Goal: Task Accomplishment & Management: Complete application form

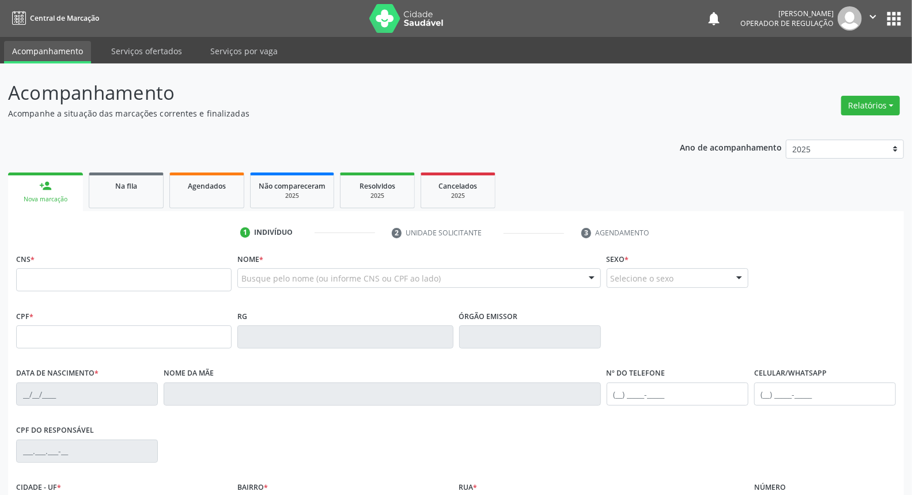
click at [588, 111] on p "Acompanhe a situação das marcações correntes e finalizadas" at bounding box center [322, 113] width 628 height 12
click at [149, 188] on div "Na fila" at bounding box center [126, 185] width 58 height 12
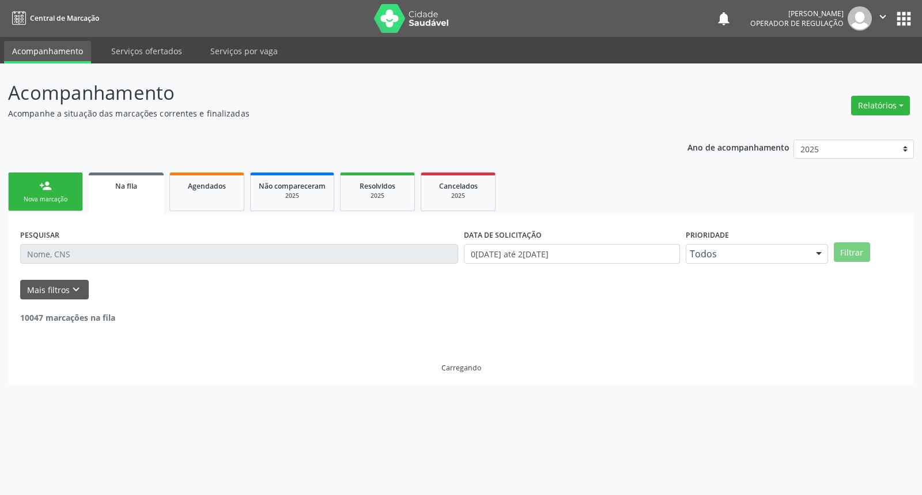
click at [186, 250] on input "text" at bounding box center [239, 254] width 438 height 20
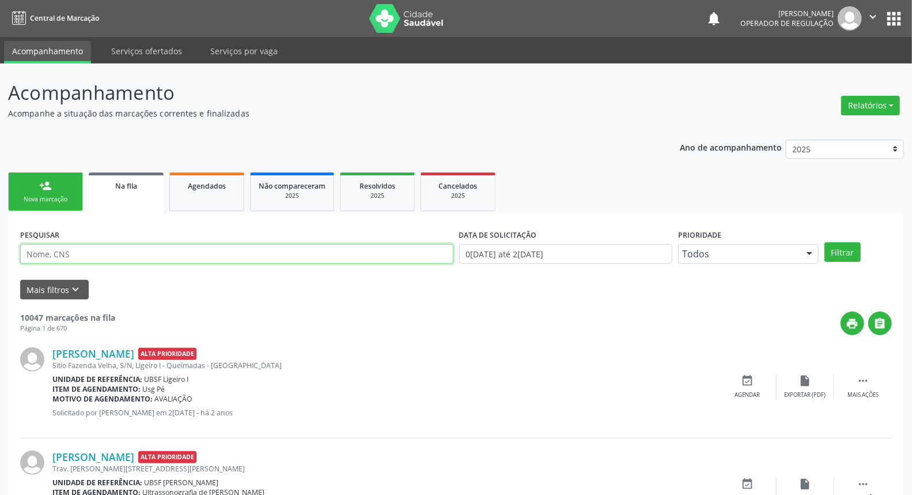
click at [186, 251] on input "text" at bounding box center [236, 254] width 433 height 20
click at [192, 262] on input "text" at bounding box center [236, 254] width 433 height 20
type input "700102989705914"
click at [825, 242] on button "Filtrar" at bounding box center [843, 252] width 36 height 20
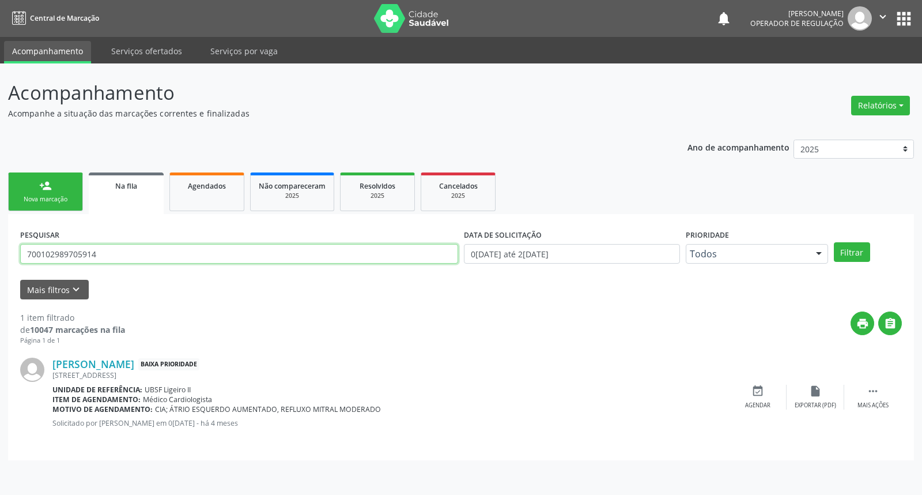
click at [42, 261] on input "700102989705914" at bounding box center [239, 254] width 438 height 20
click at [84, 191] on ul "person_add Nova marcação Na fila Agendados Não compareceram 2025 Resolvidos 202…" at bounding box center [461, 191] width 906 height 44
click at [71, 188] on link "person_add Nova marcação" at bounding box center [45, 191] width 75 height 39
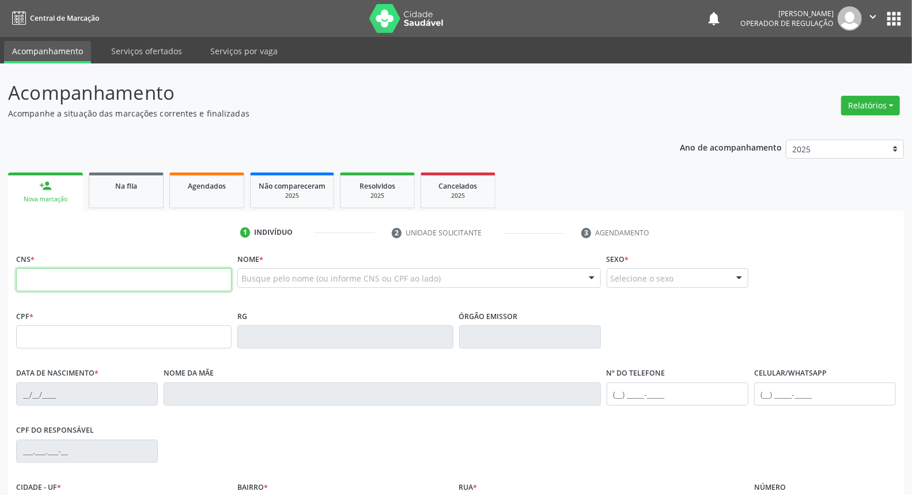
click at [93, 278] on input "text" at bounding box center [124, 279] width 216 height 23
paste input "700 1029 8970 5914"
type input "700 1029 8970 5914"
type input "077.059.614-23"
type input "[DATE]"
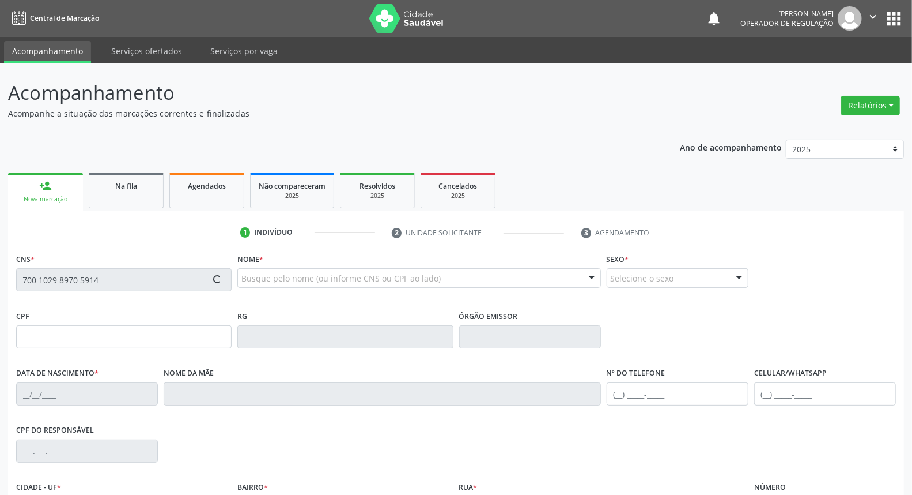
type input "[PERSON_NAME]"
type input "[PHONE_NUMBER]"
type input "060.222.284-25"
type input "191"
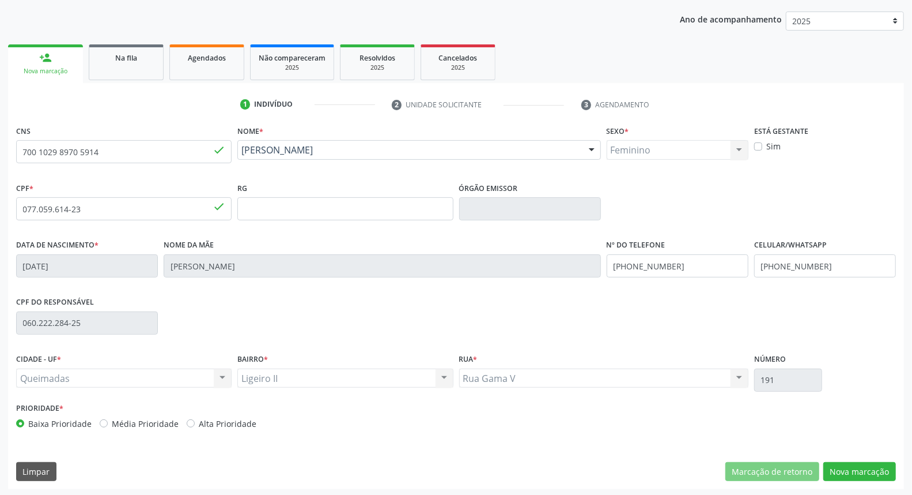
scroll to position [129, 0]
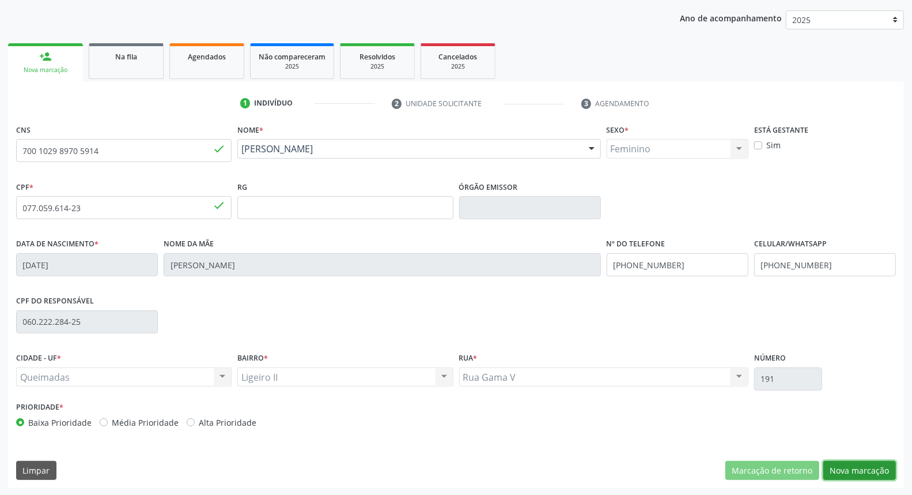
click at [880, 469] on button "Nova marcação" at bounding box center [860, 471] width 73 height 20
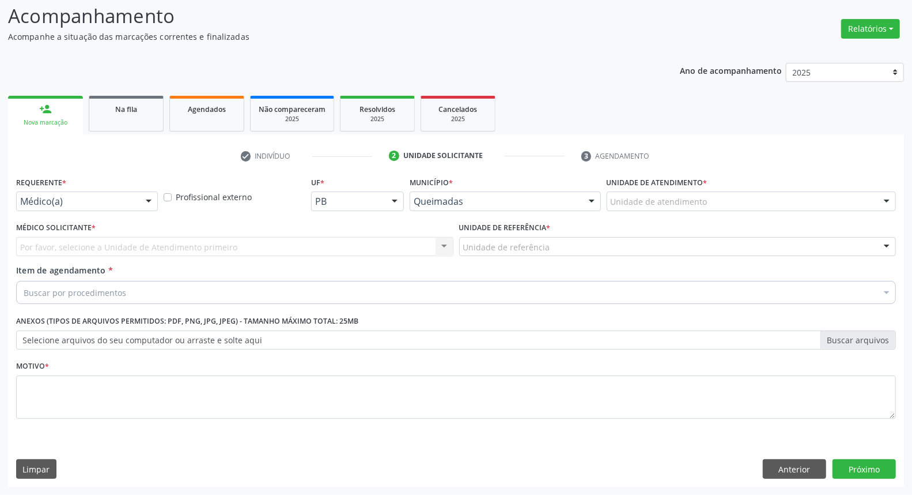
scroll to position [76, 0]
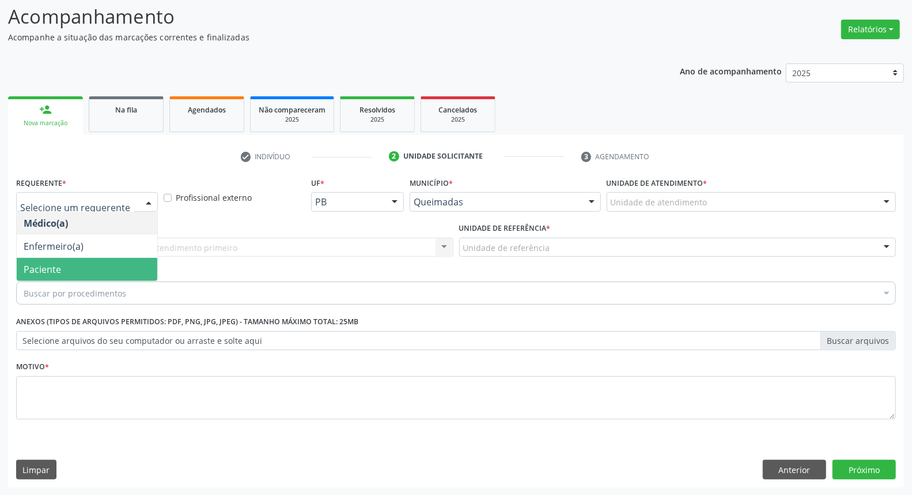
click at [78, 262] on span "Paciente" at bounding box center [87, 269] width 141 height 23
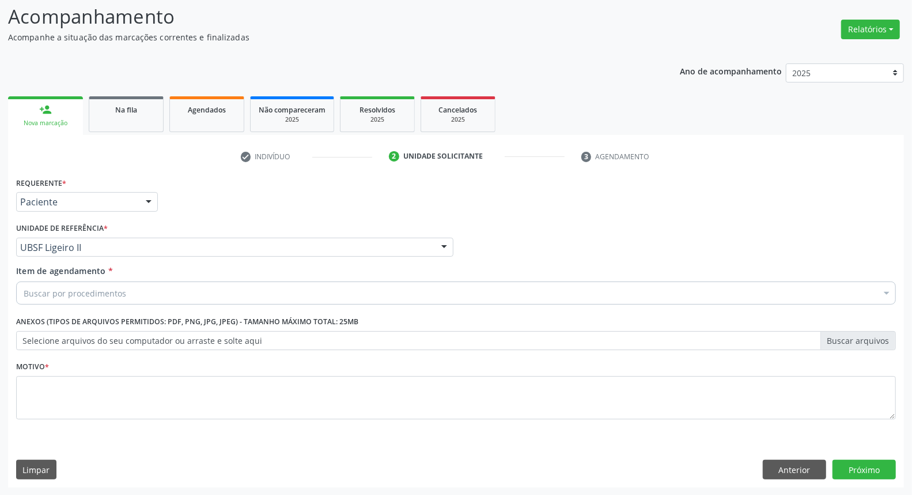
click at [84, 285] on div "Buscar por procedimentos" at bounding box center [456, 292] width 880 height 23
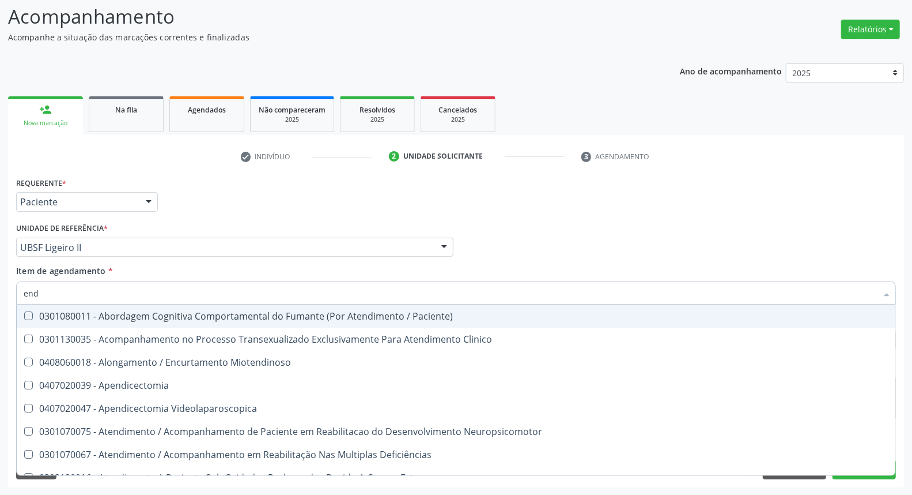
type input "ENDOCRINOLOGISTA"
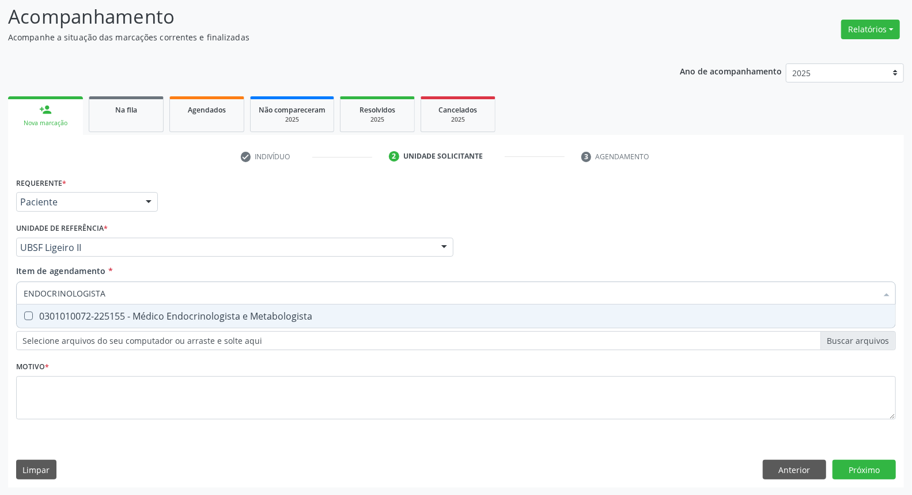
click at [85, 312] on div "0301010072-225155 - Médico Endocrinologista e Metabologista" at bounding box center [456, 315] width 865 height 9
checkbox Metabologista "true"
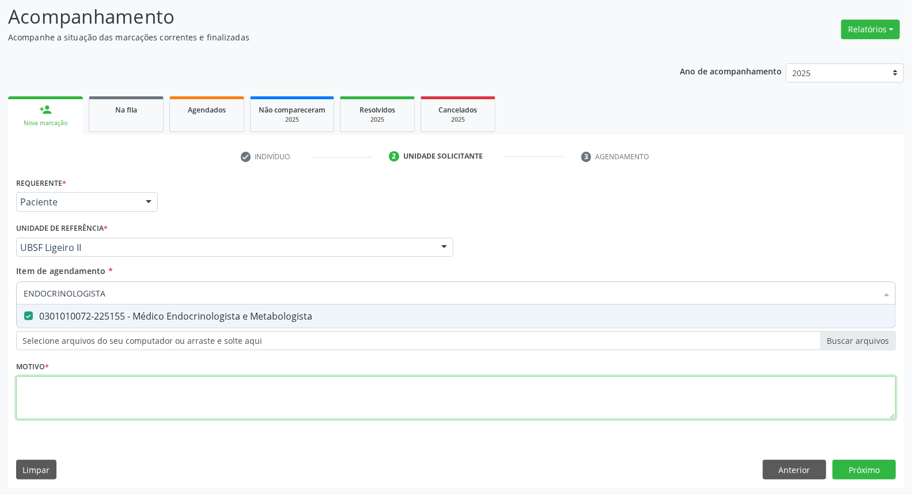
click at [58, 406] on div "Requerente * Paciente Médico(a) Enfermeiro(a) Paciente Nenhum resultado encontr…" at bounding box center [456, 304] width 880 height 261
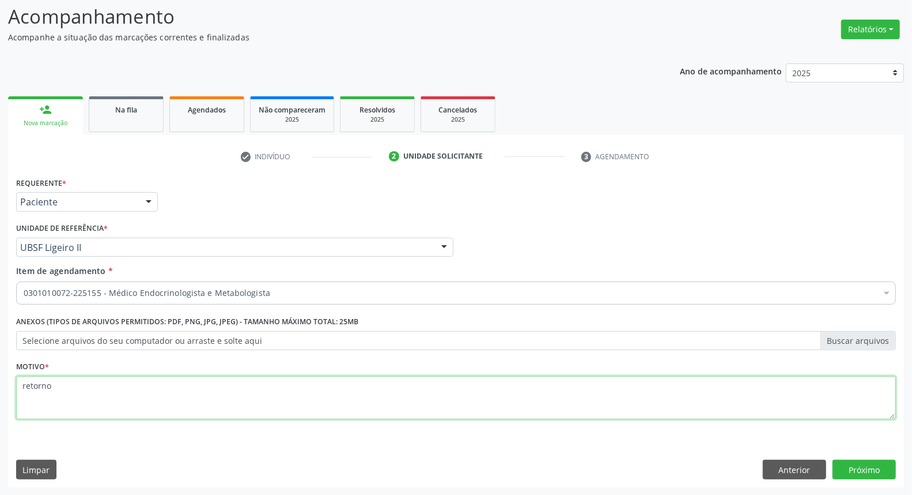
type textarea "retorno"
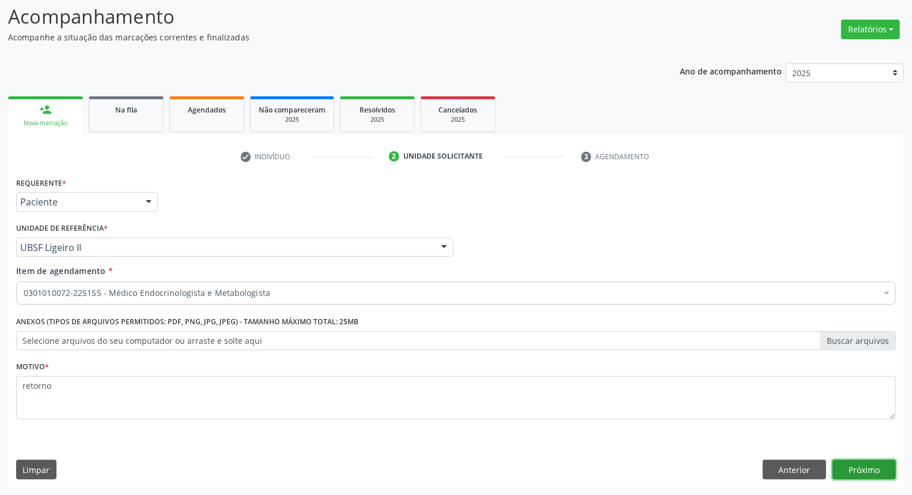
click button "Próximo" at bounding box center [864, 469] width 63 height 20
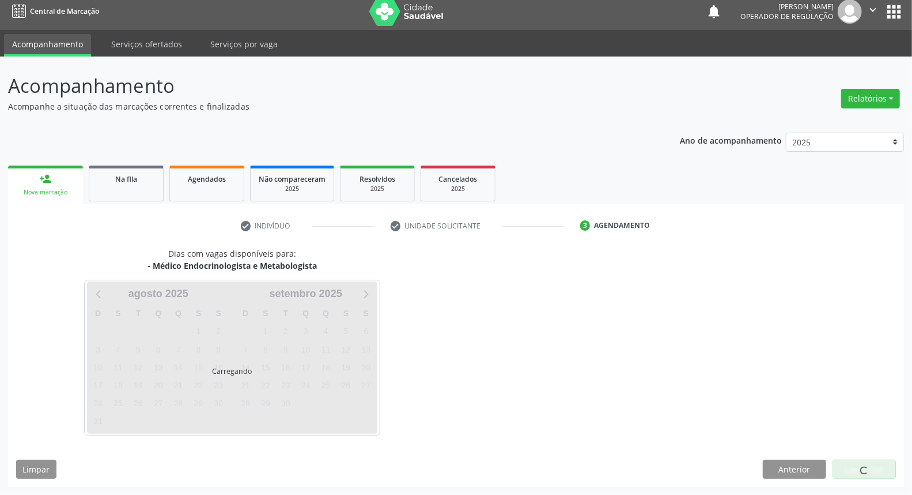
scroll to position [6, 0]
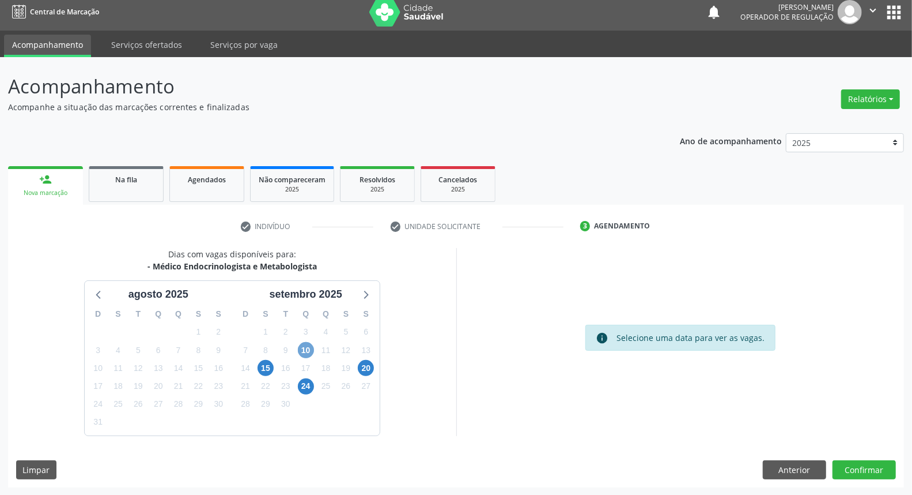
click at [311, 344] on span "10" at bounding box center [306, 350] width 16 height 16
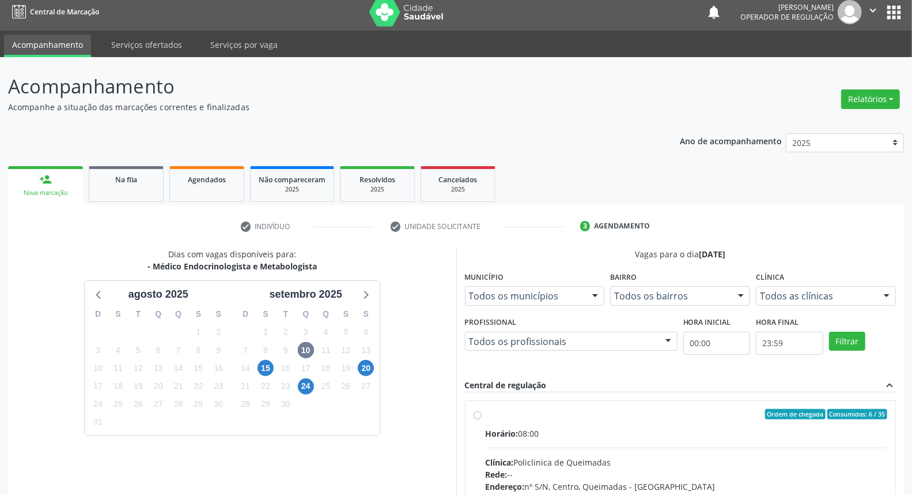
click at [699, 418] on div "Ordem de chegada Consumidos: 6 / 35" at bounding box center [687, 414] width 402 height 10
click at [482, 418] on input "Ordem de chegada Consumidos: 6 / 35 Horário: 08:00 Clínica: Policlinica de Quei…" at bounding box center [478, 414] width 8 height 10
radio input "true"
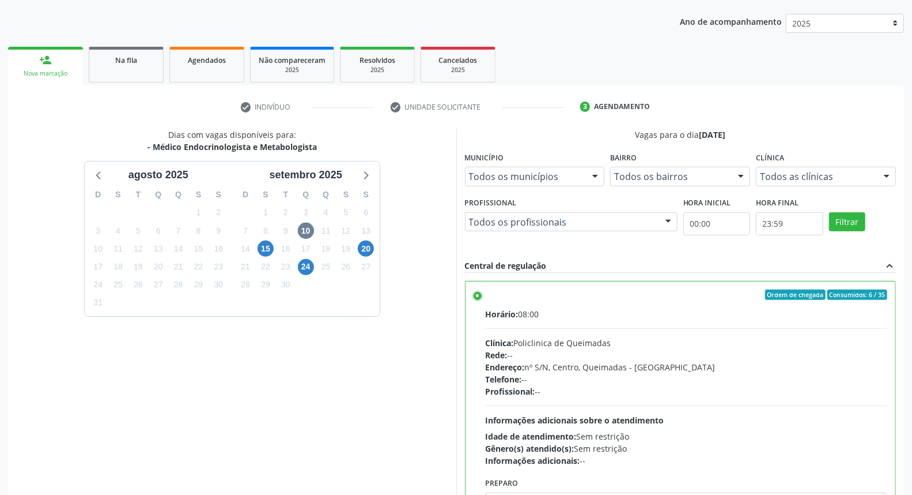
scroll to position [193, 0]
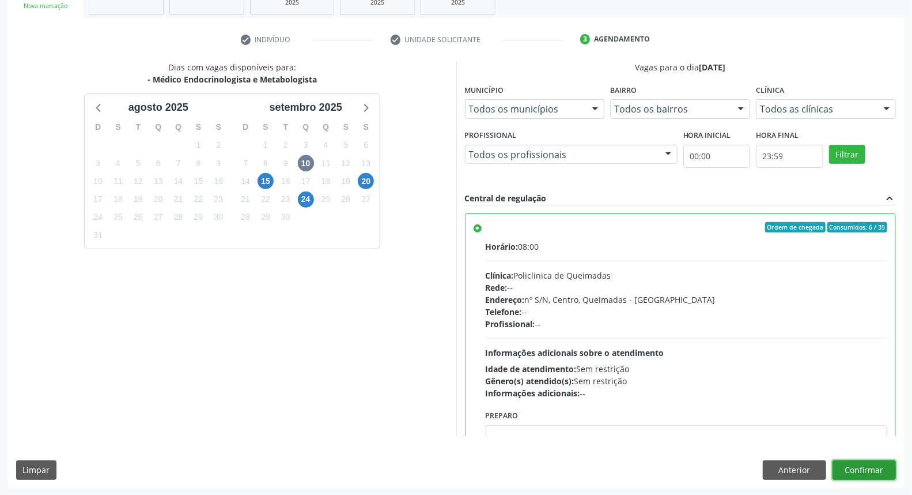
click at [886, 464] on button "Confirmar" at bounding box center [864, 470] width 63 height 20
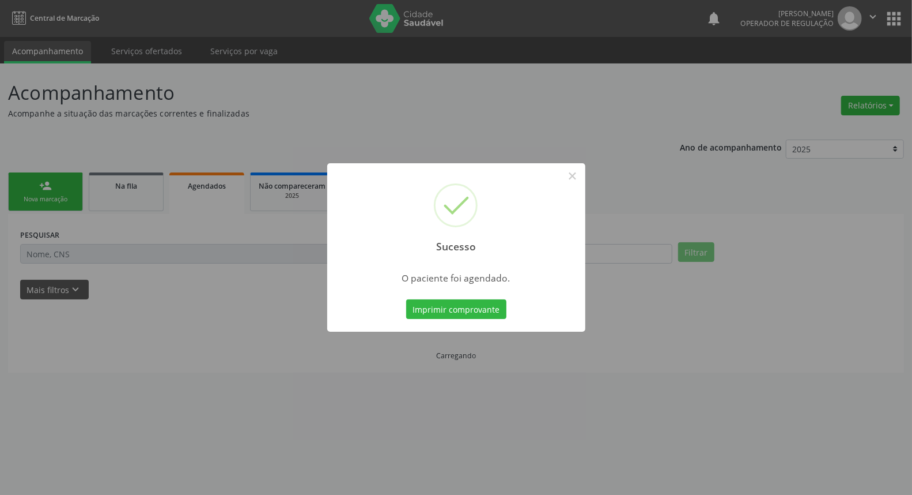
scroll to position [0, 0]
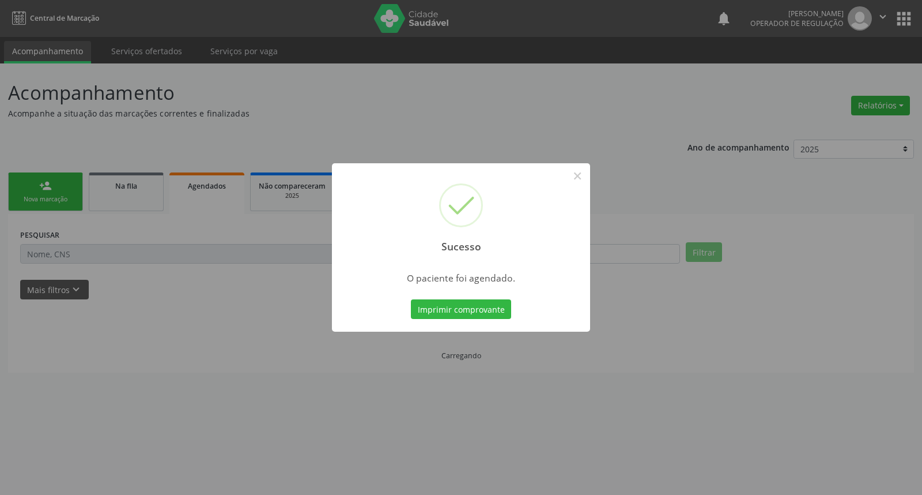
click at [411, 299] on button "Imprimir comprovante" at bounding box center [461, 309] width 100 height 20
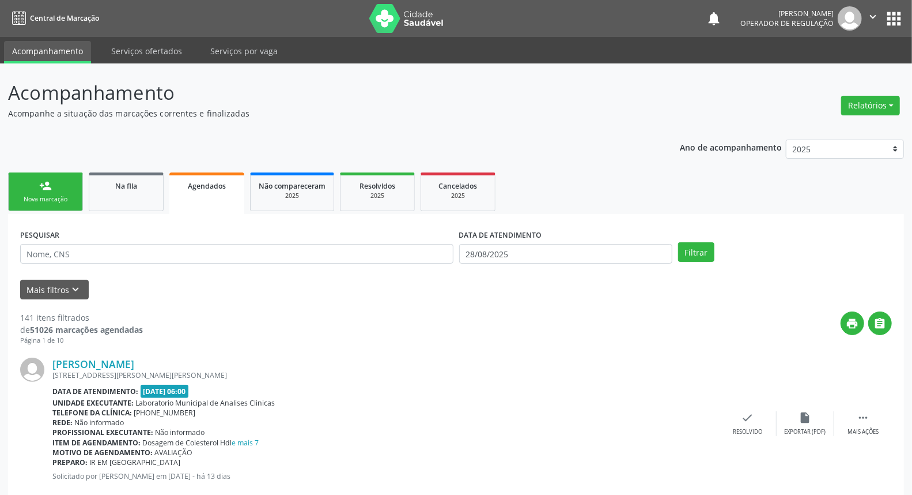
click at [146, 170] on ul "person_add Nova marcação Na fila Agendados Não compareceram 2025 Resolvidos 202…" at bounding box center [456, 191] width 896 height 44
click at [147, 173] on link "Na fila" at bounding box center [126, 191] width 75 height 39
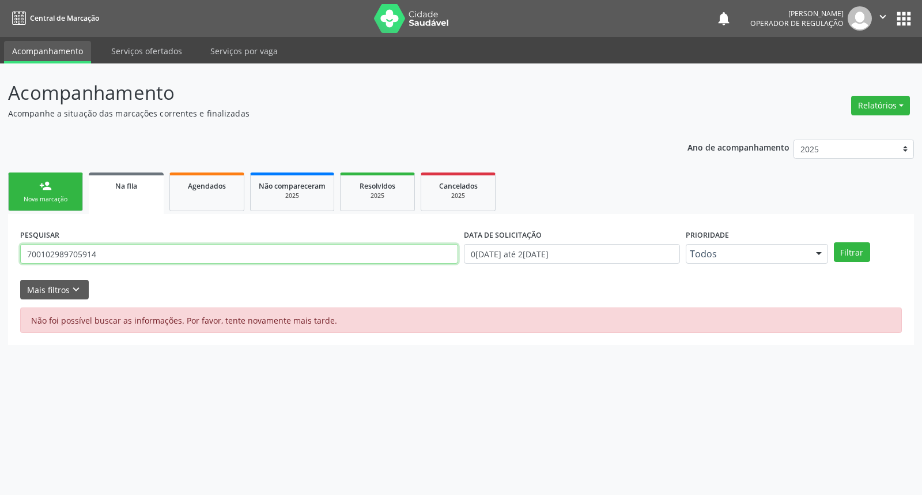
click at [103, 251] on input "700102989705914" at bounding box center [239, 254] width 438 height 20
click at [91, 258] on input "700102989705914" at bounding box center [239, 254] width 438 height 20
click at [90, 258] on input "700102989705914" at bounding box center [239, 254] width 438 height 20
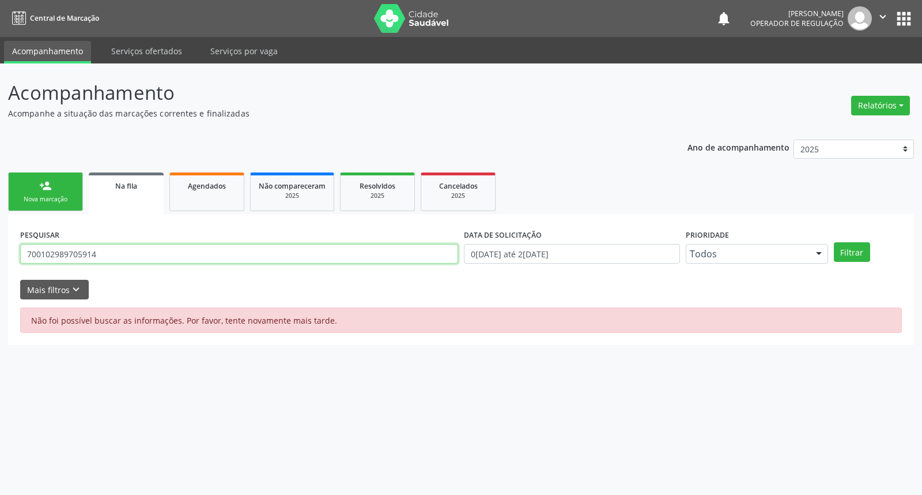
click at [90, 258] on input "700102989705914" at bounding box center [239, 254] width 438 height 20
type input "700605941328264"
click at [834, 242] on button "Filtrar" at bounding box center [852, 252] width 36 height 20
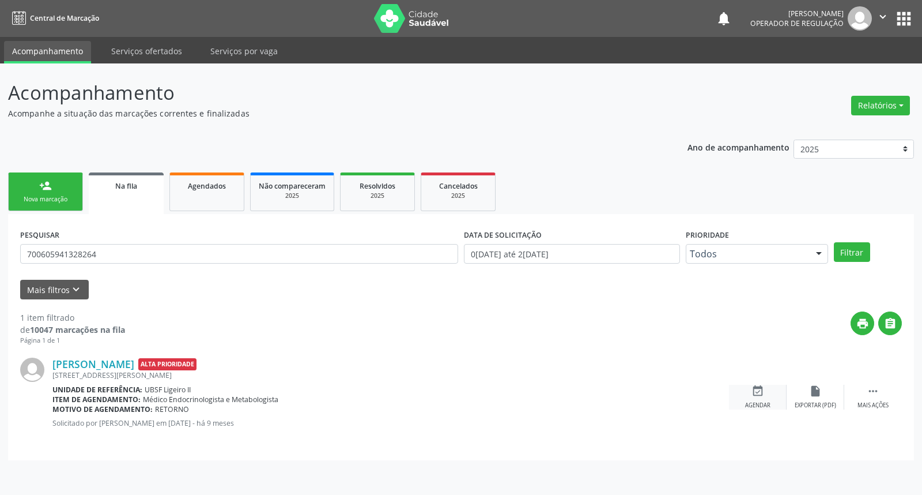
click at [759, 386] on icon "event_available" at bounding box center [758, 390] width 13 height 13
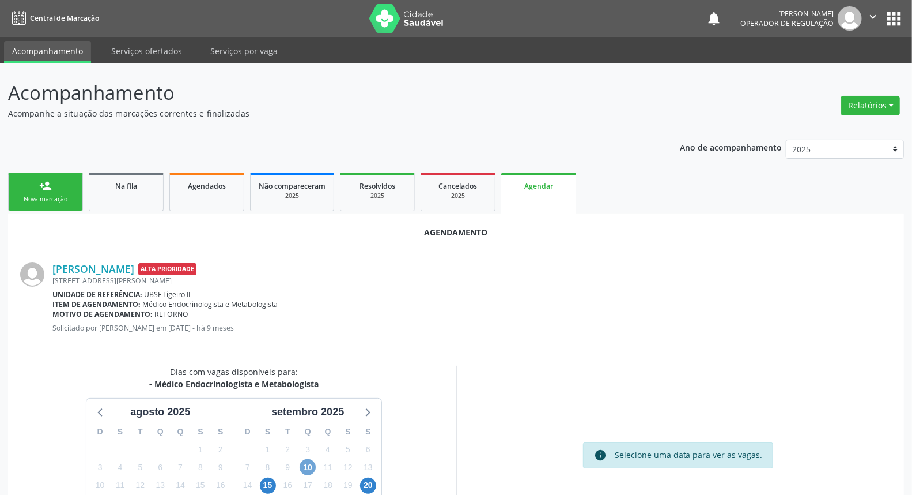
drag, startPoint x: 310, startPoint y: 459, endPoint x: 318, endPoint y: 442, distance: 19.6
click at [310, 459] on span "10" at bounding box center [308, 467] width 16 height 16
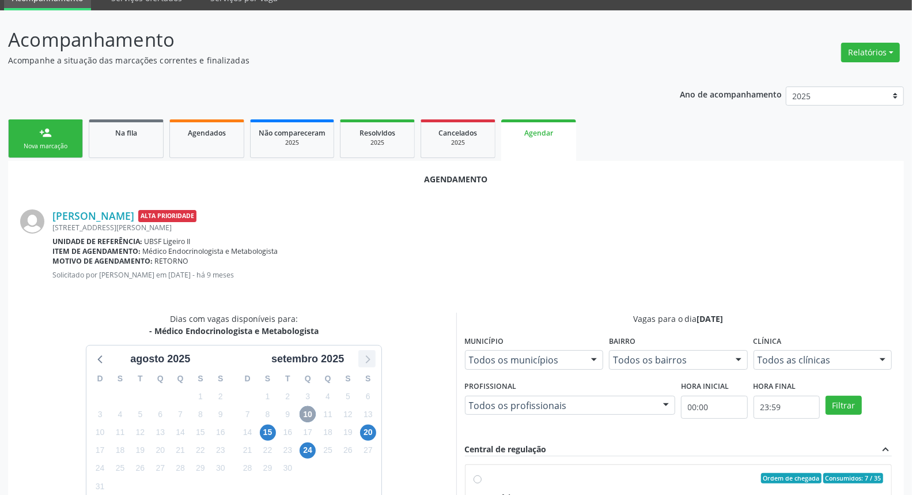
scroll to position [105, 0]
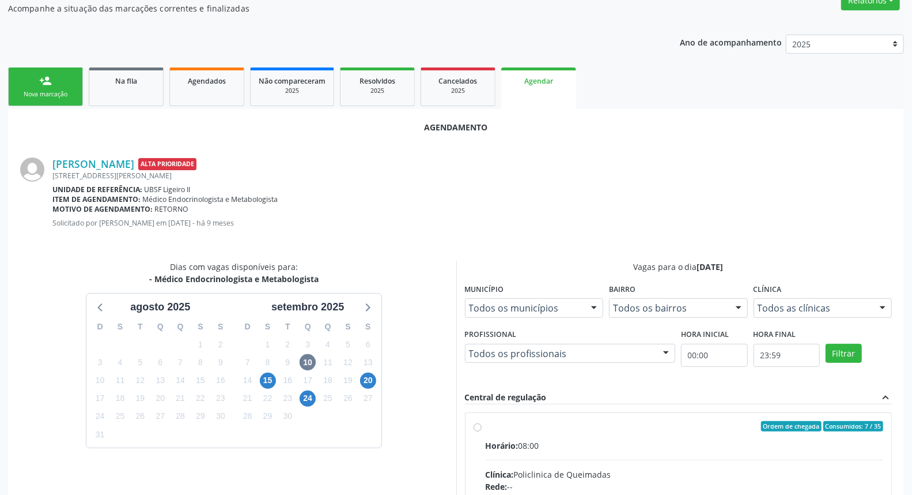
click at [482, 431] on input "Ordem de chegada Consumidos: 7 / 35 Horário: 08:00 Clínica: Policlinica de Quei…" at bounding box center [478, 426] width 8 height 10
radio input "true"
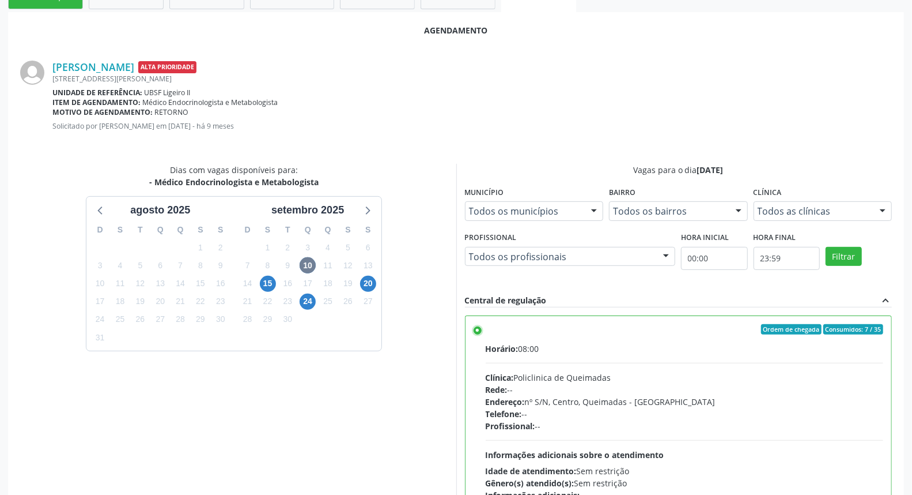
scroll to position [292, 0]
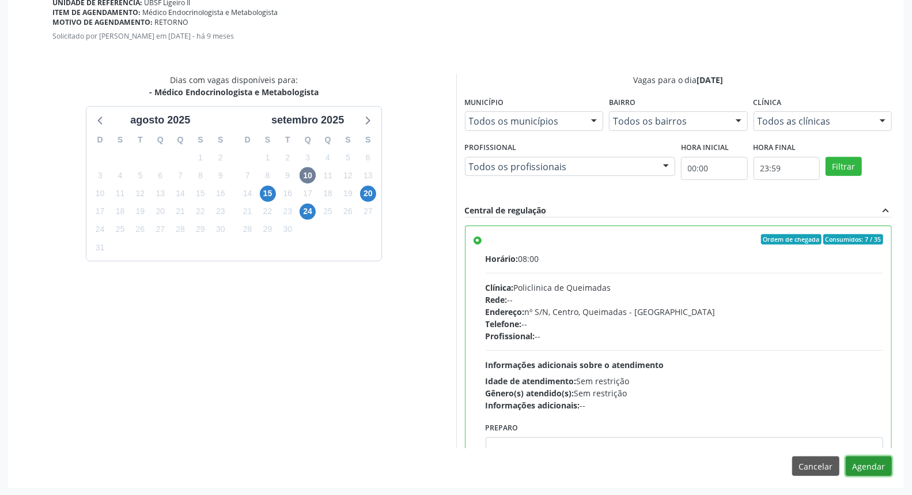
click at [855, 463] on button "Agendar" at bounding box center [869, 466] width 46 height 20
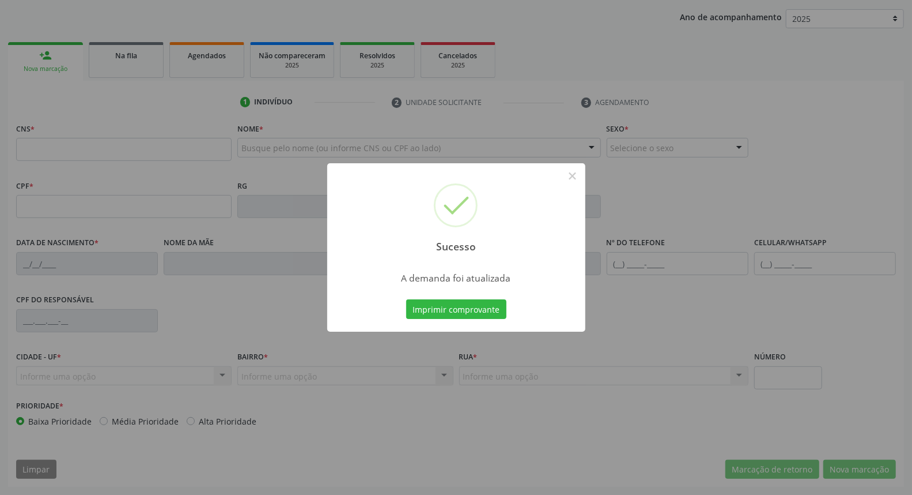
scroll to position [129, 0]
click at [406, 299] on button "Imprimir comprovante" at bounding box center [456, 309] width 100 height 20
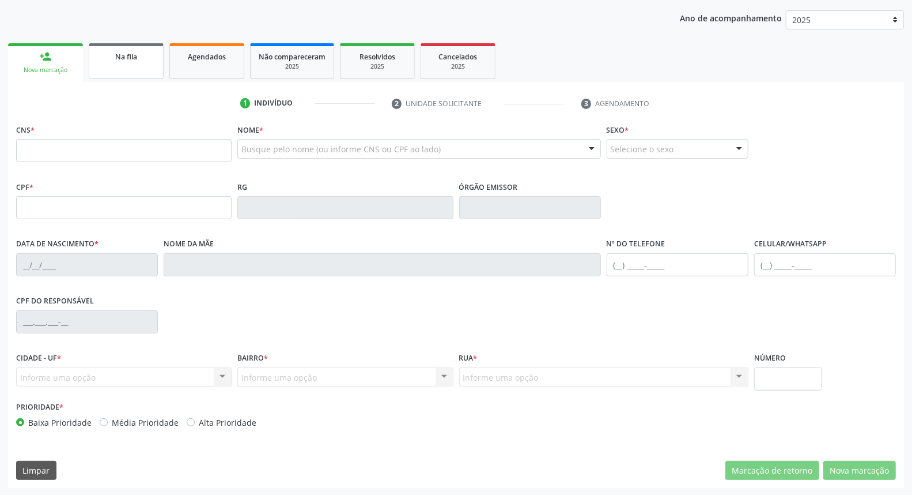
click at [115, 56] on span "Na fila" at bounding box center [126, 57] width 22 height 10
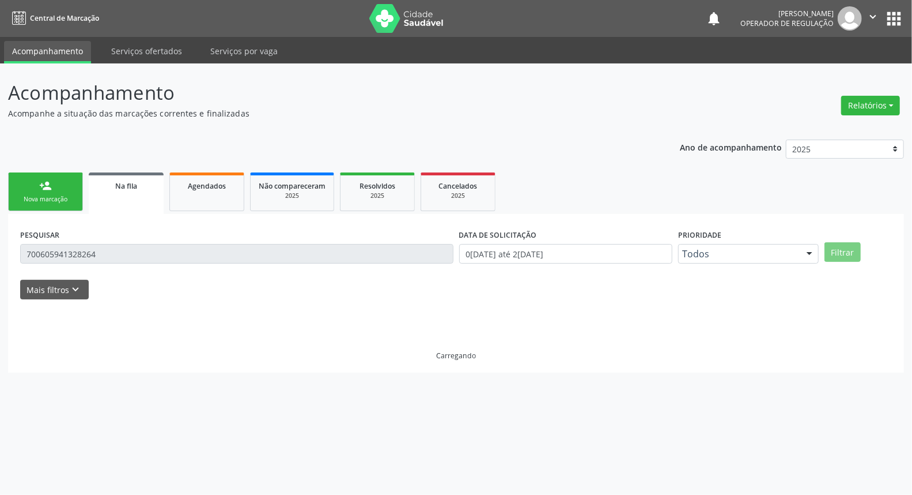
scroll to position [0, 0]
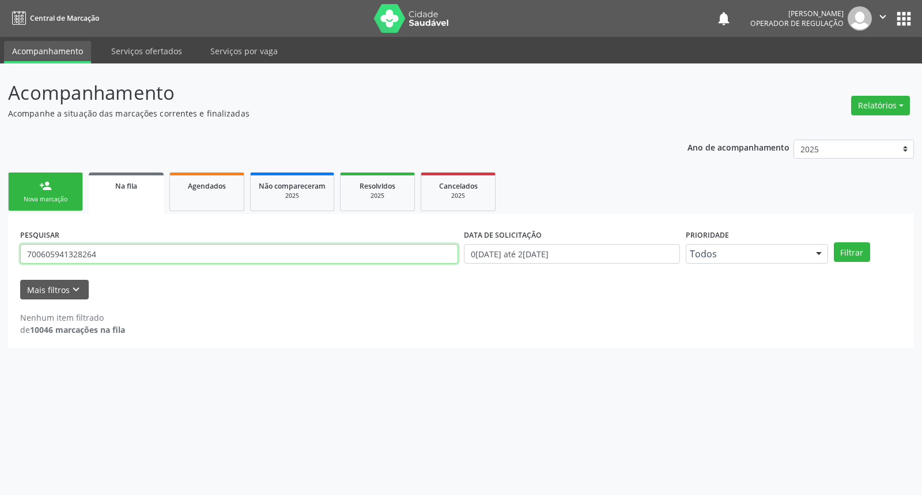
click at [89, 251] on input "700605941328264" at bounding box center [239, 254] width 438 height 20
click at [834, 242] on button "Filtrar" at bounding box center [852, 252] width 36 height 20
click at [78, 251] on input "francileide" at bounding box center [239, 254] width 438 height 20
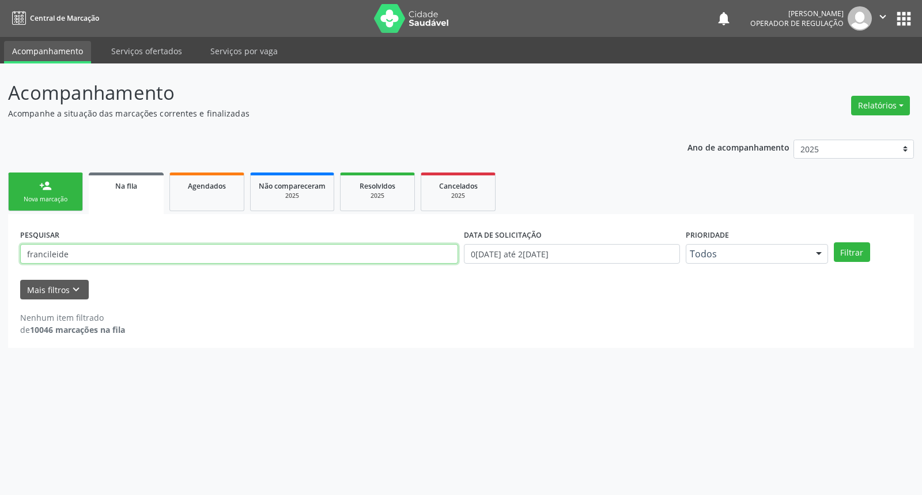
click at [78, 251] on input "francileide" at bounding box center [239, 254] width 438 height 20
type input "700100947971010"
click at [834, 242] on button "Filtrar" at bounding box center [852, 252] width 36 height 20
click at [98, 246] on input "700100947971010" at bounding box center [239, 254] width 438 height 20
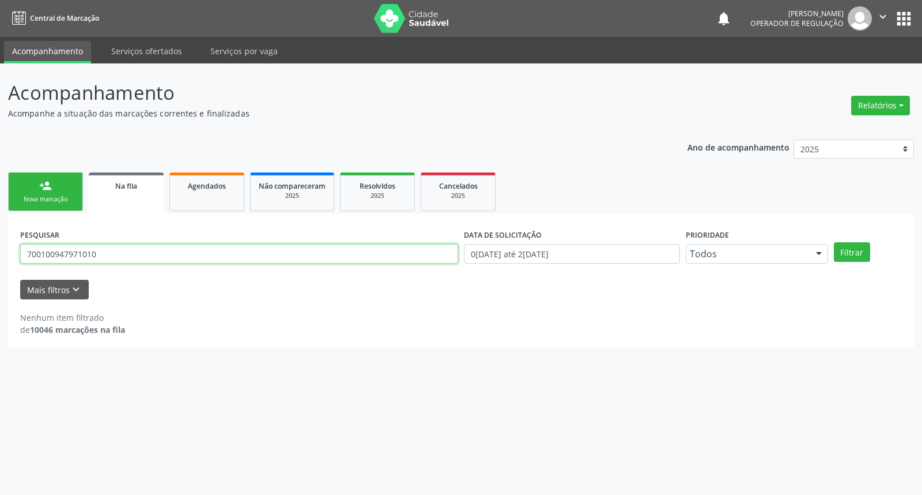
click at [98, 246] on input "700100947971010" at bounding box center [239, 254] width 438 height 20
click at [31, 186] on link "person_add Nova marcação" at bounding box center [45, 191] width 75 height 39
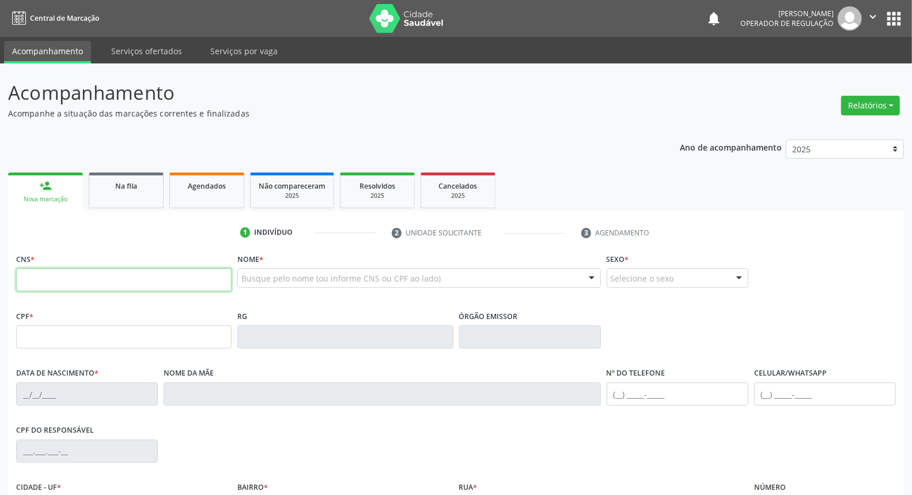
click at [146, 278] on input "text" at bounding box center [124, 279] width 216 height 23
paste input "700 1009 4797 1010"
type input "700 1009 4797 1010"
type input "011.709.164-22"
type input "[DATE]"
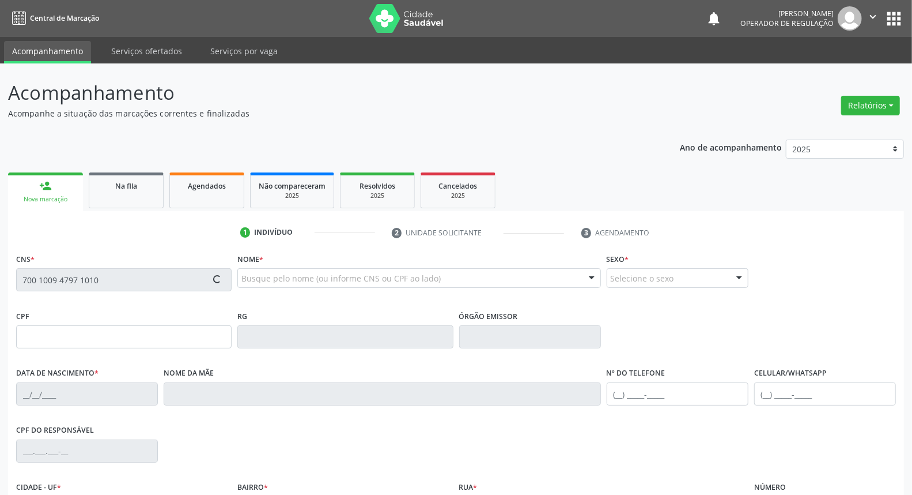
type input "[PERSON_NAME]"
type input "[PHONE_NUMBER]"
type input "559.141.444-34"
type input "92"
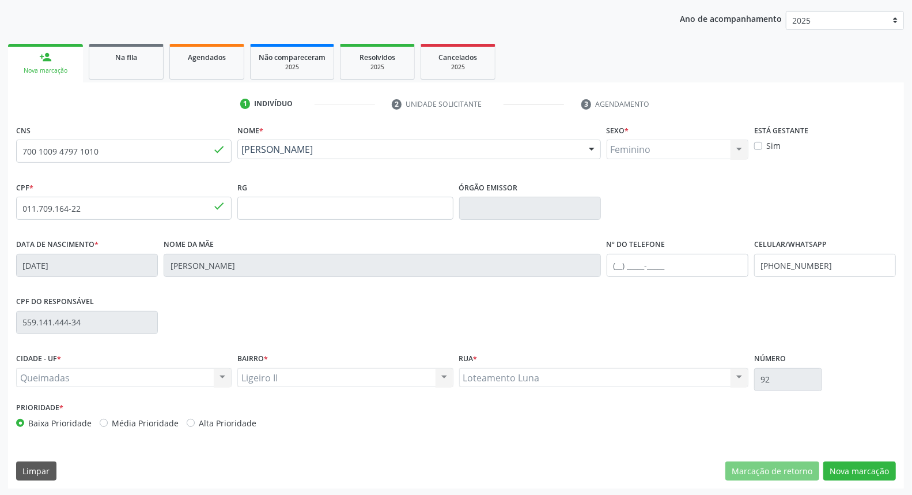
scroll to position [129, 0]
click at [874, 461] on button "Nova marcação" at bounding box center [860, 471] width 73 height 20
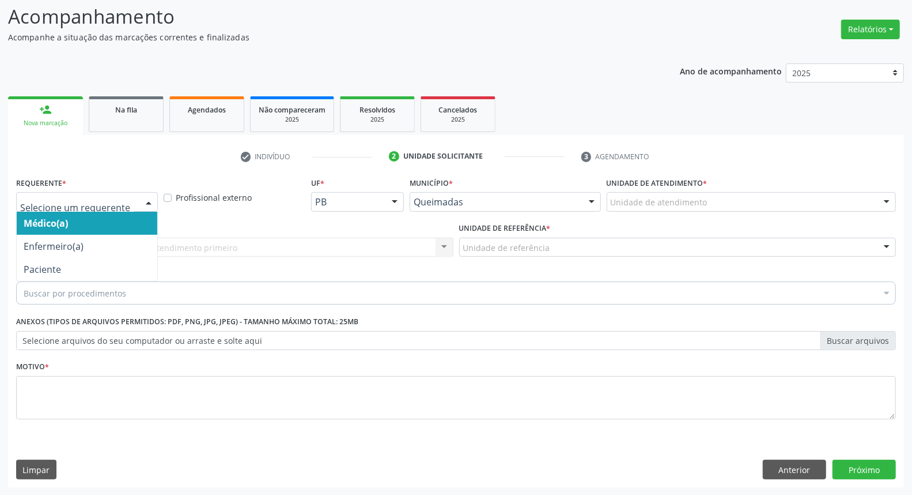
drag, startPoint x: 146, startPoint y: 198, endPoint x: 129, endPoint y: 233, distance: 39.2
click at [146, 198] on div at bounding box center [148, 203] width 17 height 20
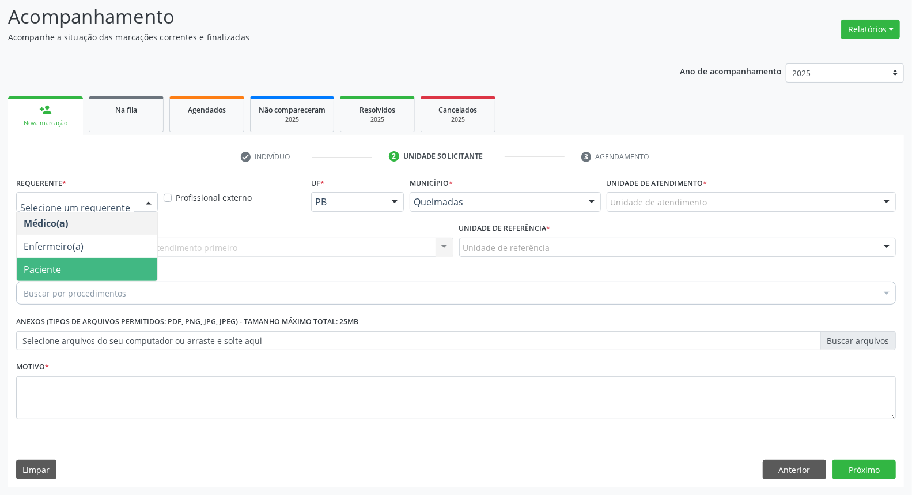
click at [123, 268] on span "Paciente" at bounding box center [87, 269] width 141 height 23
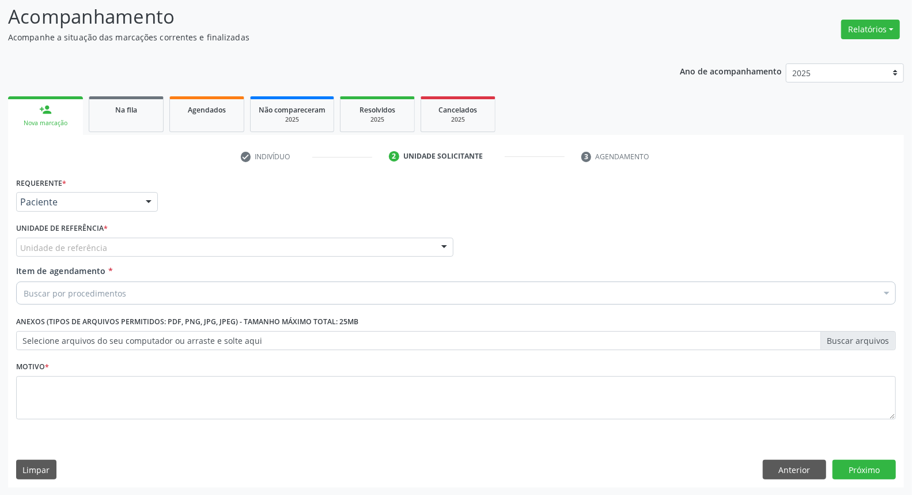
click at [139, 252] on div "Unidade de referência" at bounding box center [234, 247] width 437 height 20
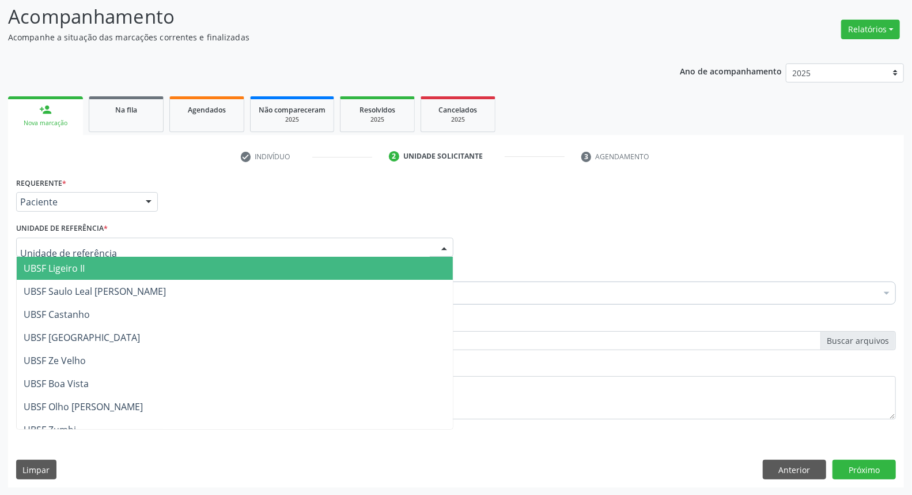
click at [150, 274] on span "UBSF Ligeiro II" at bounding box center [235, 267] width 436 height 23
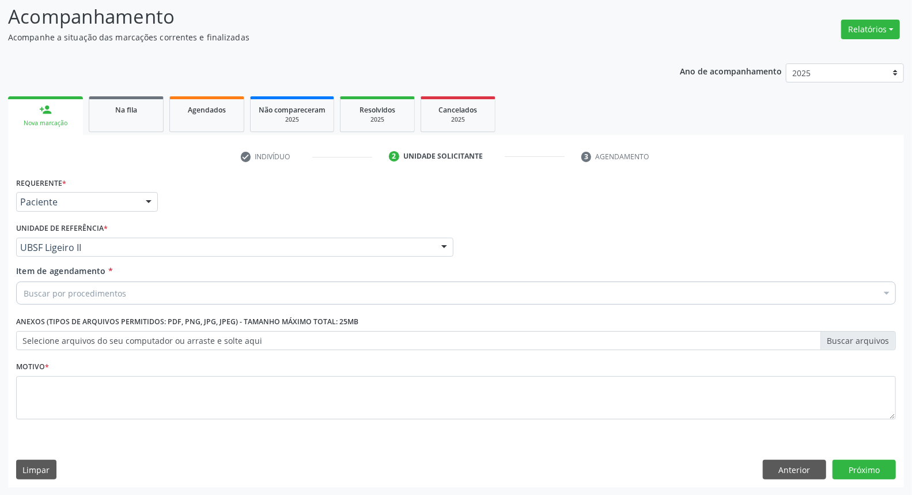
click at [148, 295] on div "Buscar por procedimentos" at bounding box center [456, 292] width 880 height 23
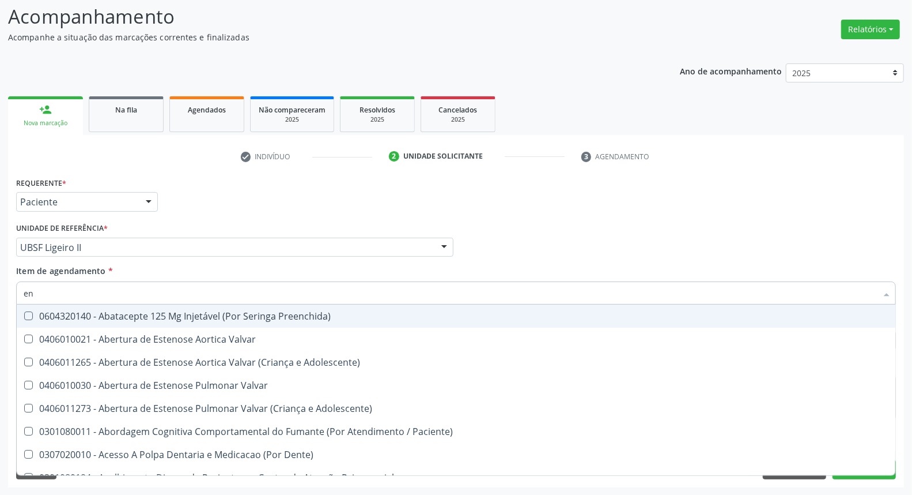
type input "ENDOCRINOLOGISTA"
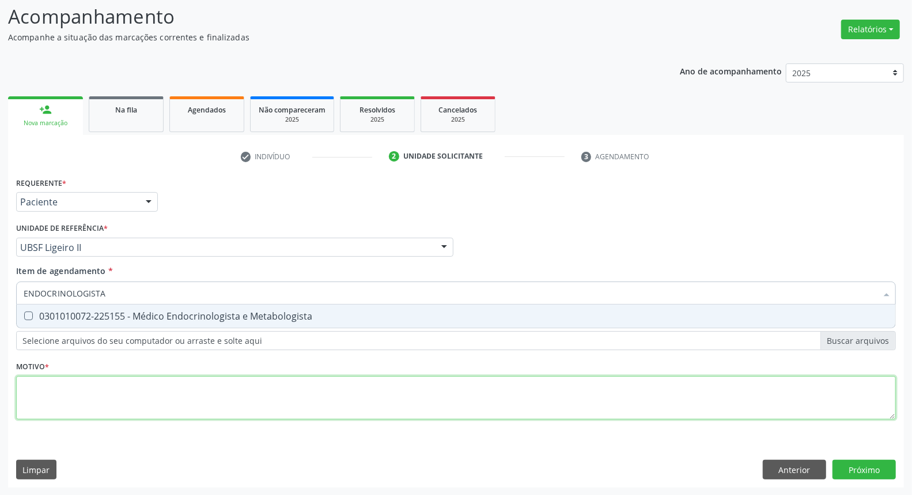
click at [107, 403] on div "Requerente * Paciente Médico(a) Enfermeiro(a) Paciente Nenhum resultado encontr…" at bounding box center [456, 304] width 880 height 261
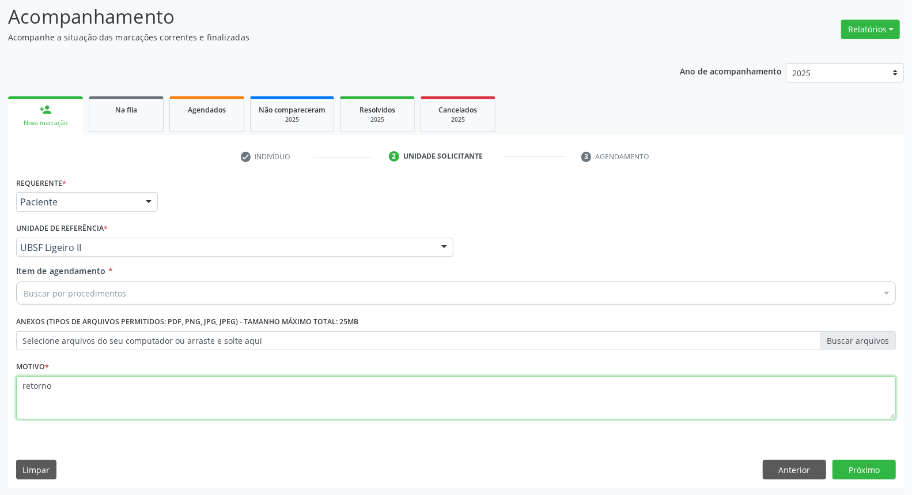
type textarea "retorno"
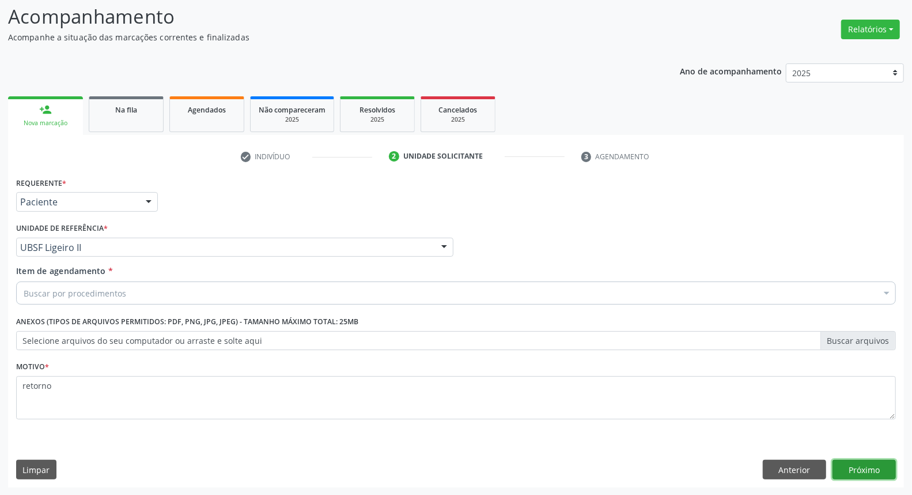
click at [833, 459] on button "Próximo" at bounding box center [864, 469] width 63 height 20
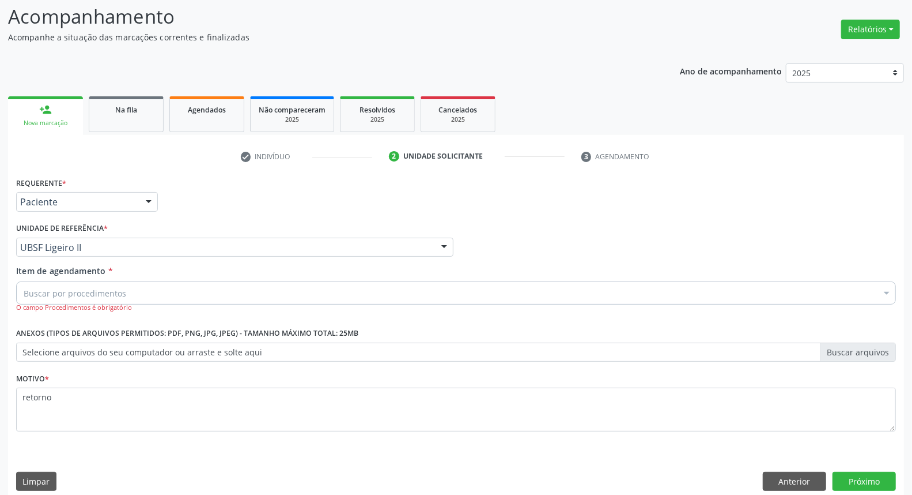
click at [177, 295] on div "Buscar por procedimentos" at bounding box center [456, 292] width 880 height 23
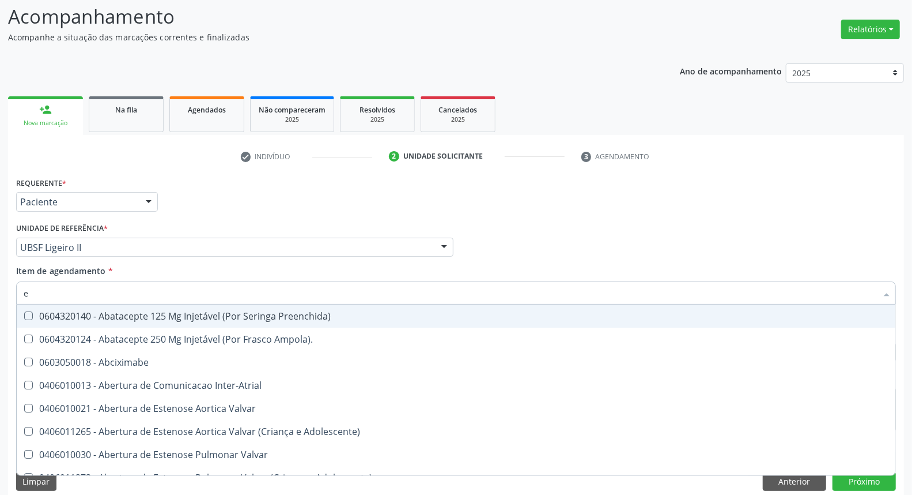
type input "ENDOCRINOLOGISTA"
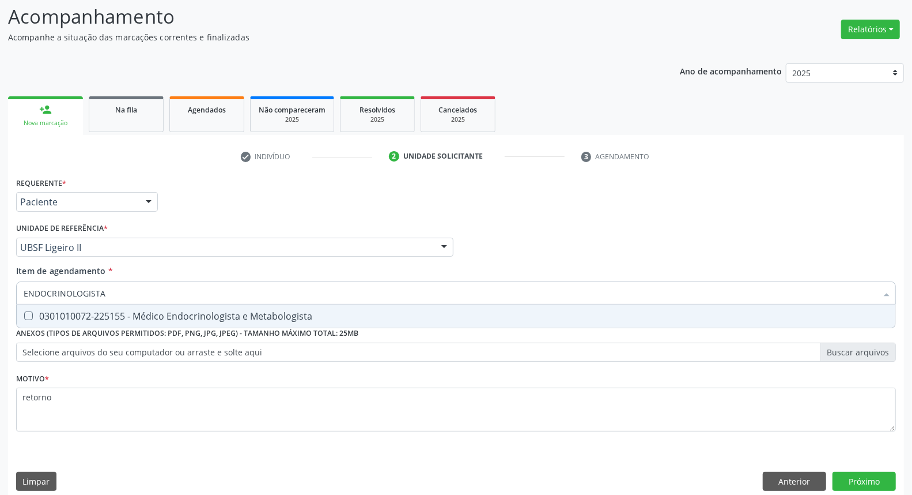
click at [135, 314] on div "0301010072-225155 - Médico Endocrinologista e Metabologista" at bounding box center [456, 315] width 865 height 9
checkbox Metabologista "true"
click at [877, 486] on button "Próximo" at bounding box center [864, 481] width 63 height 20
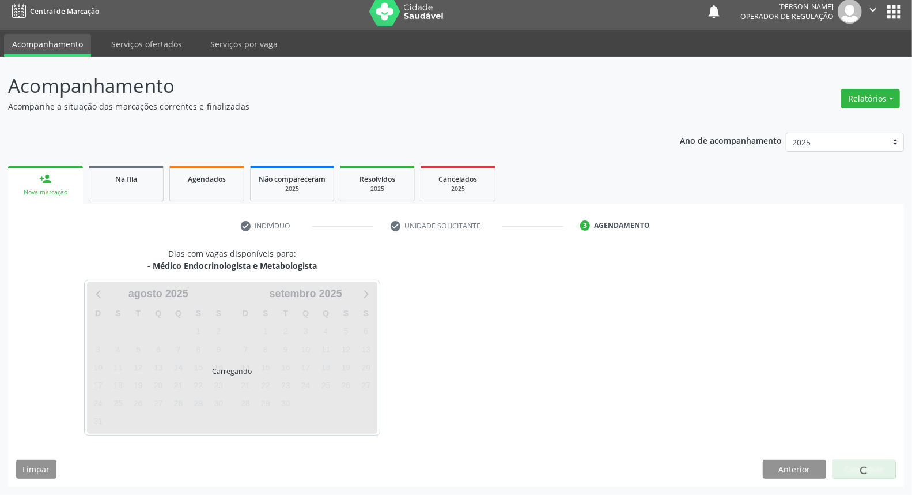
scroll to position [6, 0]
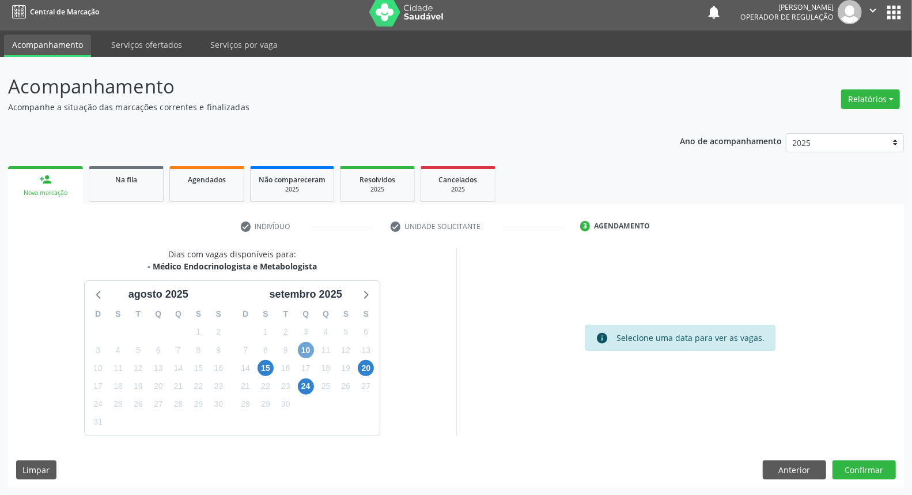
click at [306, 346] on span "10" at bounding box center [306, 350] width 16 height 16
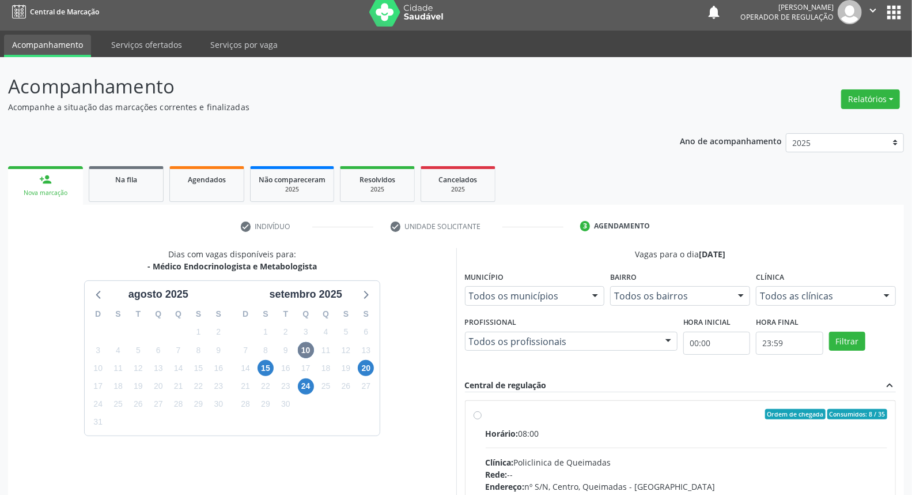
click at [806, 413] on span "Ordem de chegada" at bounding box center [795, 414] width 61 height 10
click at [482, 413] on input "Ordem de chegada Consumidos: 8 / 35 Horário: 08:00 Clínica: Policlinica de Quei…" at bounding box center [478, 414] width 8 height 10
radio input "true"
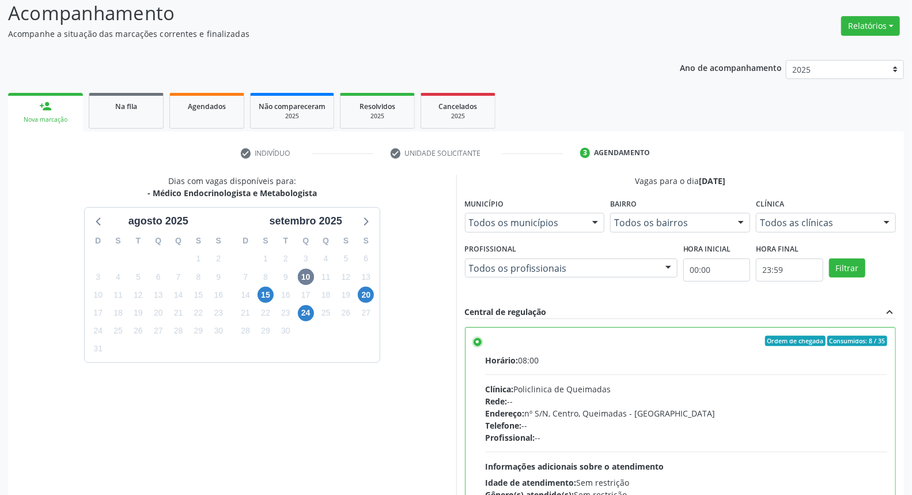
scroll to position [193, 0]
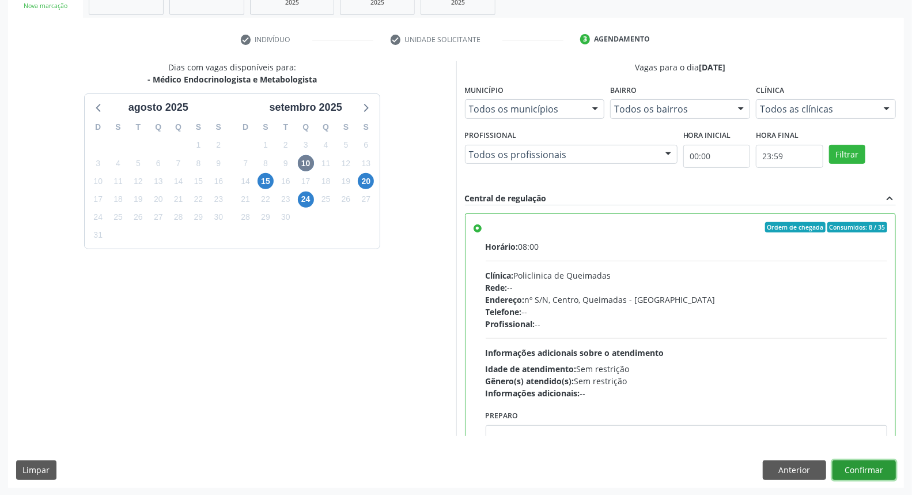
click at [873, 461] on button "Confirmar" at bounding box center [864, 470] width 63 height 20
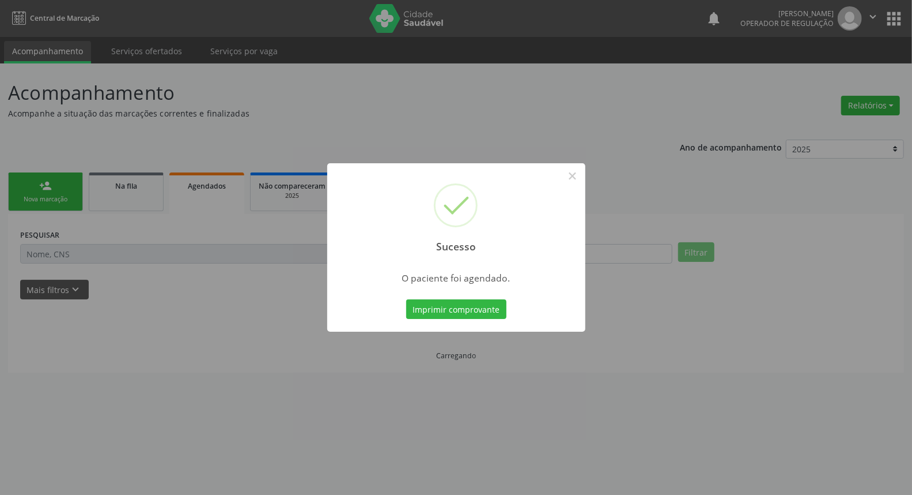
scroll to position [0, 0]
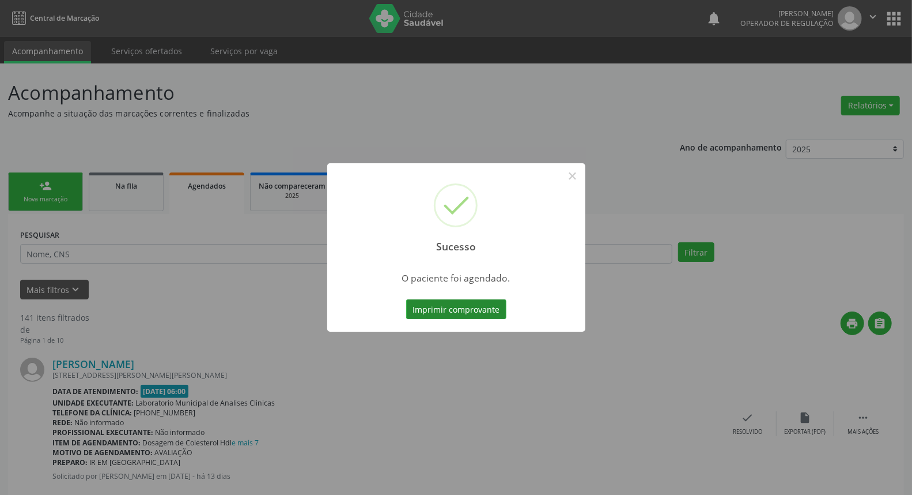
click at [474, 310] on button "Imprimir comprovante" at bounding box center [456, 309] width 100 height 20
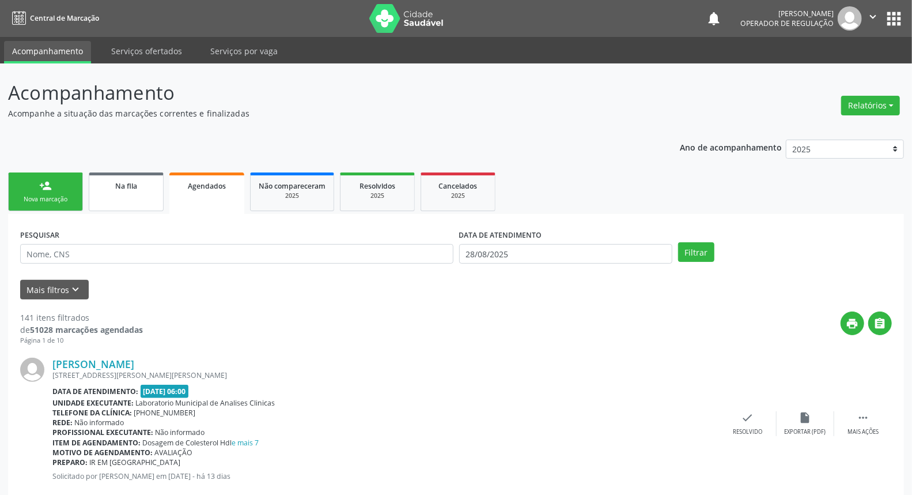
click at [118, 203] on link "Na fila" at bounding box center [126, 191] width 75 height 39
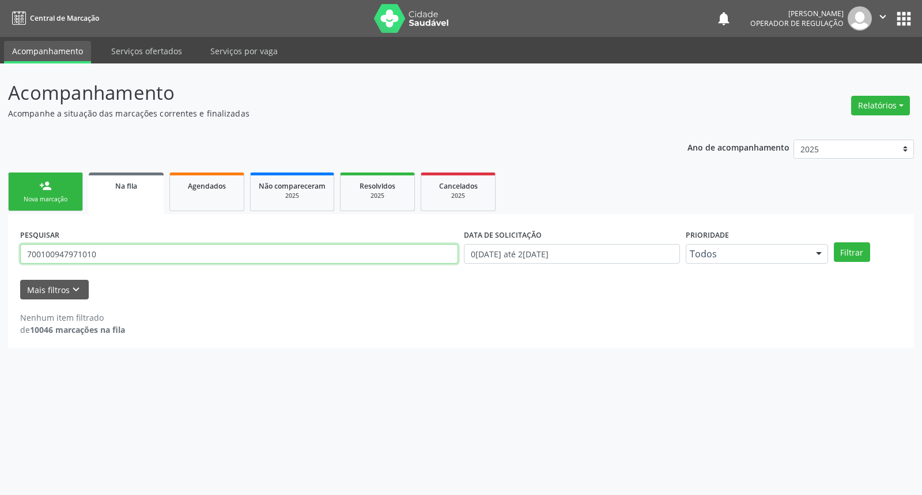
click at [104, 258] on input "700100947971010" at bounding box center [239, 254] width 438 height 20
type input "703509059481830"
click at [834, 242] on button "Filtrar" at bounding box center [852, 252] width 36 height 20
click at [103, 260] on input "703509059481830" at bounding box center [239, 254] width 438 height 20
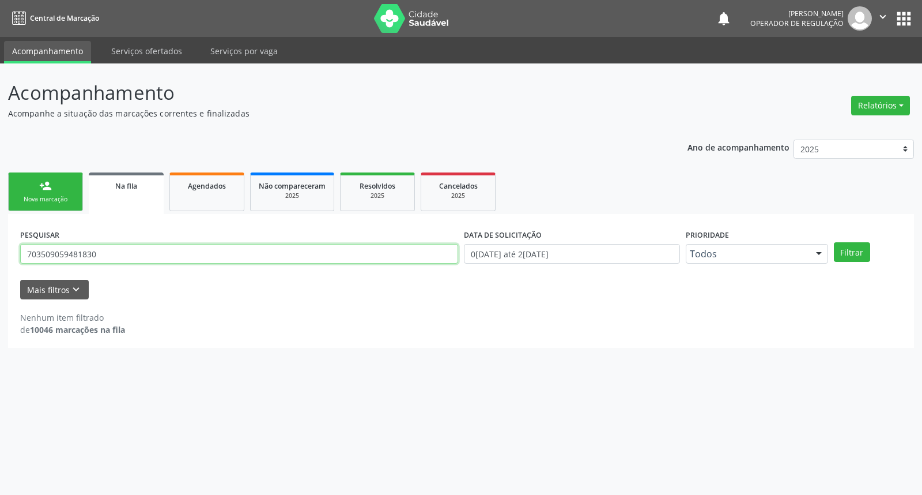
click at [103, 260] on input "703509059481830" at bounding box center [239, 254] width 438 height 20
click at [47, 206] on link "person_add Nova marcação" at bounding box center [45, 191] width 75 height 39
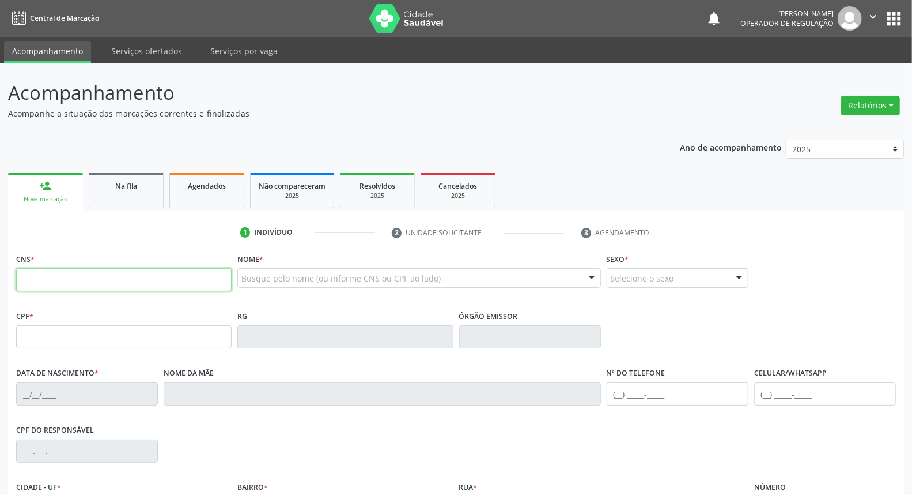
click at [80, 289] on input "text" at bounding box center [124, 279] width 216 height 23
paste input "703 5090 5948 1830"
type input "703 5090 5948 1830"
type input "050.057.084-13"
type input "[DATE]"
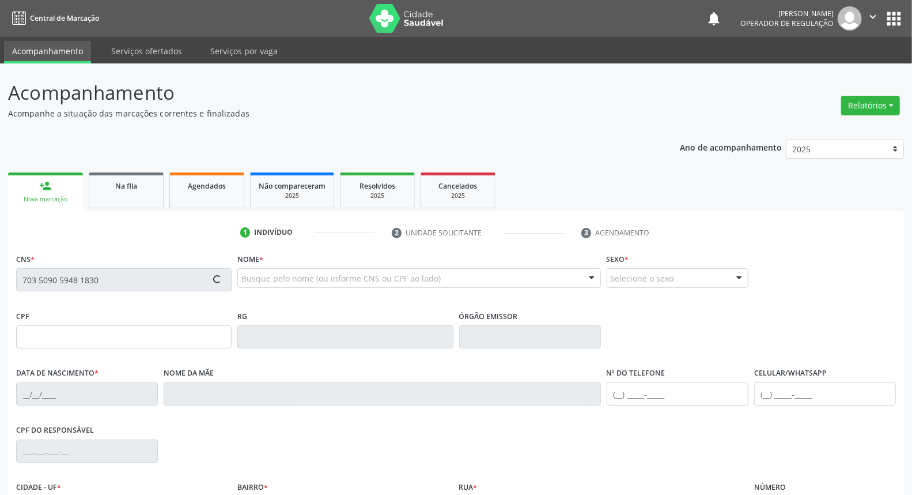
type input "[PERSON_NAME]"
type input "[PHONE_NUMBER]"
type input "1314"
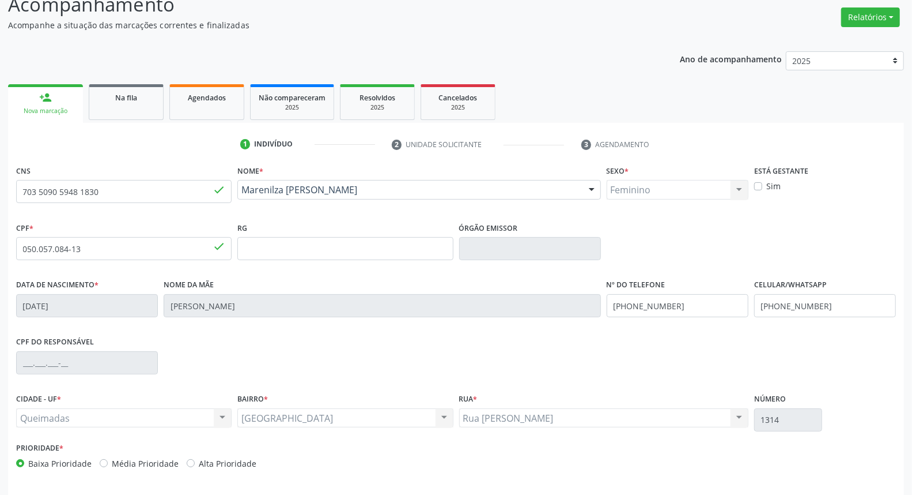
scroll to position [129, 0]
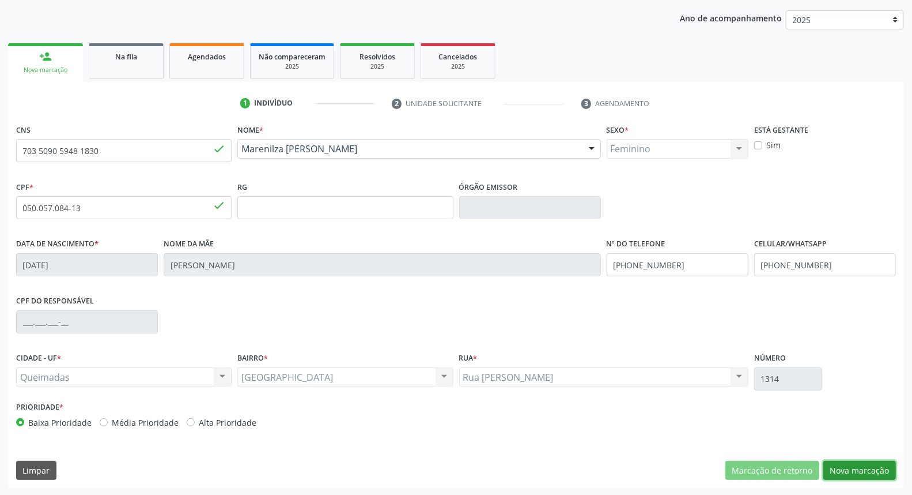
click at [856, 466] on button "Nova marcação" at bounding box center [860, 471] width 73 height 20
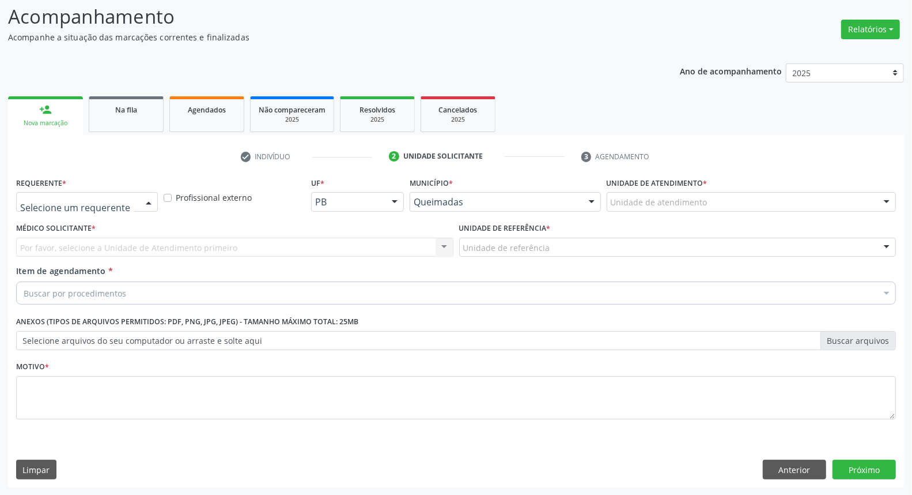
drag, startPoint x: 148, startPoint y: 203, endPoint x: 114, endPoint y: 244, distance: 52.8
click at [147, 205] on div at bounding box center [148, 203] width 17 height 20
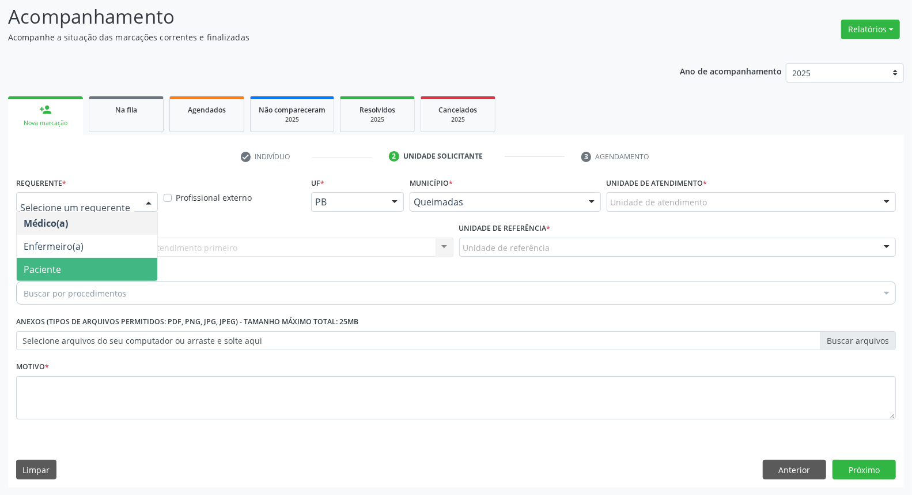
click at [105, 269] on span "Paciente" at bounding box center [87, 269] width 141 height 23
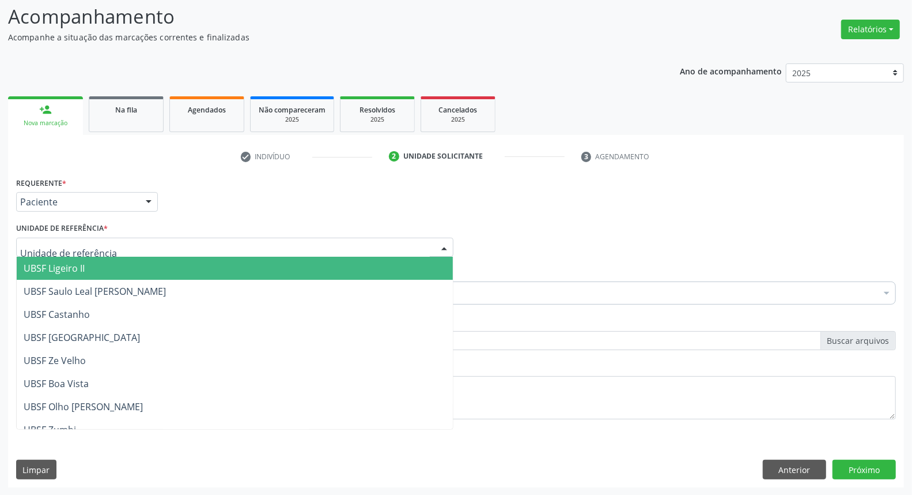
click at [136, 250] on div at bounding box center [234, 247] width 437 height 20
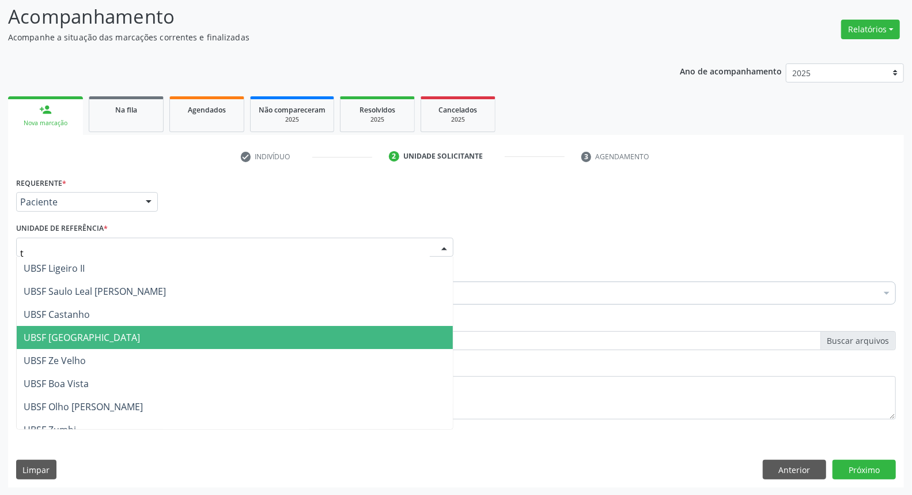
type input "ti"
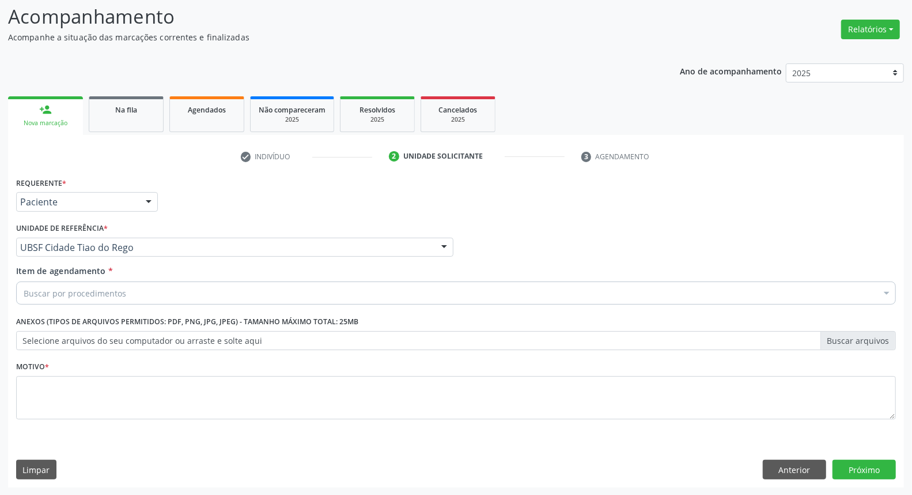
click at [117, 281] on div "Buscar por procedimentos" at bounding box center [456, 292] width 880 height 23
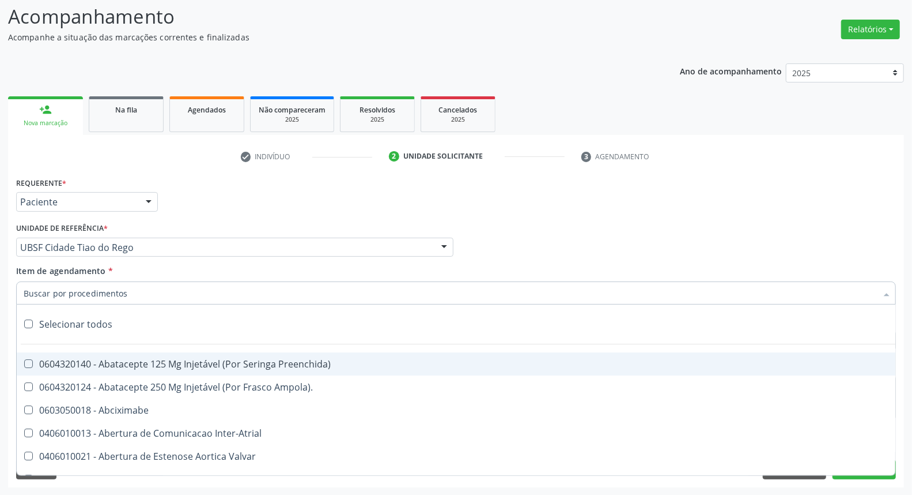
click at [118, 289] on input "Item de agendamento *" at bounding box center [451, 292] width 854 height 23
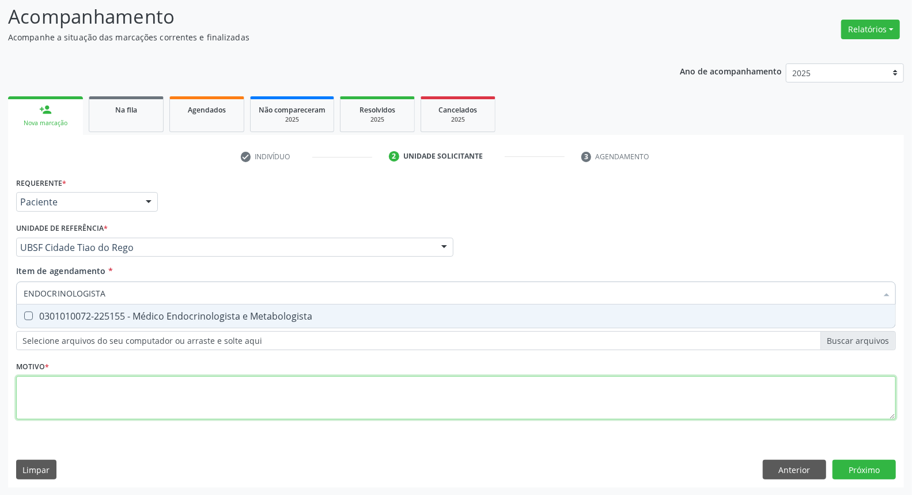
click at [116, 379] on div "Requerente * Paciente Médico(a) Enfermeiro(a) Paciente Nenhum resultado encontr…" at bounding box center [456, 304] width 880 height 261
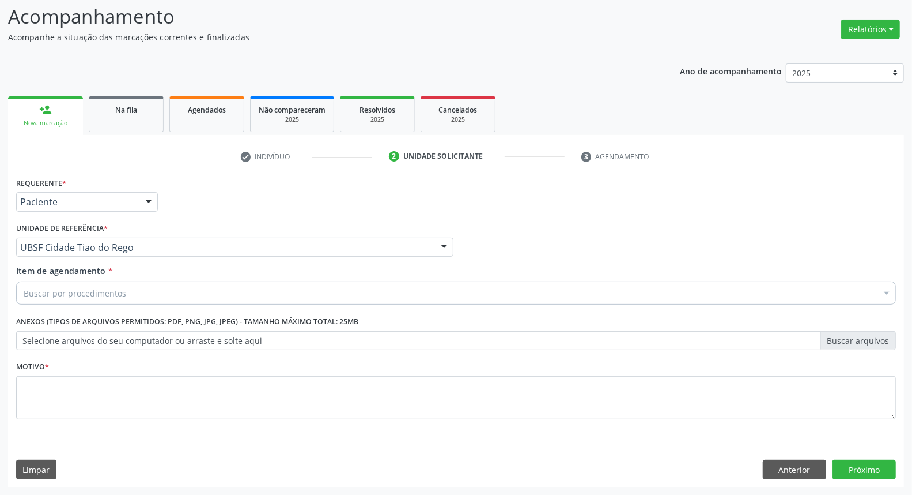
drag, startPoint x: 122, startPoint y: 269, endPoint x: 116, endPoint y: 292, distance: 23.1
click at [122, 272] on div "Item de agendamento * Buscar por procedimentos Selecionar todos 0604320140 - Ab…" at bounding box center [456, 283] width 880 height 36
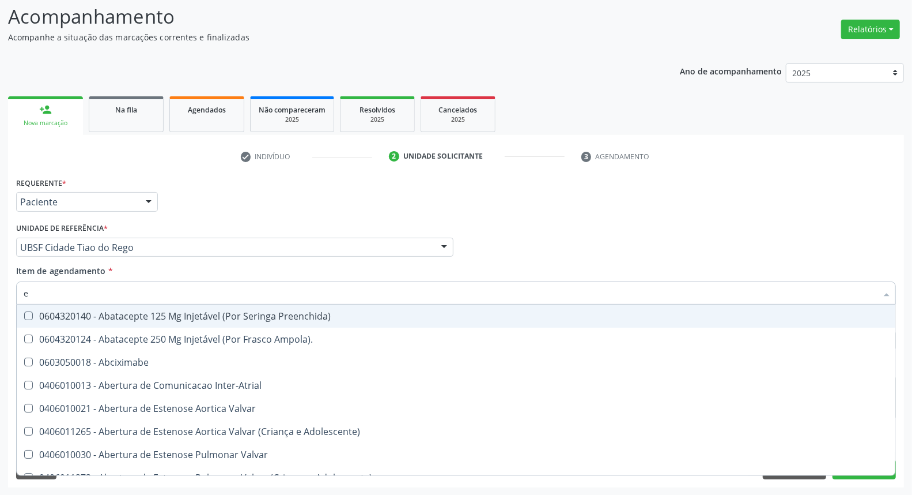
type input "ENDOCRINOLOGISTA"
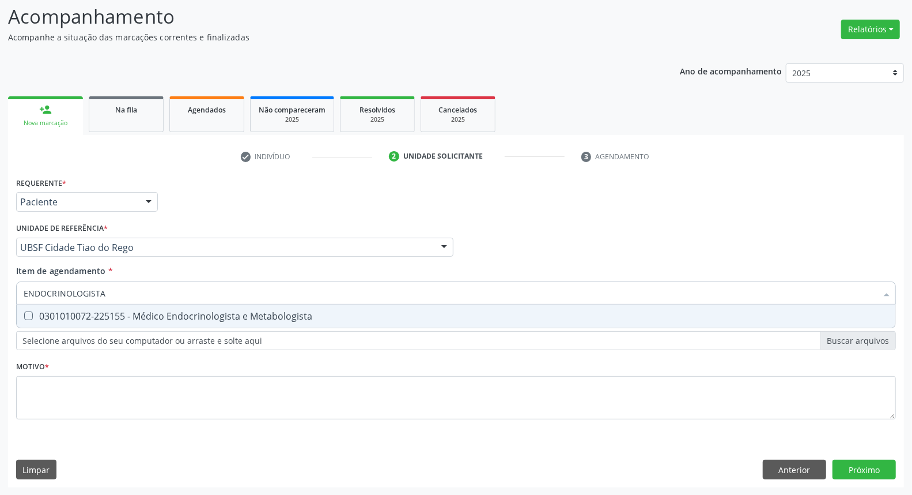
click at [93, 319] on div "0301010072-225155 - Médico Endocrinologista e Metabologista" at bounding box center [456, 315] width 865 height 9
checkbox Metabologista "true"
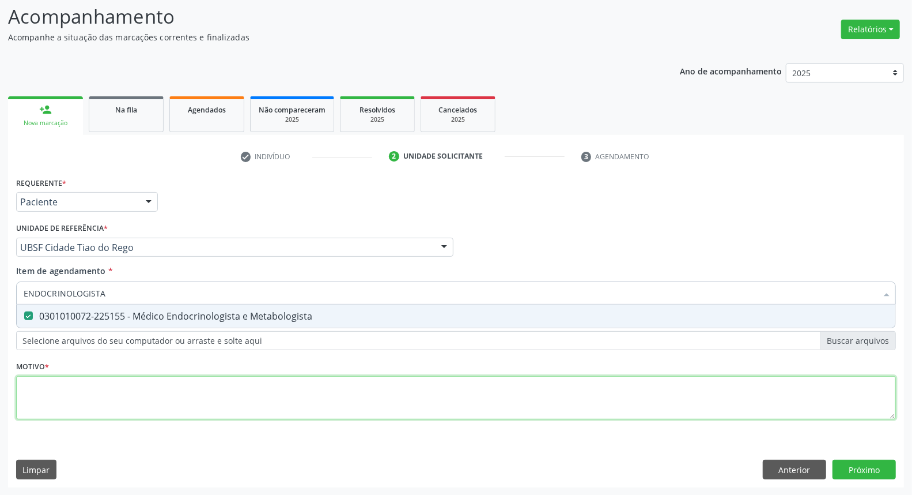
click at [87, 405] on div "Requerente * Paciente Médico(a) Enfermeiro(a) Paciente Nenhum resultado encontr…" at bounding box center [456, 304] width 880 height 261
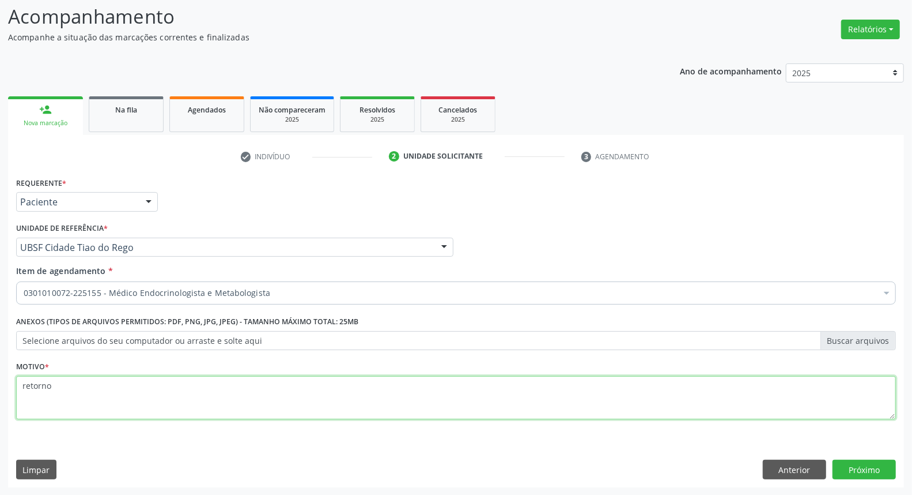
type textarea "retorno"
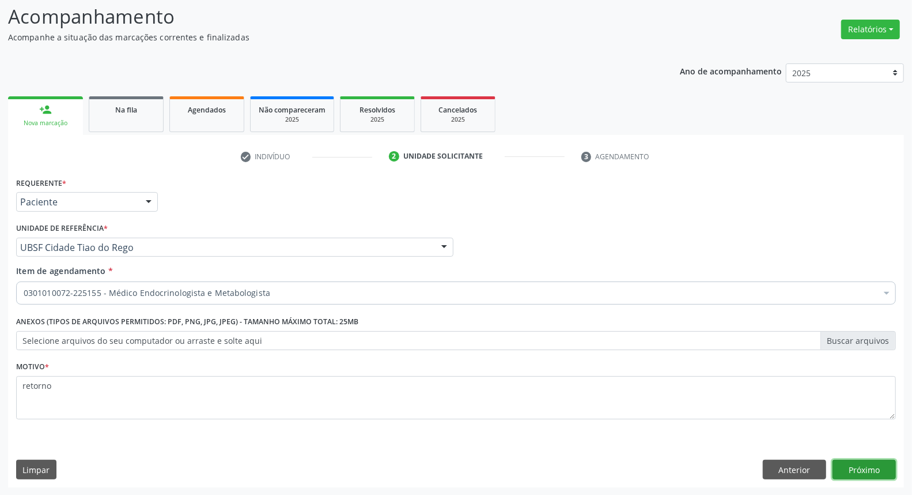
click button "Próximo" at bounding box center [864, 469] width 63 height 20
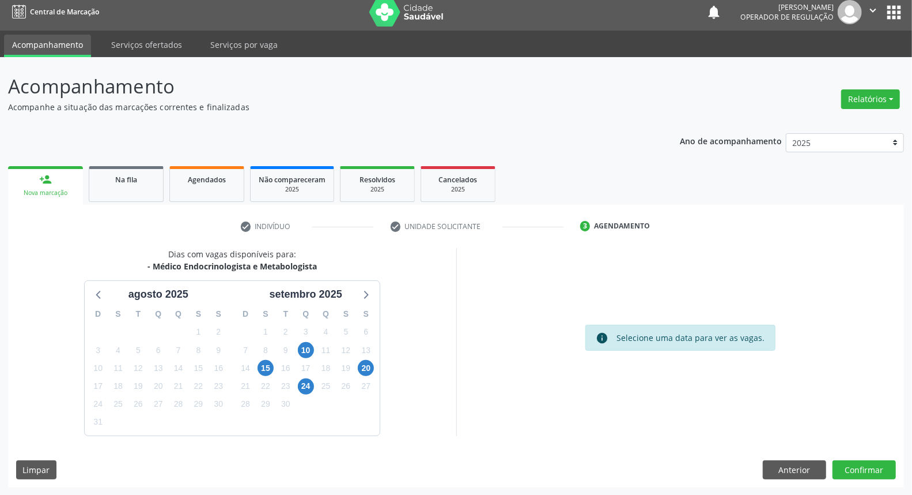
click at [314, 346] on div "10" at bounding box center [306, 350] width 16 height 18
drag, startPoint x: 309, startPoint y: 347, endPoint x: 301, endPoint y: 344, distance: 8.0
click at [308, 346] on span "10" at bounding box center [306, 350] width 16 height 16
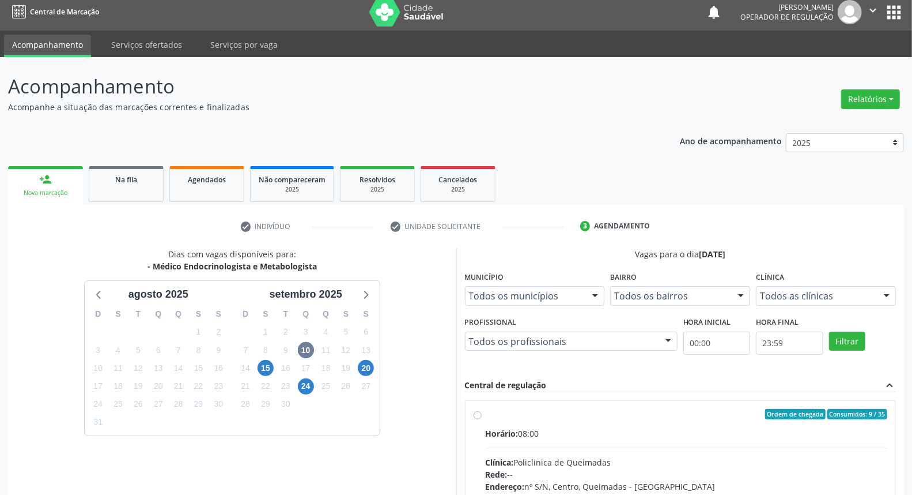
click at [807, 425] on label "Ordem de chegada Consumidos: 9 / 35 Horário: 08:00 Clínica: Policlinica de Quei…" at bounding box center [687, 497] width 402 height 177
click at [482, 419] on input "Ordem de chegada Consumidos: 9 / 35 Horário: 08:00 Clínica: Policlinica de Quei…" at bounding box center [478, 414] width 8 height 10
radio input "true"
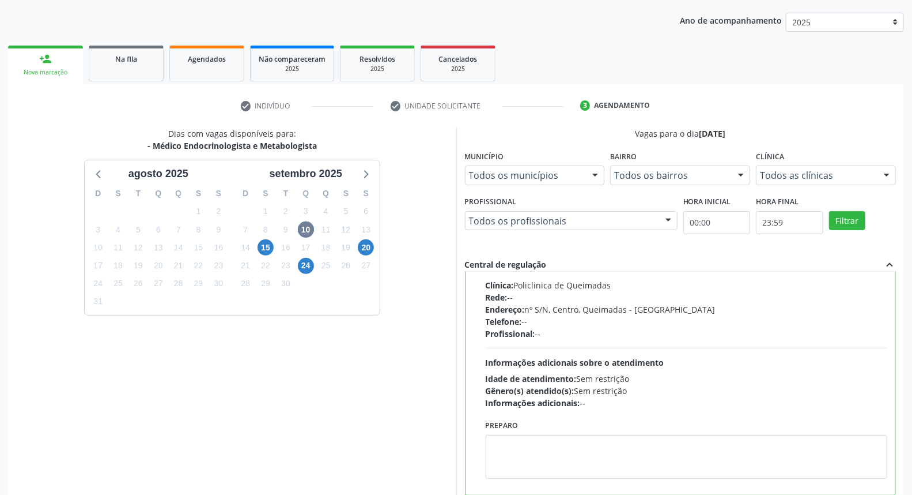
scroll to position [193, 0]
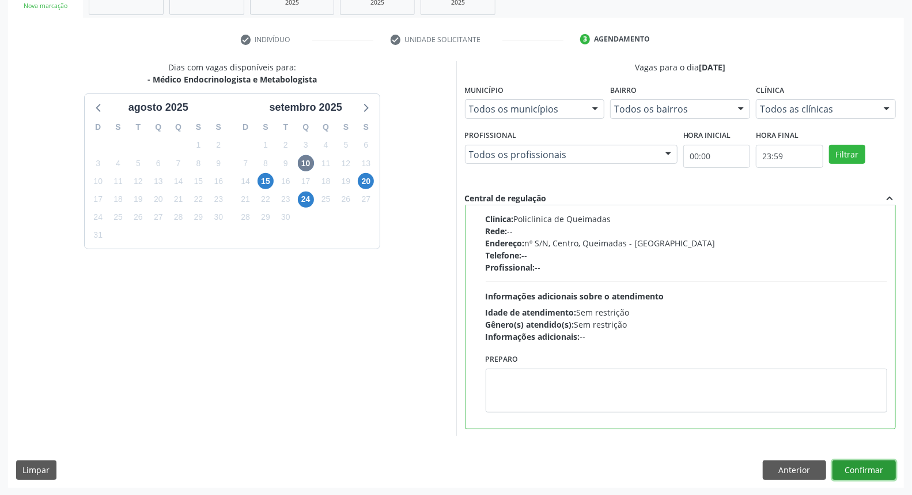
click at [868, 475] on button "Confirmar" at bounding box center [864, 470] width 63 height 20
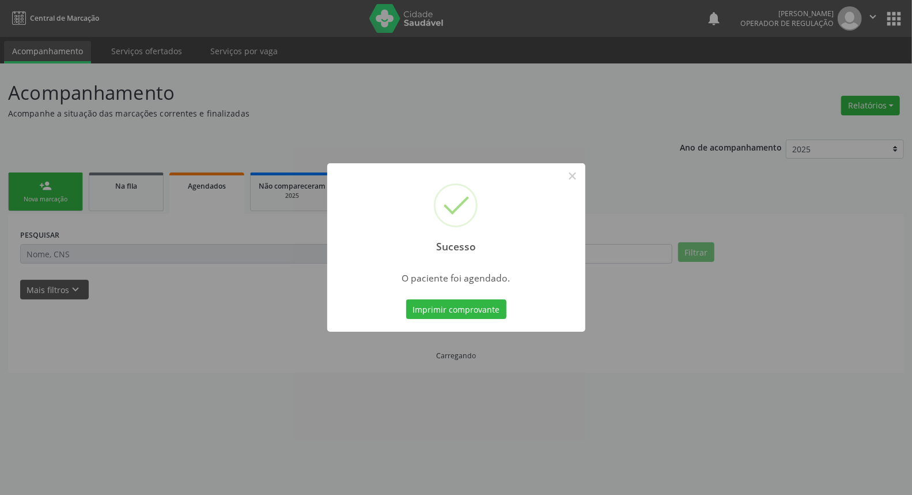
scroll to position [0, 0]
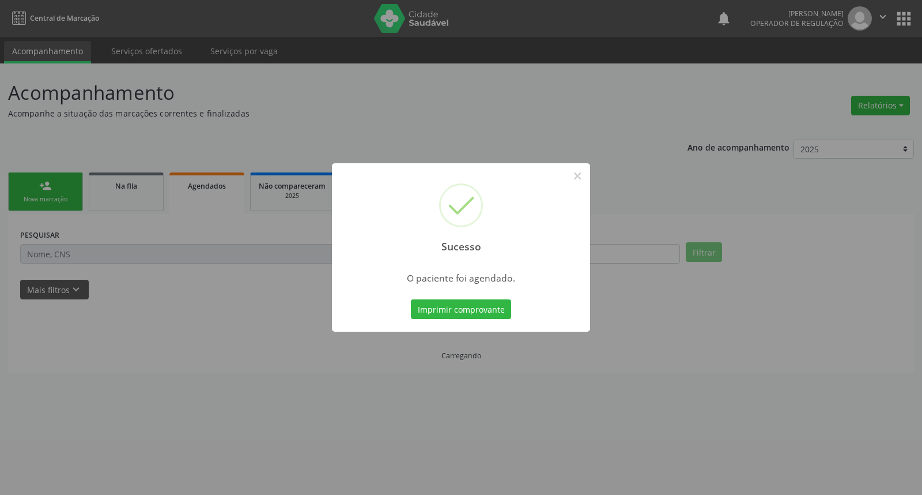
click at [411, 299] on button "Imprimir comprovante" at bounding box center [461, 309] width 100 height 20
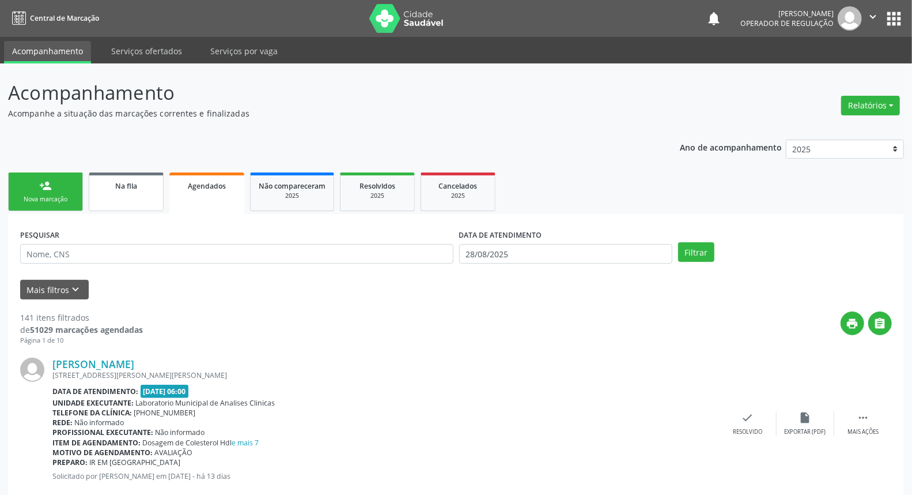
click at [113, 202] on link "Na fila" at bounding box center [126, 191] width 75 height 39
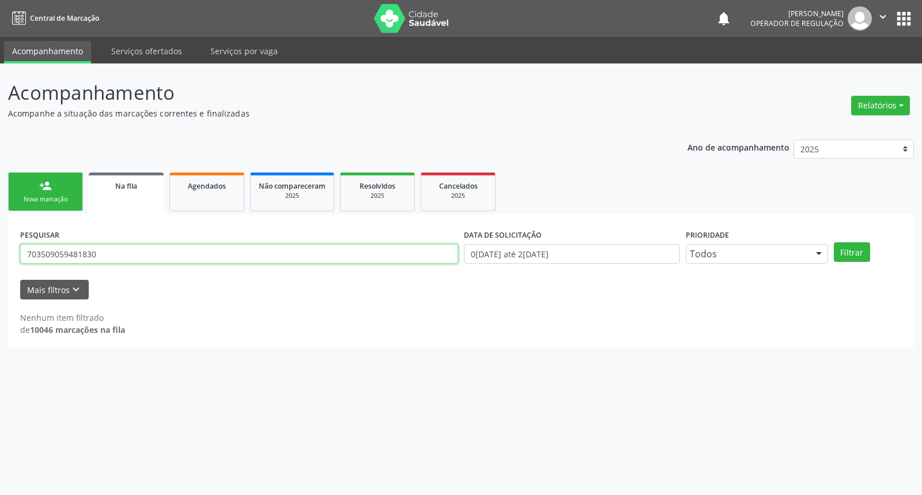
click at [145, 249] on input "703509059481830" at bounding box center [239, 254] width 438 height 20
type input "700808445051986"
click at [834, 242] on button "Filtrar" at bounding box center [852, 252] width 36 height 20
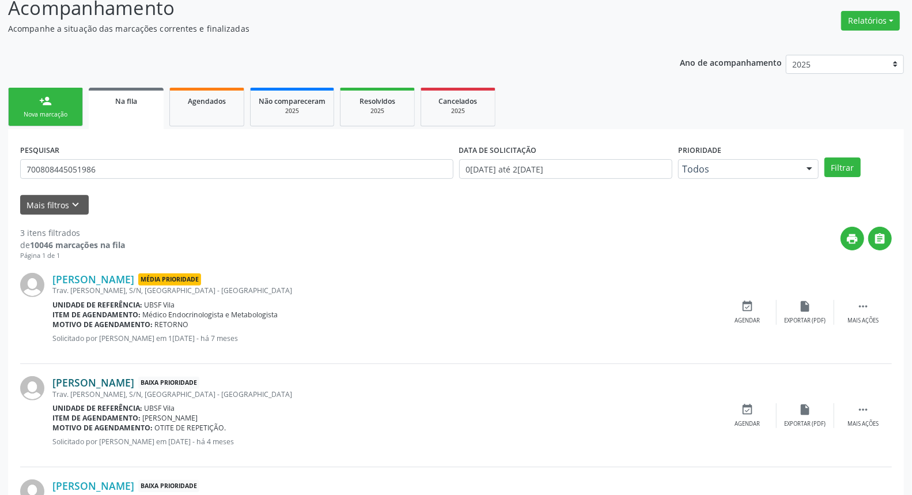
scroll to position [179, 0]
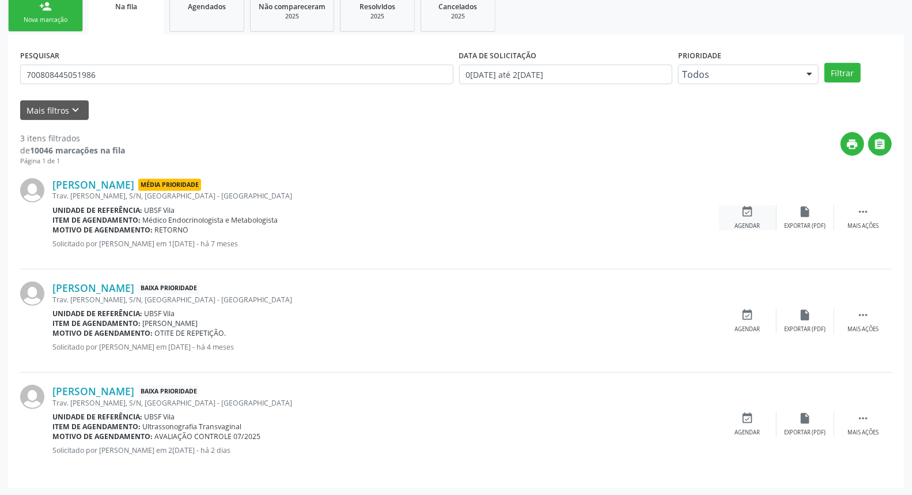
click at [751, 216] on icon "event_available" at bounding box center [748, 211] width 13 height 13
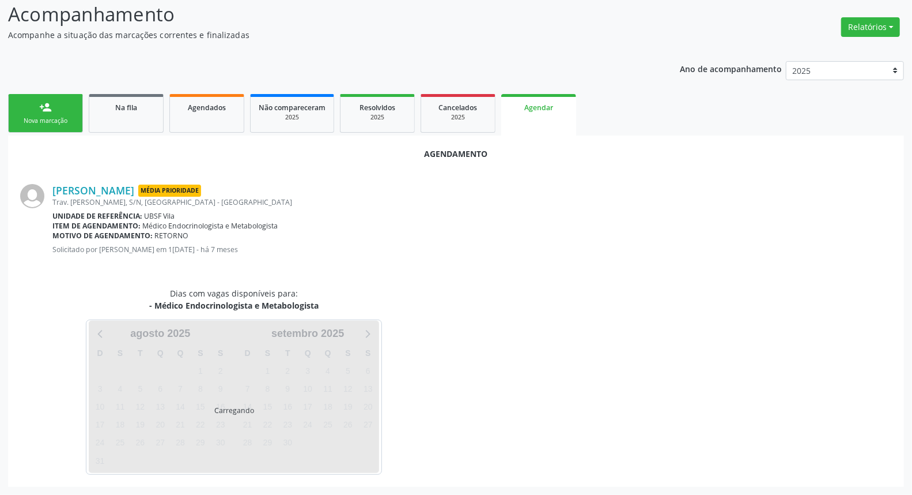
scroll to position [105, 0]
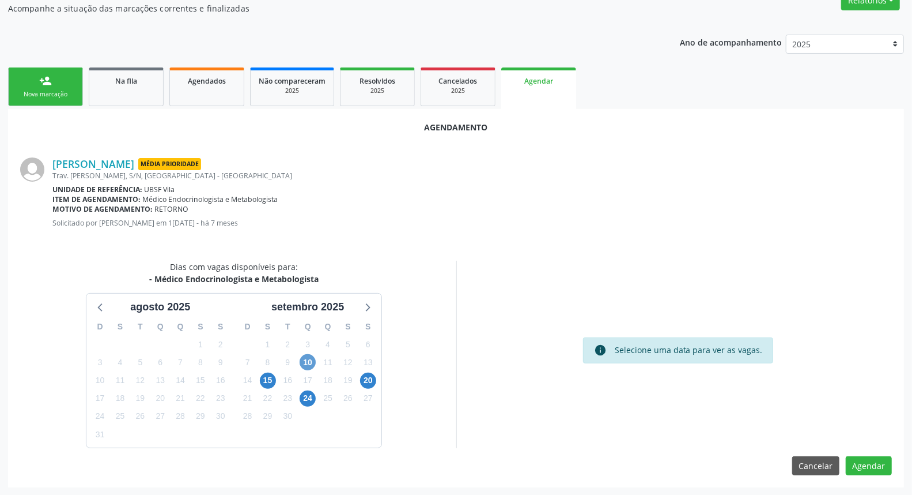
click at [318, 361] on div "11" at bounding box center [328, 362] width 20 height 18
click at [314, 361] on span "10" at bounding box center [308, 362] width 16 height 16
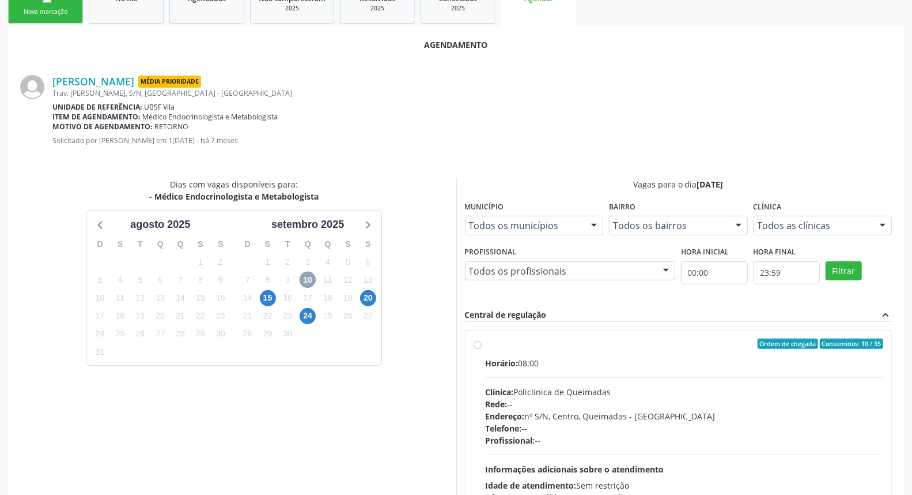
scroll to position [271, 0]
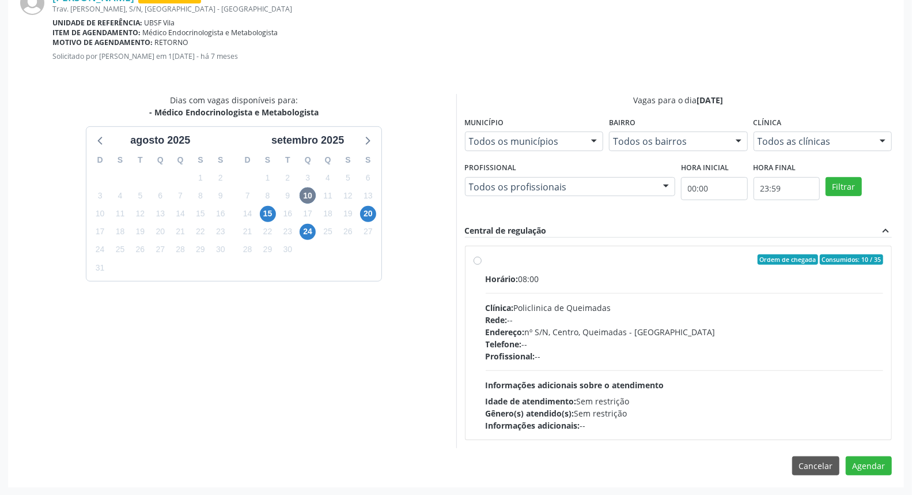
click at [584, 319] on div "Rede: --" at bounding box center [685, 320] width 398 height 12
click at [482, 265] on input "Ordem de chegada Consumidos: 10 / 35 Horário: 08:00 Clínica: Policlinica de Que…" at bounding box center [478, 259] width 8 height 10
radio input "true"
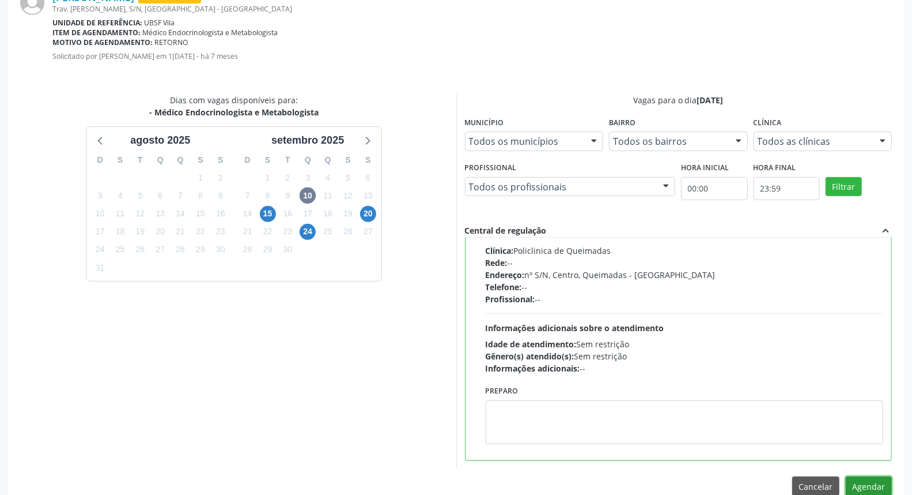
click at [876, 477] on button "Agendar" at bounding box center [869, 486] width 46 height 20
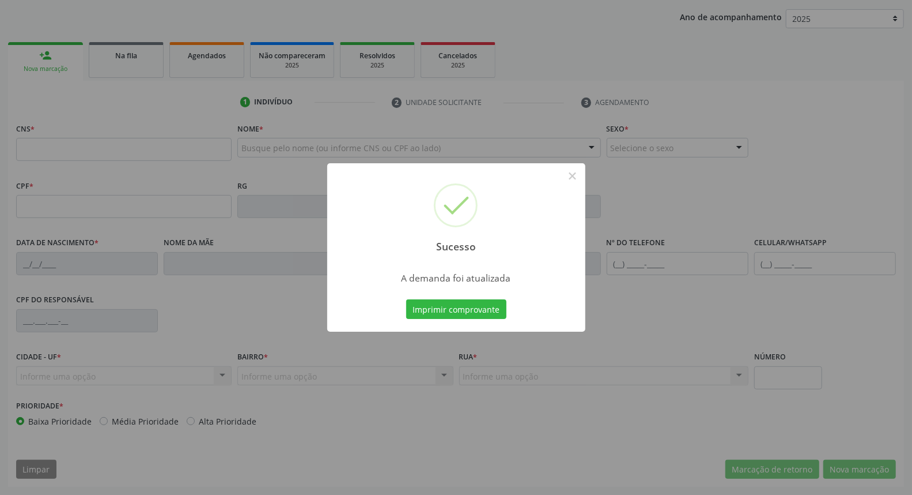
scroll to position [129, 0]
click at [453, 310] on button "Imprimir comprovante" at bounding box center [456, 309] width 100 height 20
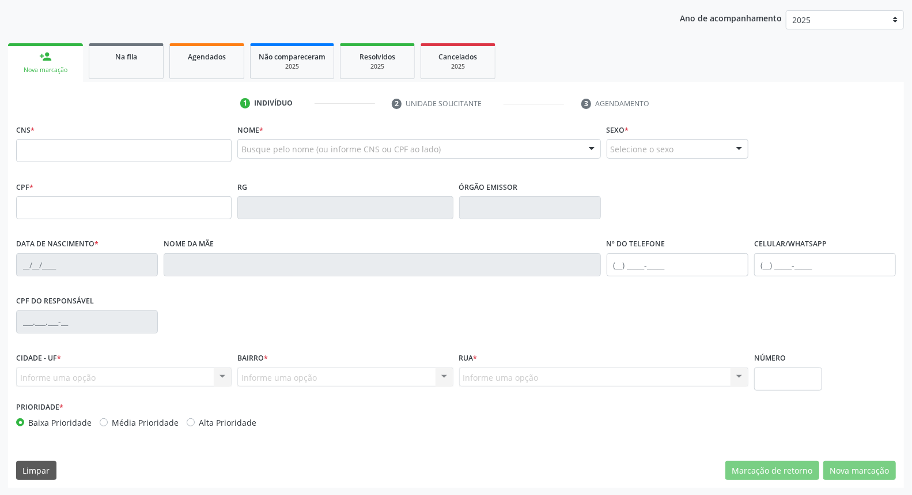
drag, startPoint x: 136, startPoint y: 29, endPoint x: 129, endPoint y: 33, distance: 8.5
click at [129, 33] on div "Ano de acompanhamento 2025 2024 2023 2022 2021 person_add Nova marcação Na fila…" at bounding box center [456, 245] width 896 height 486
click at [104, 58] on div "Na fila" at bounding box center [126, 56] width 58 height 12
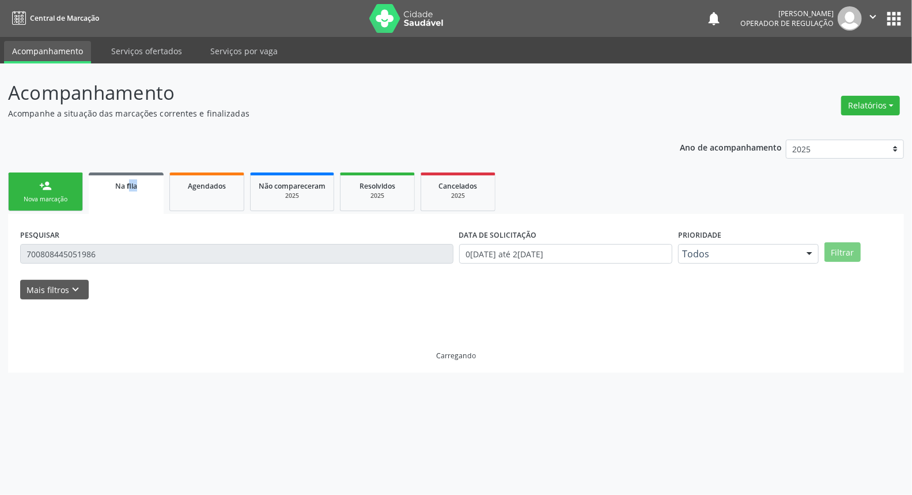
scroll to position [0, 0]
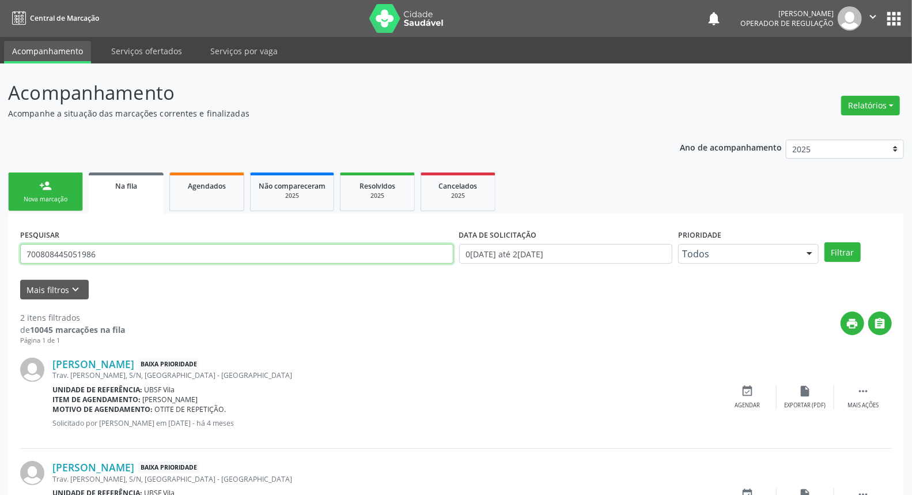
click at [76, 249] on input "700808445051986" at bounding box center [236, 254] width 433 height 20
type input "700808445051986"
click at [825, 242] on button "Filtrar" at bounding box center [843, 252] width 36 height 20
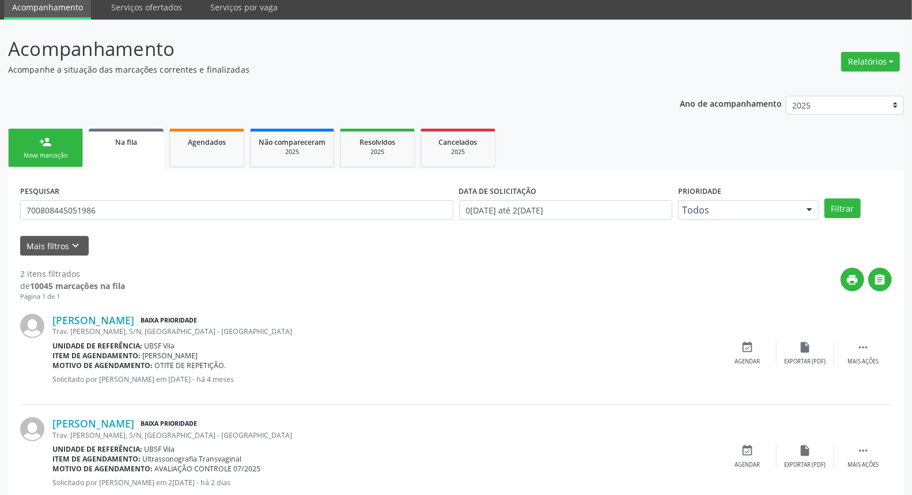
scroll to position [76, 0]
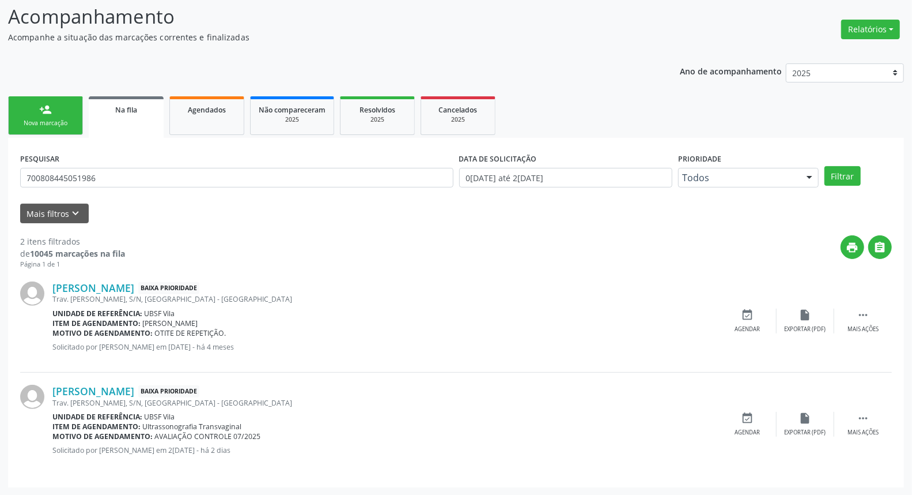
click at [56, 163] on label "PESQUISAR" at bounding box center [39, 159] width 39 height 18
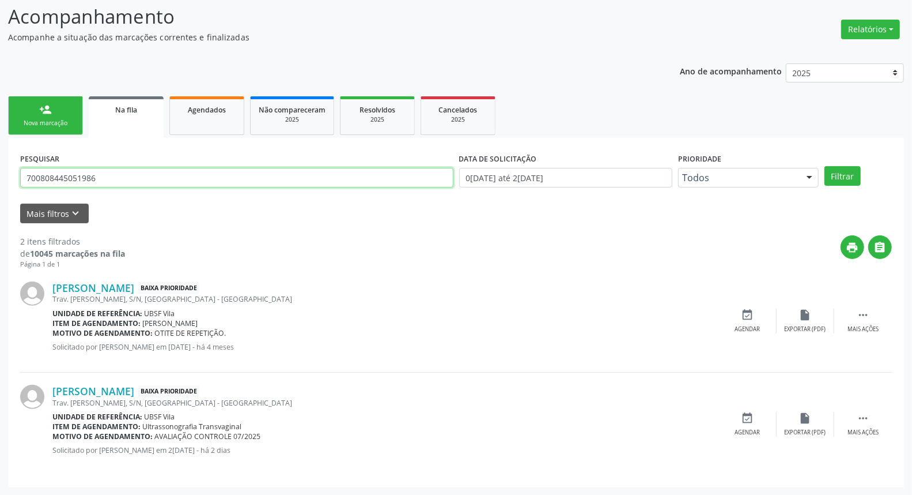
click at [60, 179] on input "700808445051986" at bounding box center [236, 178] width 433 height 20
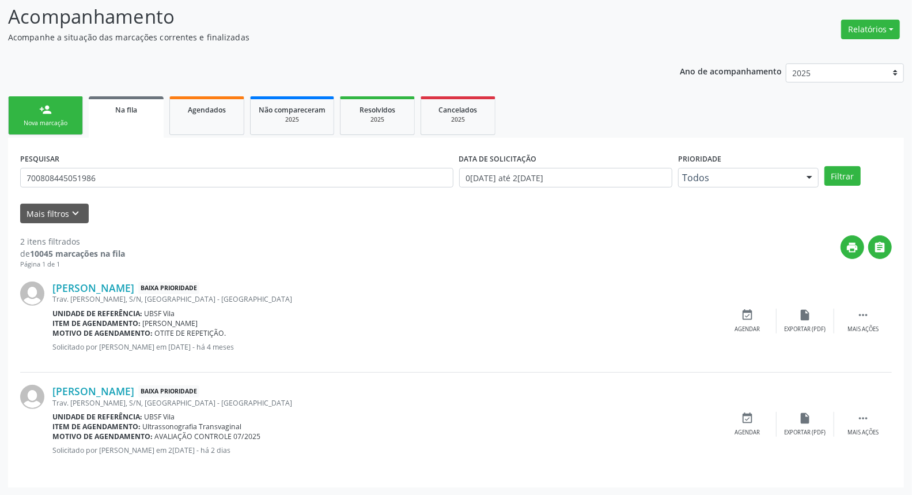
click at [59, 129] on link "person_add Nova marcação" at bounding box center [45, 115] width 75 height 39
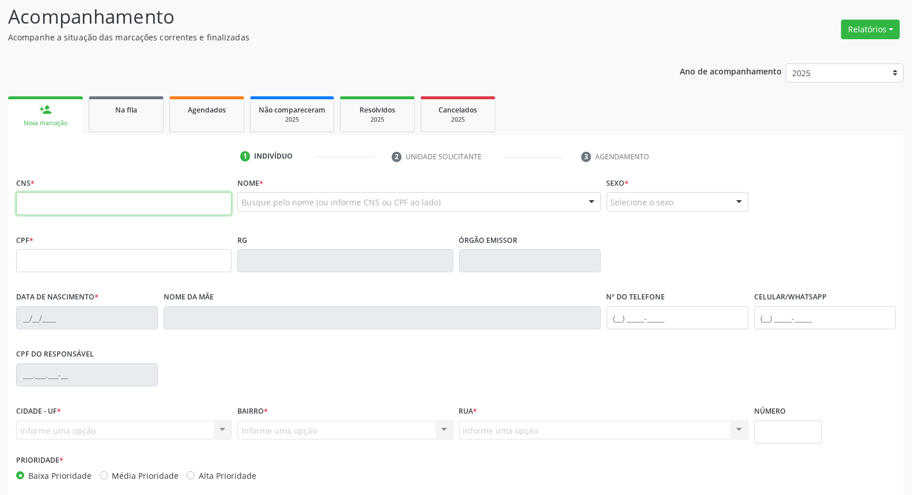
click at [73, 206] on input "text" at bounding box center [124, 203] width 216 height 23
paste input "700 8084 4505 1986"
type input "700 8084 4505 1986"
type input "075.126.754-61"
type input "[DATE]"
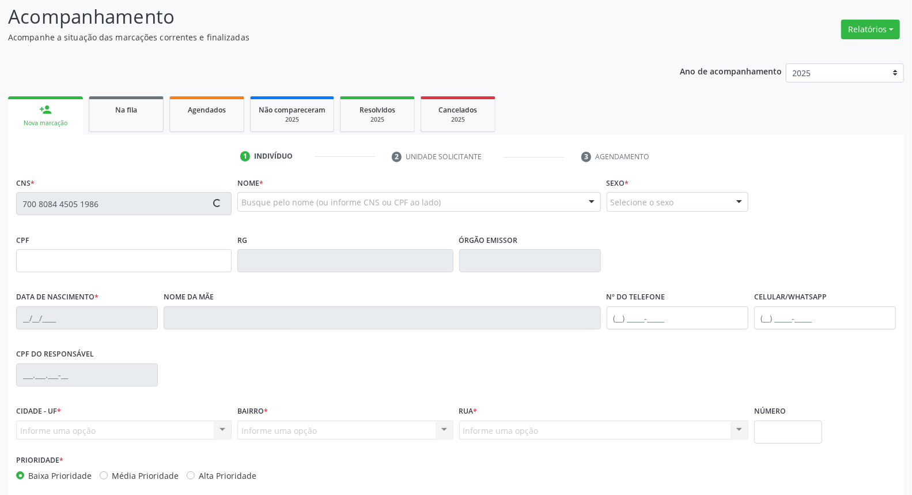
type input "[PERSON_NAME]"
type input "[PHONE_NUMBER]"
type input "S/N"
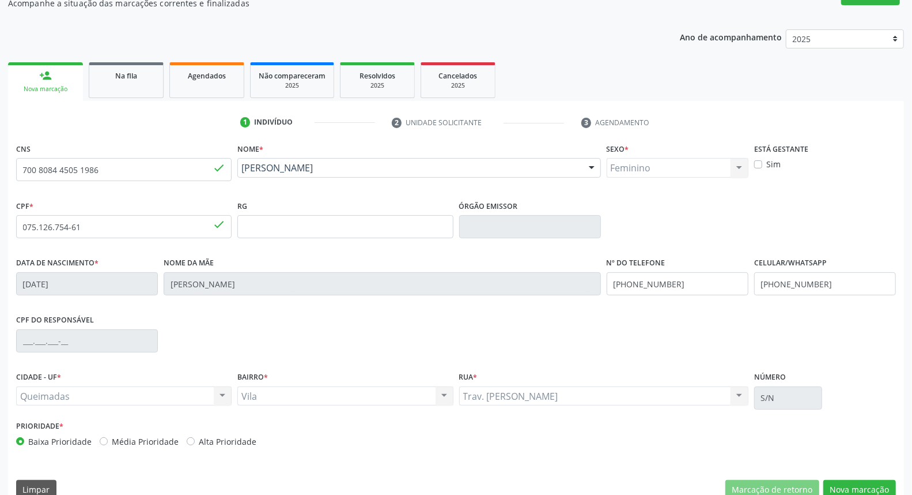
scroll to position [129, 0]
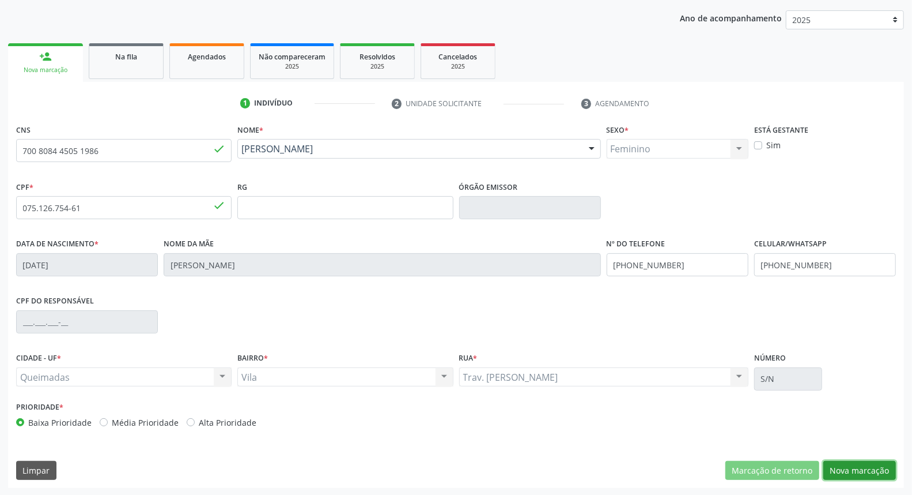
click at [880, 465] on button "Nova marcação" at bounding box center [860, 471] width 73 height 20
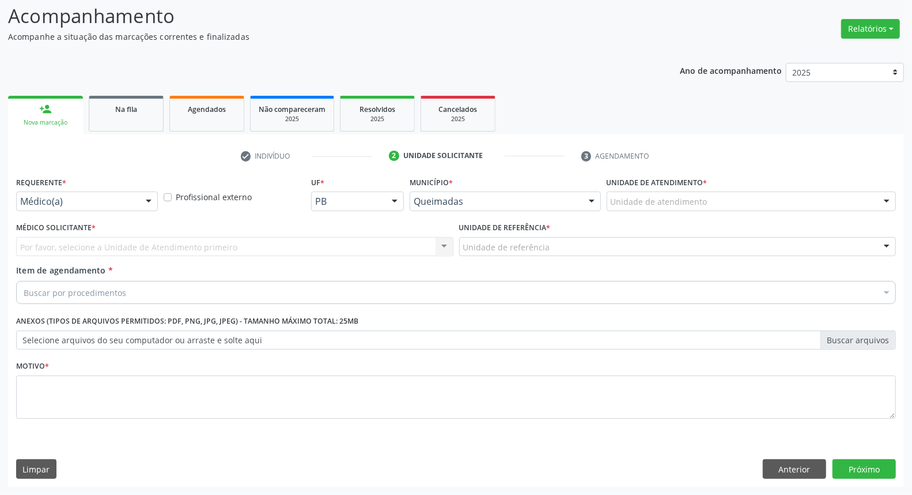
scroll to position [76, 0]
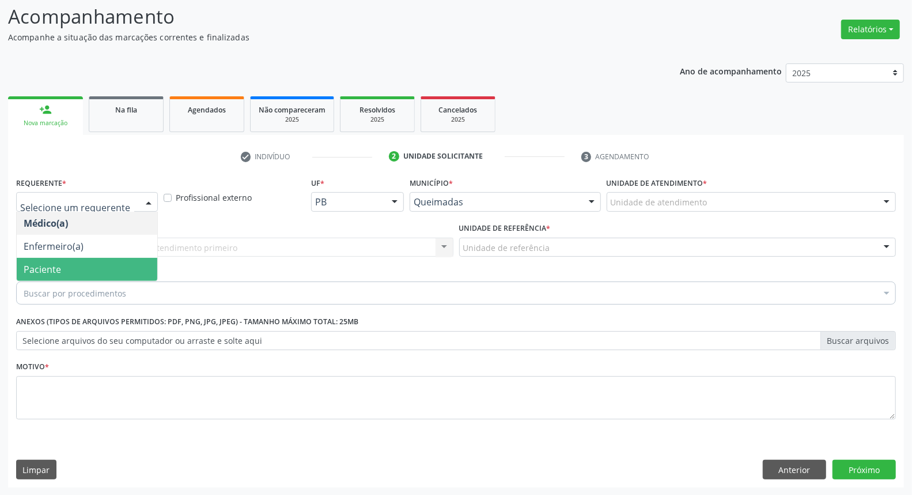
click at [33, 266] on span "Paciente" at bounding box center [42, 269] width 37 height 13
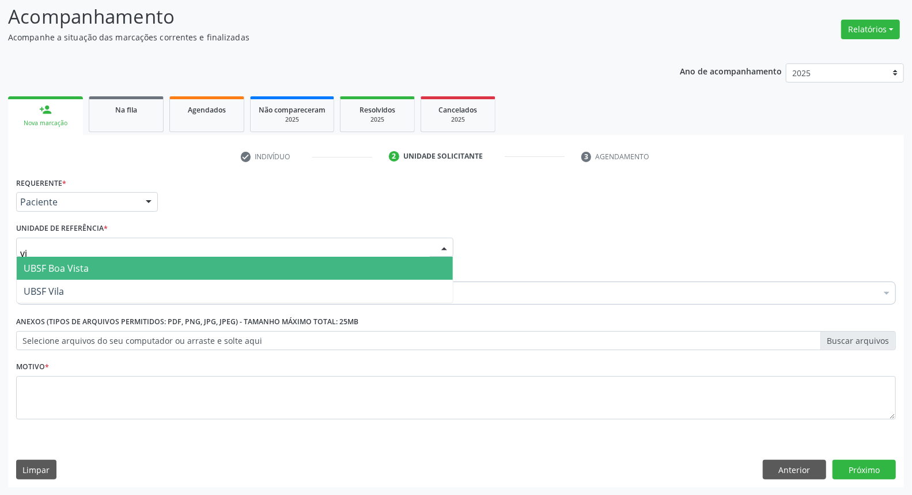
type input "vil"
click at [61, 267] on span "UBSF Vila" at bounding box center [44, 268] width 40 height 13
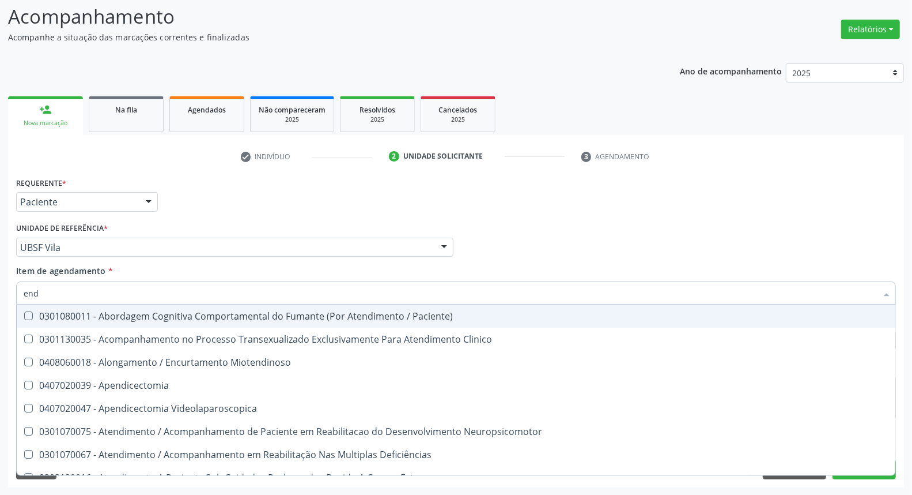
type input "ENDOCRINOLOGISTA"
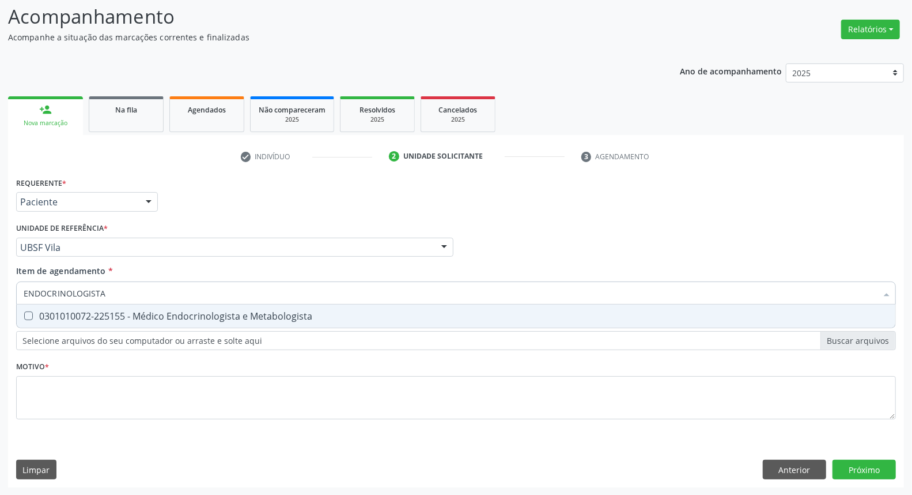
click at [89, 315] on div "0301010072-225155 - Médico Endocrinologista e Metabologista" at bounding box center [456, 315] width 865 height 9
checkbox Metabologista "true"
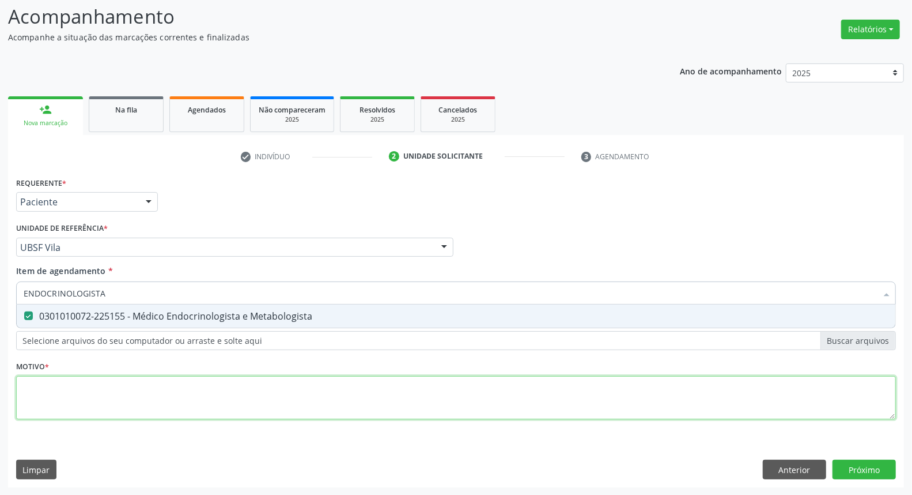
click at [73, 390] on div "Requerente * Paciente Médico(a) Enfermeiro(a) Paciente Nenhum resultado encontr…" at bounding box center [456, 304] width 880 height 261
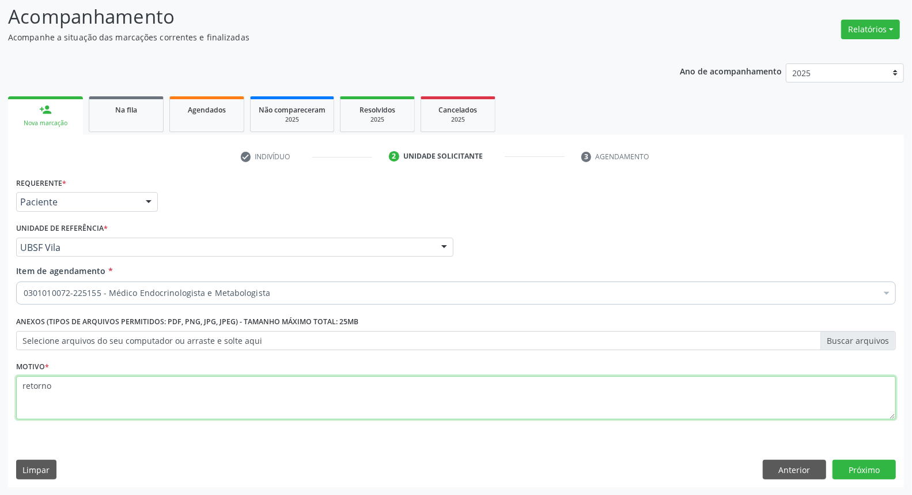
type textarea "retorno"
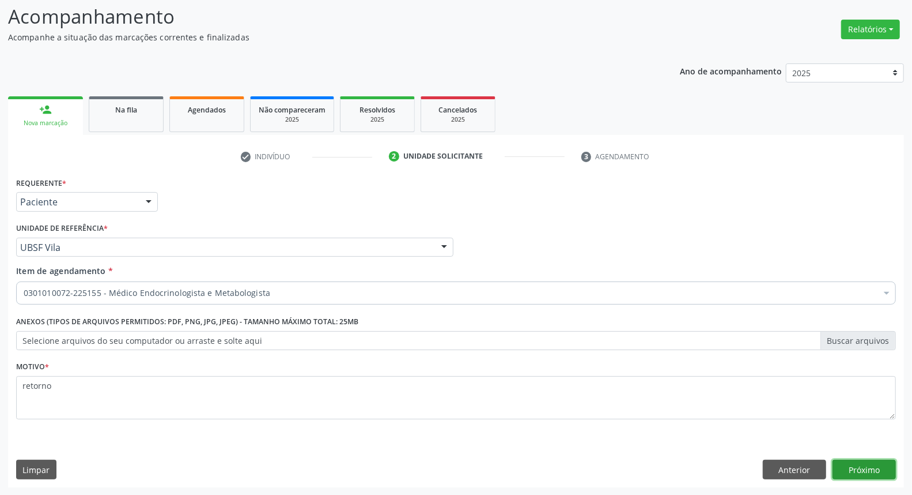
click button "Próximo" at bounding box center [864, 469] width 63 height 20
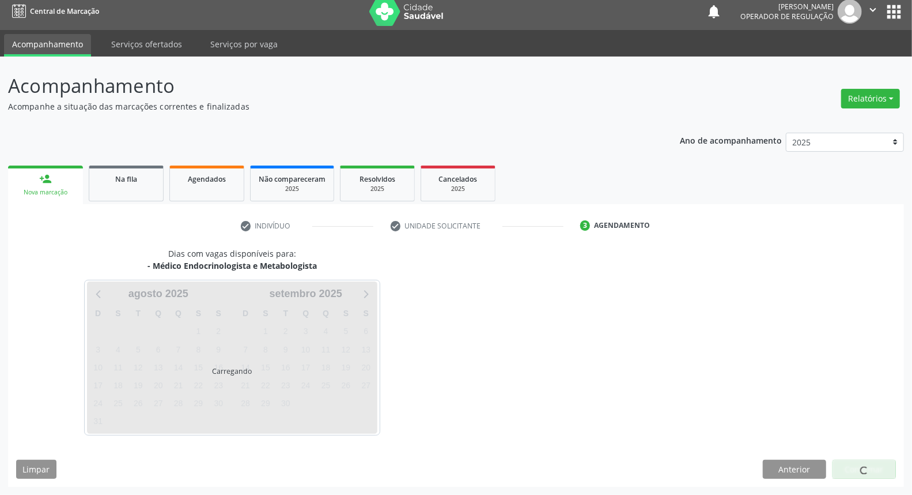
scroll to position [6, 0]
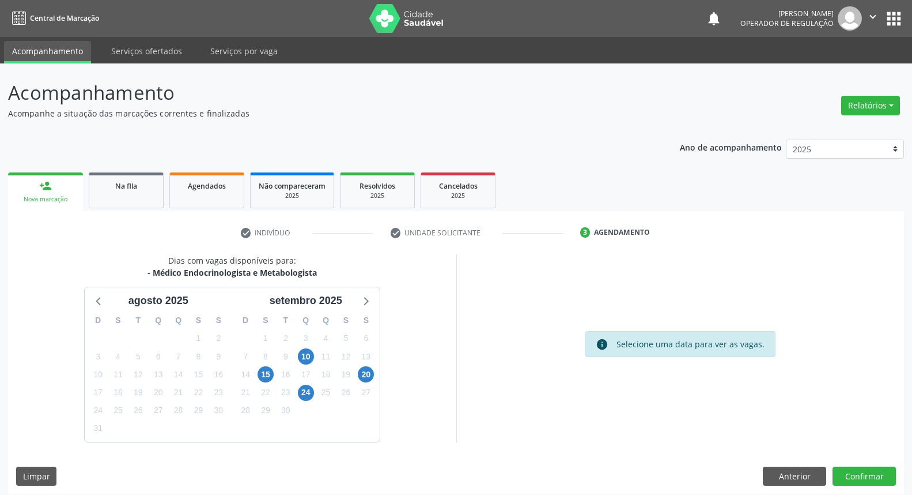
scroll to position [6, 0]
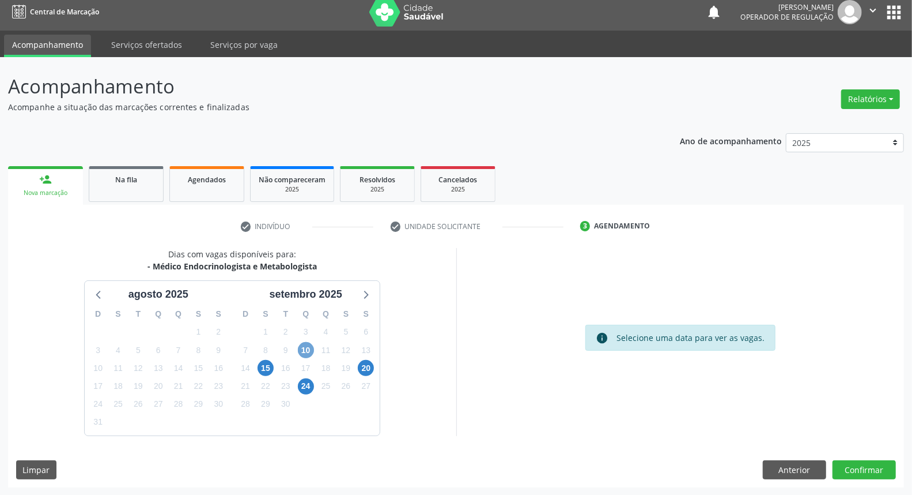
click at [308, 348] on span "10" at bounding box center [306, 350] width 16 height 16
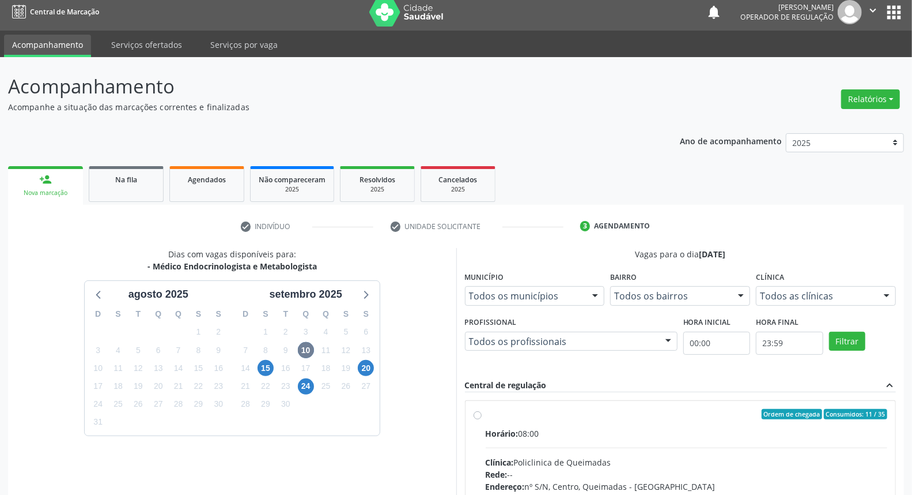
click at [608, 429] on div "Horário: 08:00" at bounding box center [687, 433] width 402 height 12
click at [482, 419] on input "Ordem de chegada Consumidos: 11 / 35 Horário: 08:00 Clínica: Policlinica de Que…" at bounding box center [478, 414] width 8 height 10
radio input "true"
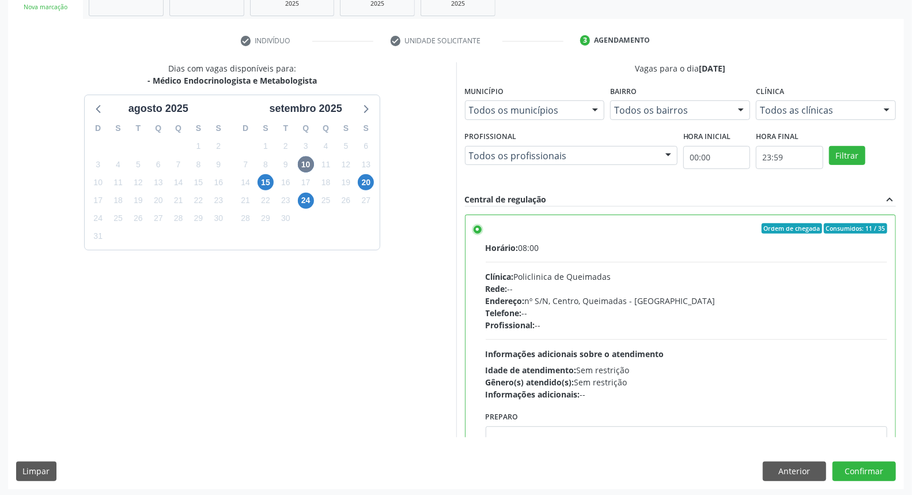
scroll to position [193, 0]
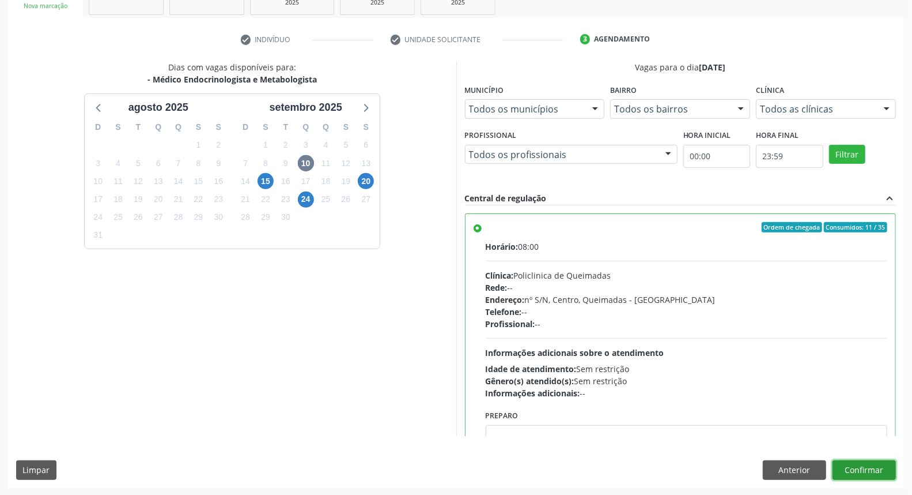
click at [877, 471] on button "Confirmar" at bounding box center [864, 470] width 63 height 20
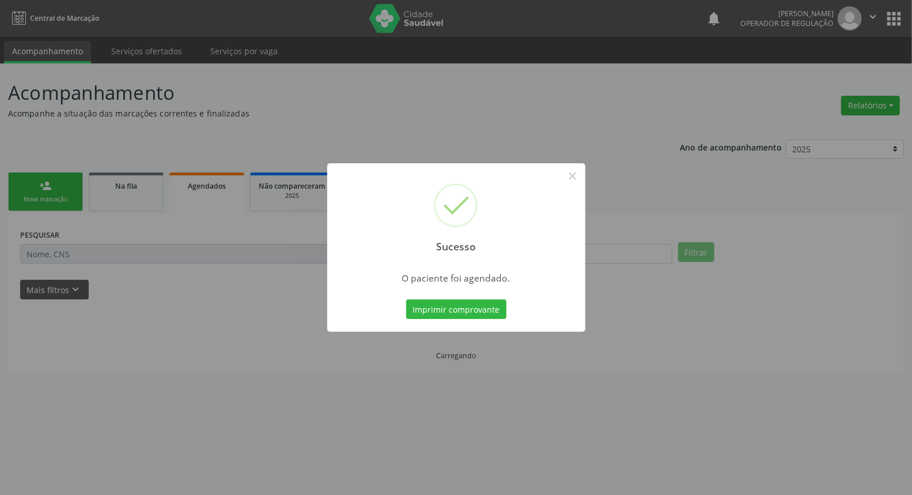
scroll to position [0, 0]
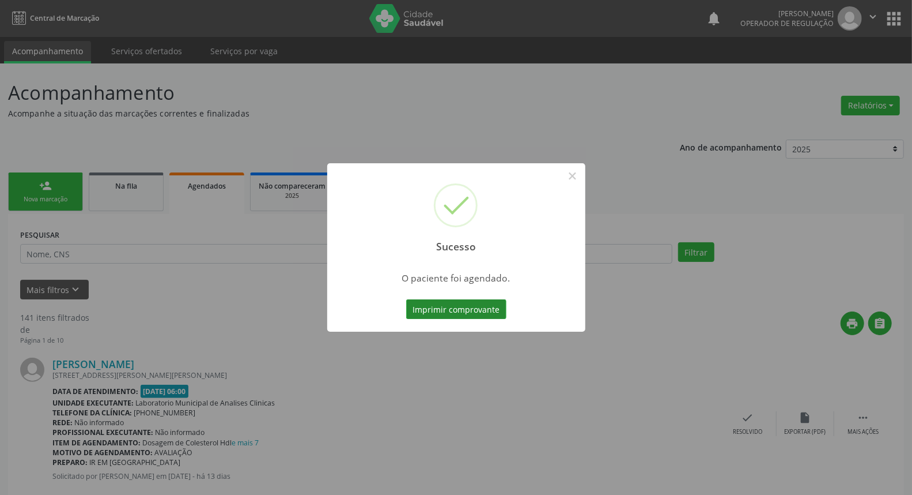
click at [458, 301] on button "Imprimir comprovante" at bounding box center [456, 309] width 100 height 20
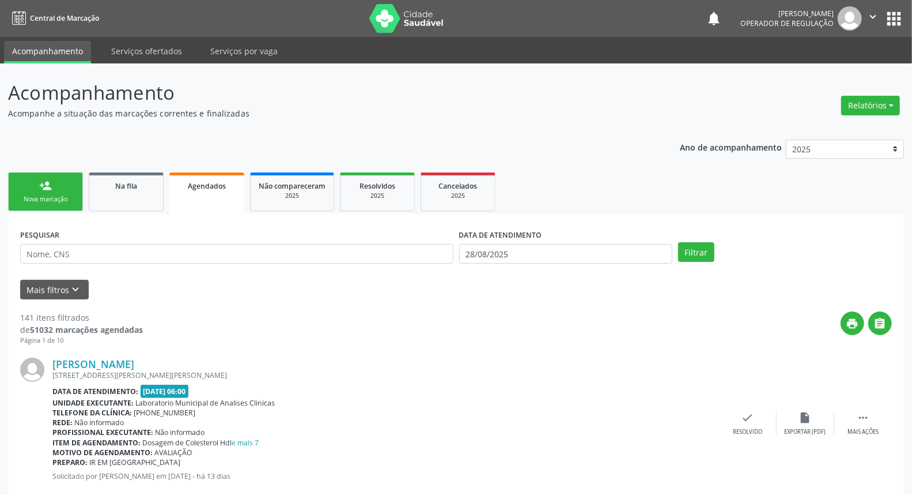
drag, startPoint x: 118, startPoint y: 222, endPoint x: 119, endPoint y: 199, distance: 23.6
click at [119, 198] on link "Na fila" at bounding box center [126, 191] width 75 height 39
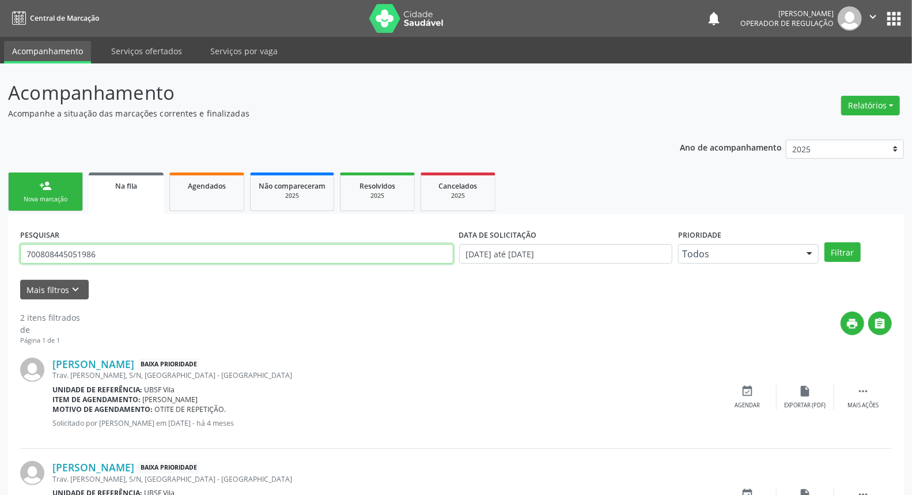
click at [114, 251] on input "700808445051986" at bounding box center [236, 254] width 433 height 20
type input "700004023705904"
click at [825, 242] on button "Filtrar" at bounding box center [843, 252] width 36 height 20
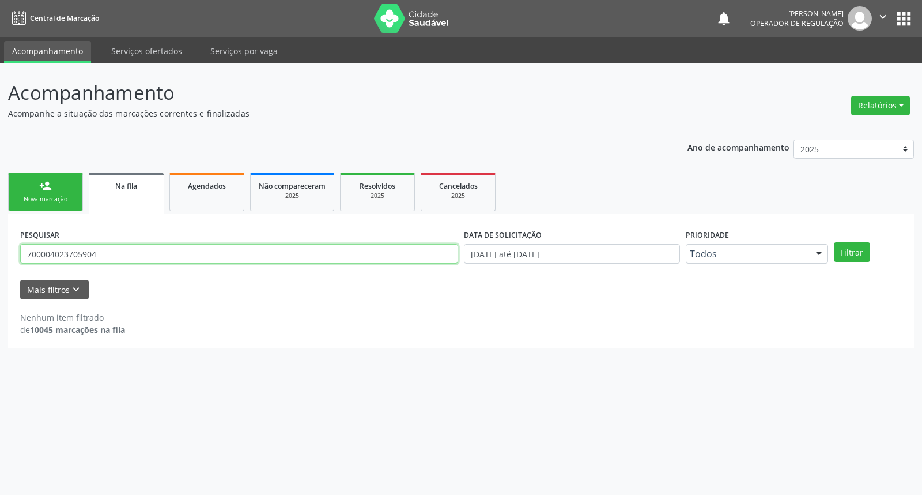
click at [112, 256] on input "700004023705904" at bounding box center [239, 254] width 438 height 20
click at [46, 170] on ul "person_add Nova marcação Na fila Agendados Não compareceram 2025 Resolvidos 202…" at bounding box center [461, 191] width 906 height 44
click at [52, 186] on link "person_add Nova marcação" at bounding box center [45, 191] width 75 height 39
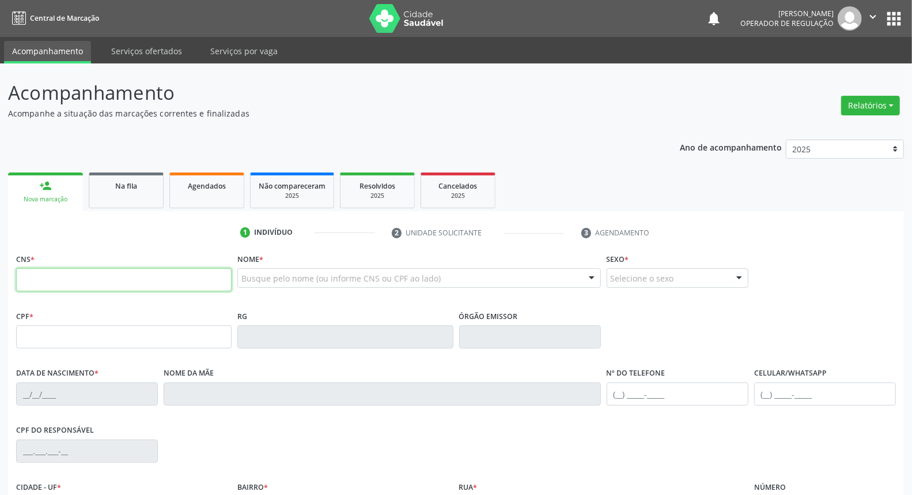
click at [69, 280] on input "text" at bounding box center [124, 279] width 216 height 23
paste input "700 0040 2370 5904"
type input "700 0040 2370 5904"
type input "136.598.978-09"
type input "15/10/1957"
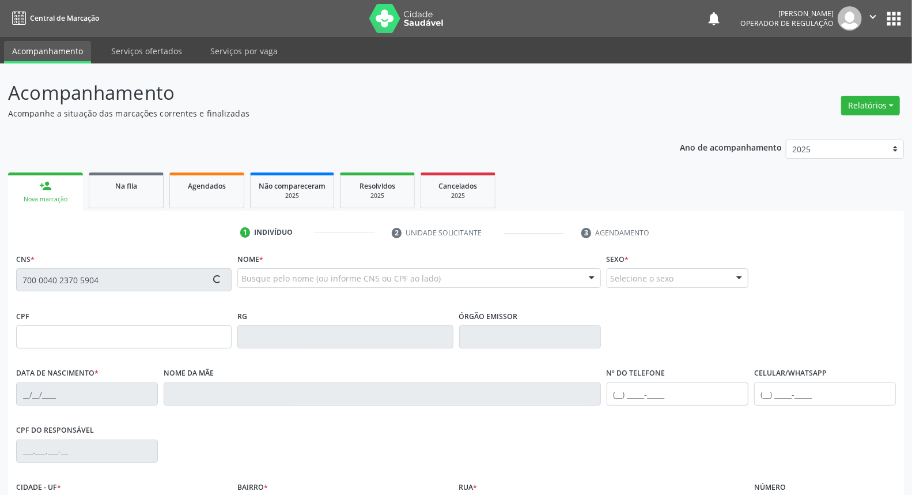
type input "Josefa Ana da Conceição"
type input "(83) 99121-0925"
type input "428"
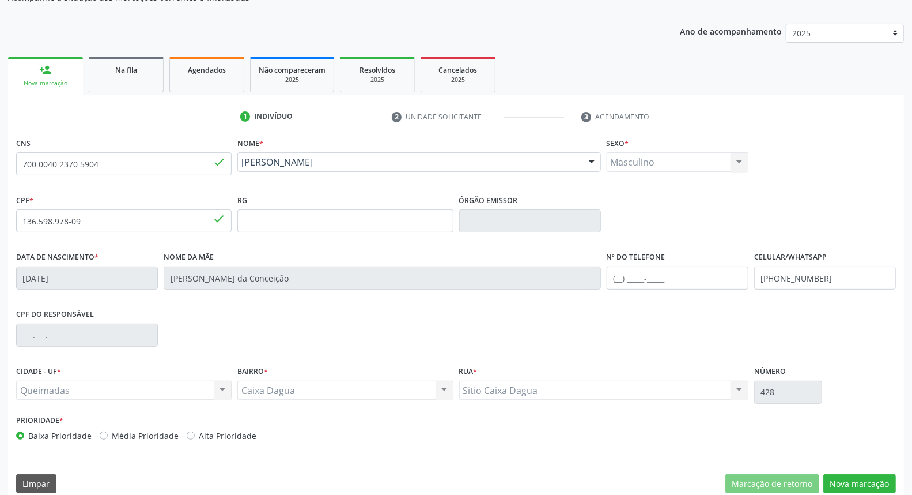
scroll to position [129, 0]
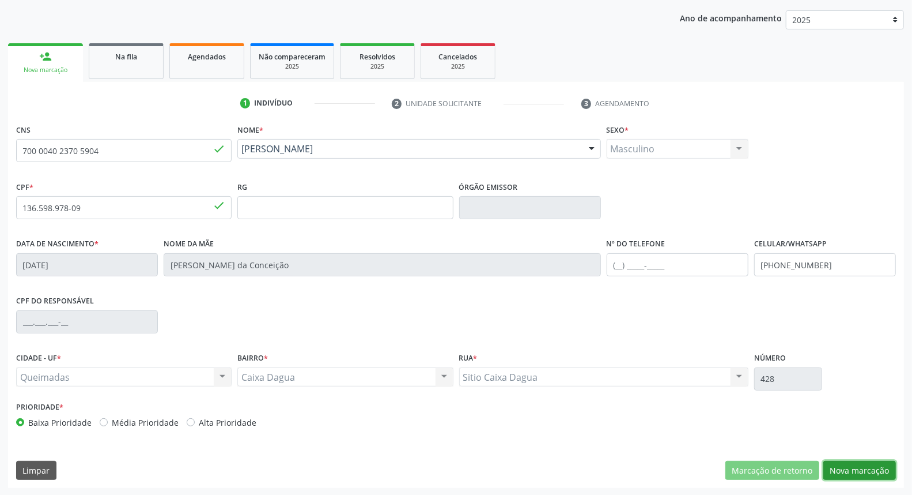
click at [871, 476] on button "Nova marcação" at bounding box center [860, 471] width 73 height 20
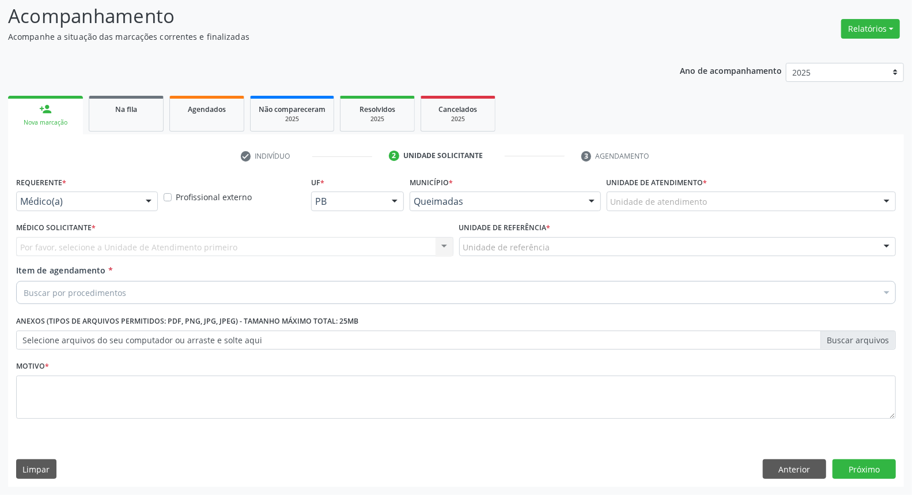
scroll to position [76, 0]
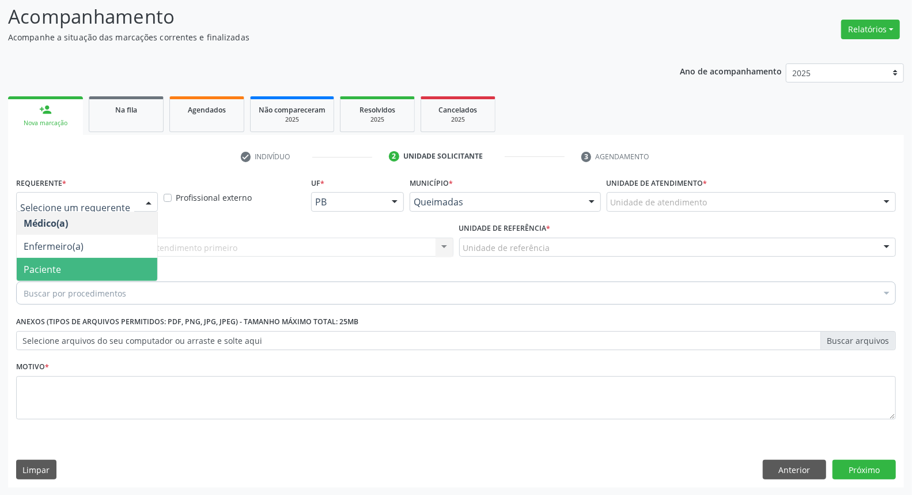
click at [79, 269] on span "Paciente" at bounding box center [87, 269] width 141 height 23
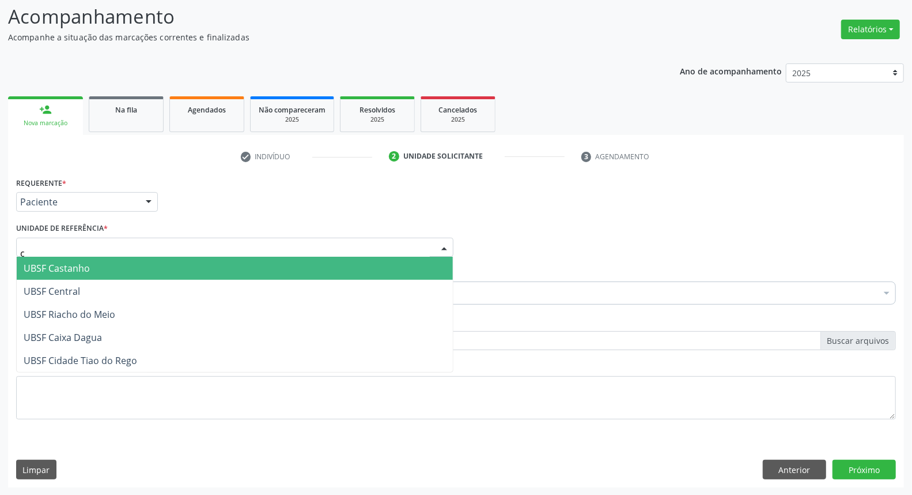
type input "ca"
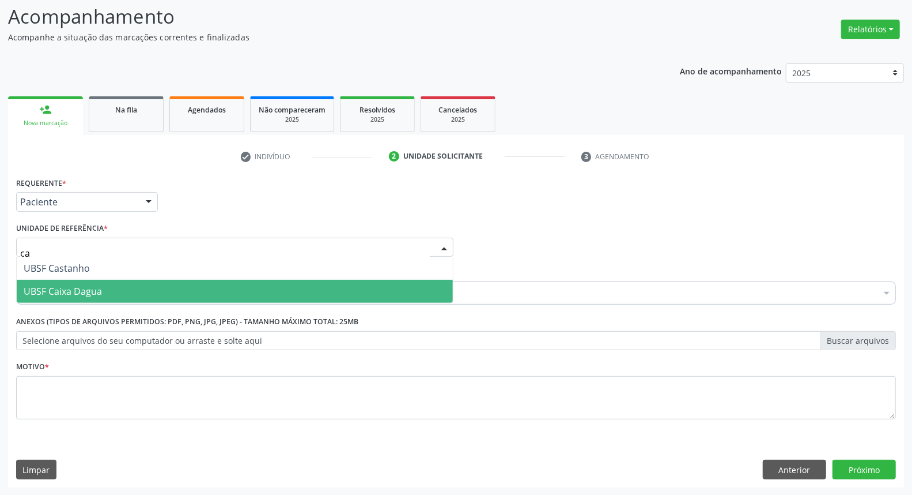
click at [98, 289] on span "UBSF Caixa Dagua" at bounding box center [63, 291] width 78 height 13
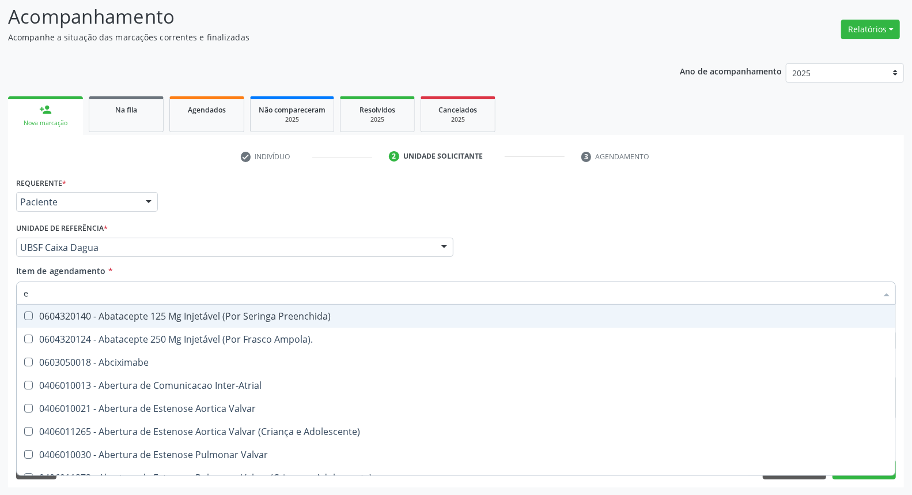
type input "ENDOCRINOLOGISTA"
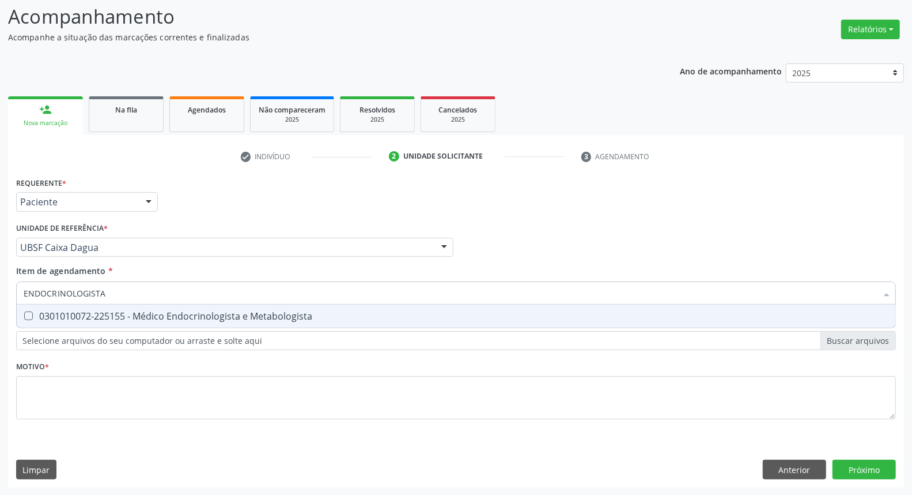
click at [99, 322] on span "0301010072-225155 - Médico Endocrinologista e Metabologista" at bounding box center [456, 315] width 879 height 23
checkbox Metabologista "true"
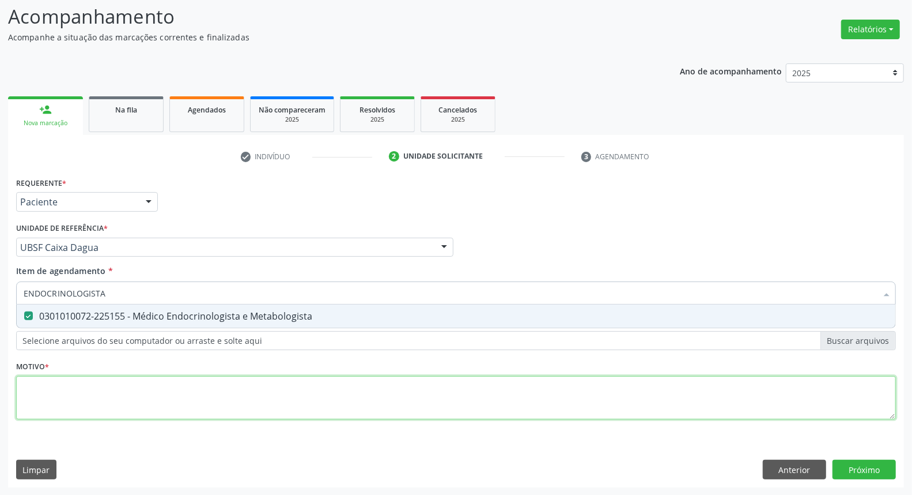
click at [70, 407] on div "Requerente * Paciente Médico(a) Enfermeiro(a) Paciente Nenhum resultado encontr…" at bounding box center [456, 304] width 880 height 261
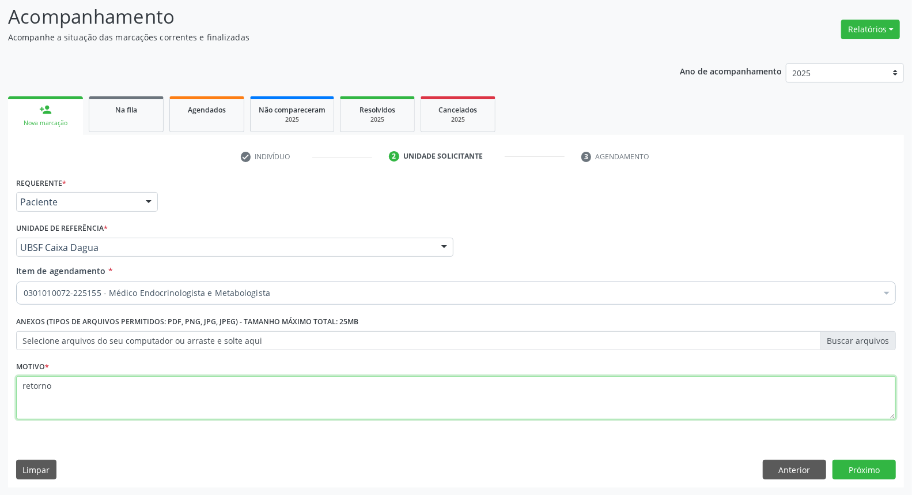
type textarea "retorno"
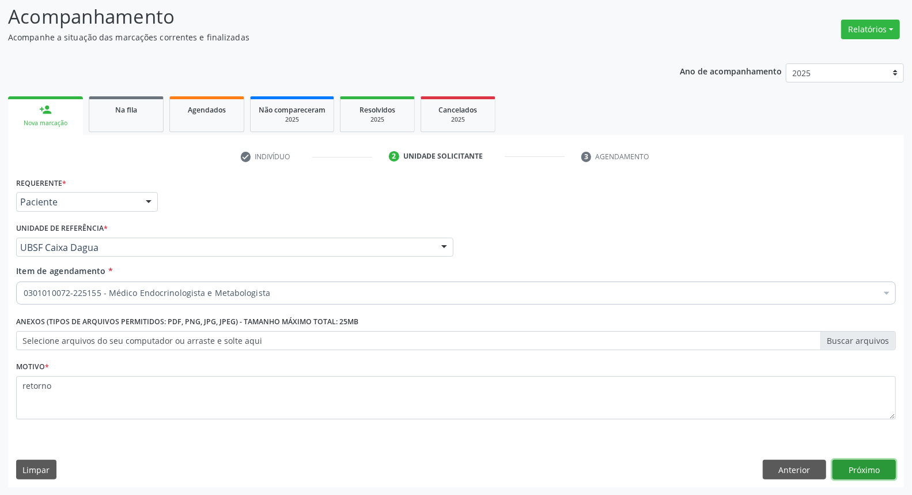
click button "Próximo" at bounding box center [864, 469] width 63 height 20
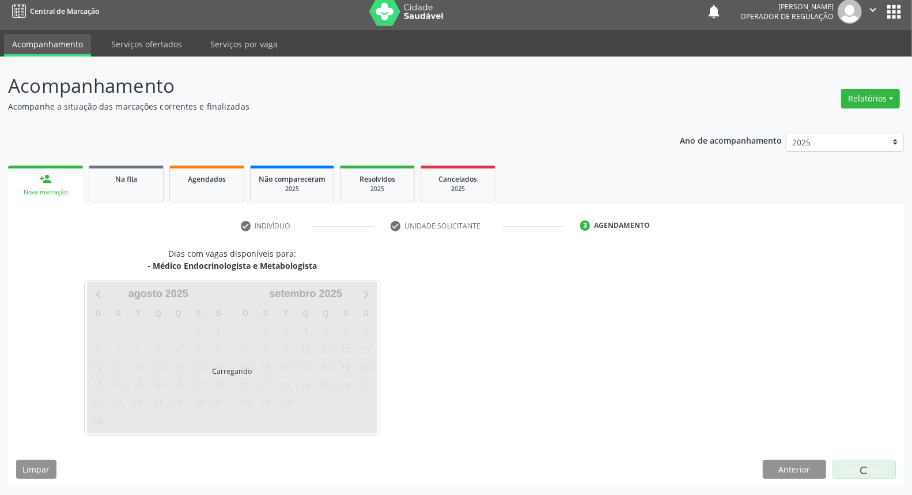
scroll to position [6, 0]
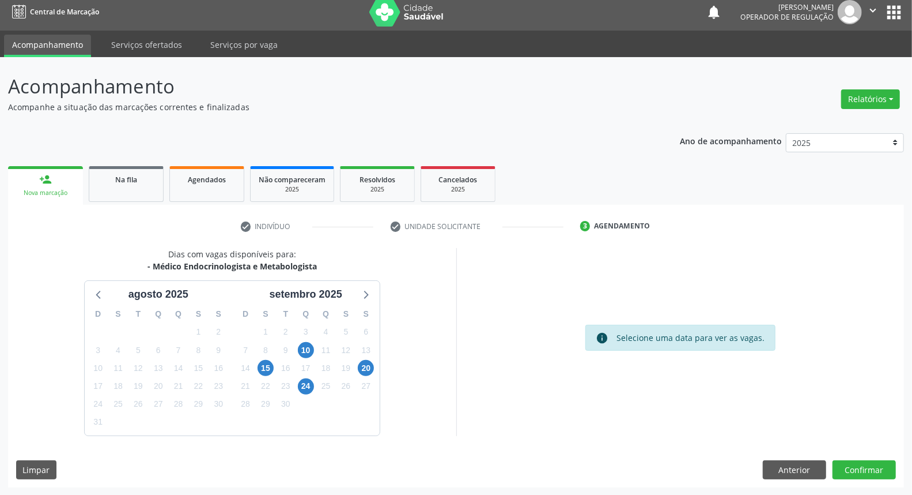
click at [316, 352] on div "11" at bounding box center [326, 350] width 20 height 18
drag, startPoint x: 307, startPoint y: 350, endPoint x: 298, endPoint y: 335, distance: 17.3
click at [303, 346] on span "10" at bounding box center [306, 350] width 16 height 16
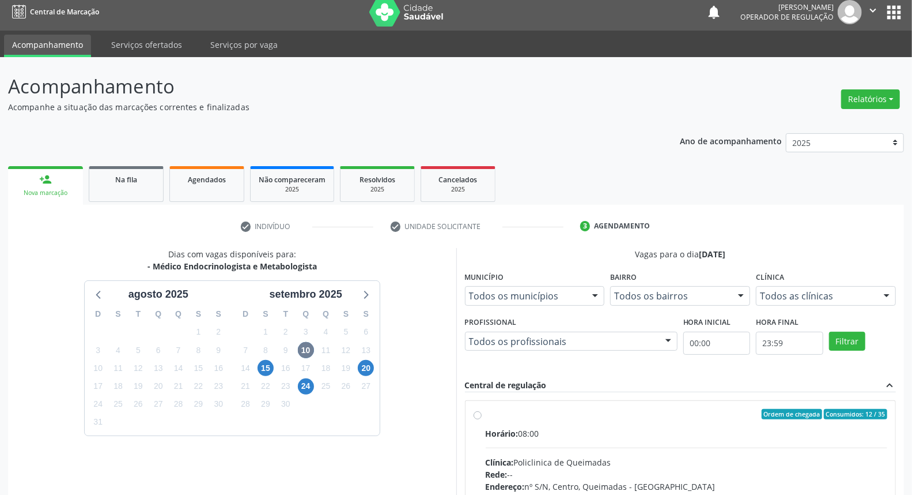
drag, startPoint x: 722, startPoint y: 394, endPoint x: 721, endPoint y: 403, distance: 9.9
click at [723, 394] on div "Ordem de chegada Consumidos: 12 / 35 Horário: 08:00 Clínica: Policlinica de Que…" at bounding box center [681, 497] width 432 height 210
click at [722, 406] on div "Ordem de chegada Consumidos: 12 / 35 Horário: 08:00 Clínica: Policlinica de Que…" at bounding box center [681, 497] width 431 height 193
radio input "true"
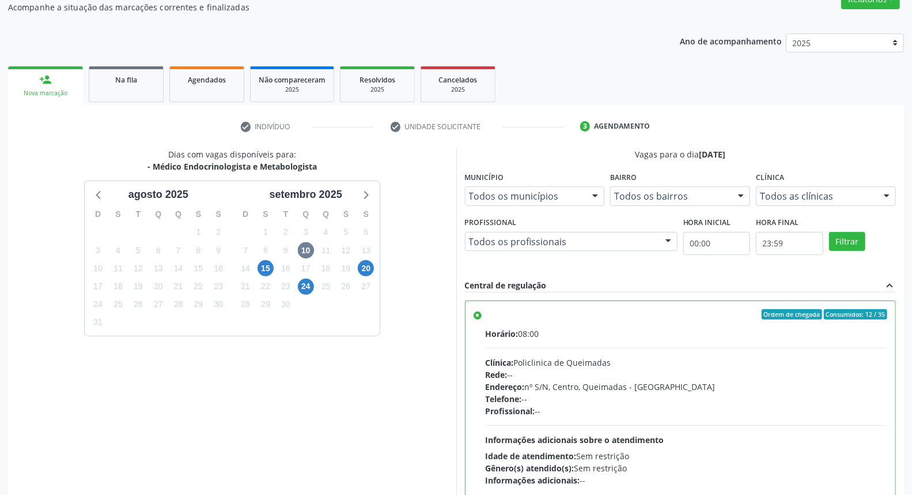
scroll to position [193, 0]
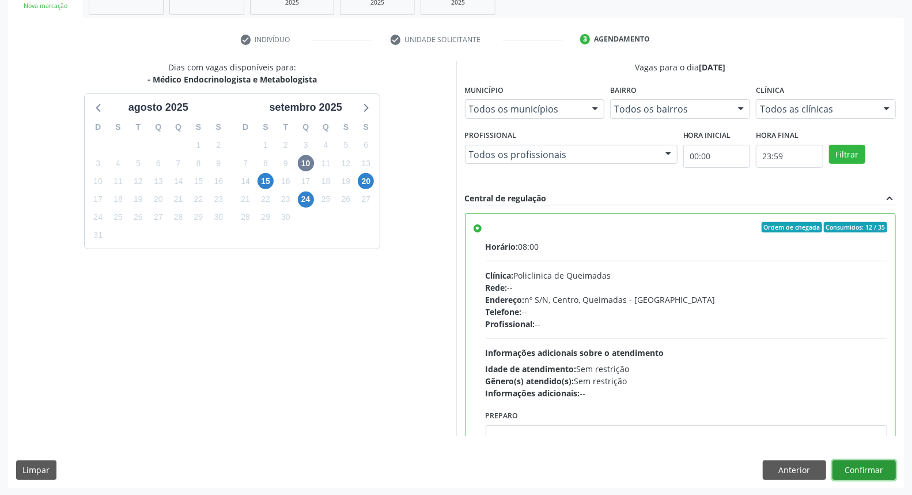
click at [867, 473] on button "Confirmar" at bounding box center [864, 470] width 63 height 20
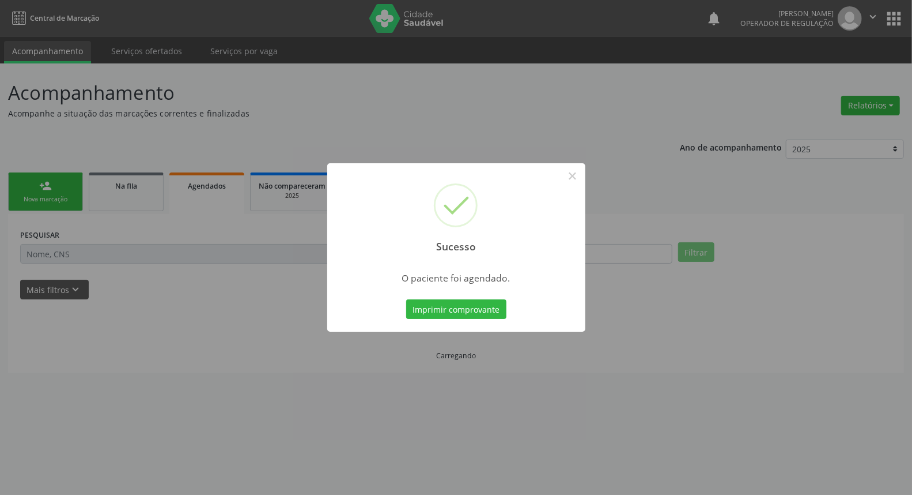
scroll to position [0, 0]
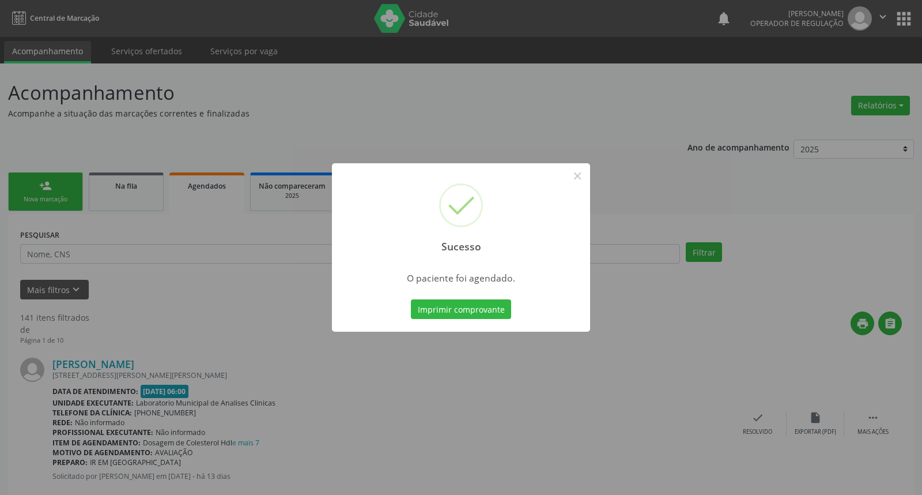
click at [411, 299] on button "Imprimir comprovante" at bounding box center [461, 309] width 100 height 20
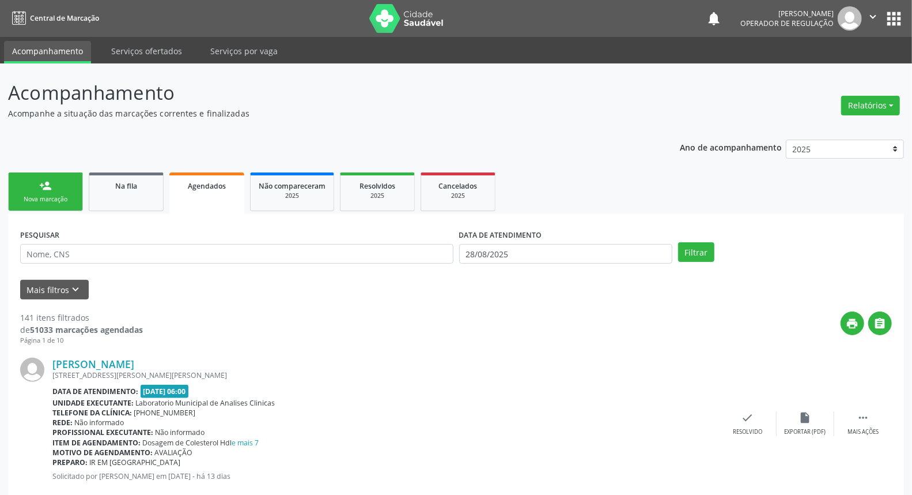
click at [55, 209] on link "person_add Nova marcação" at bounding box center [45, 191] width 75 height 39
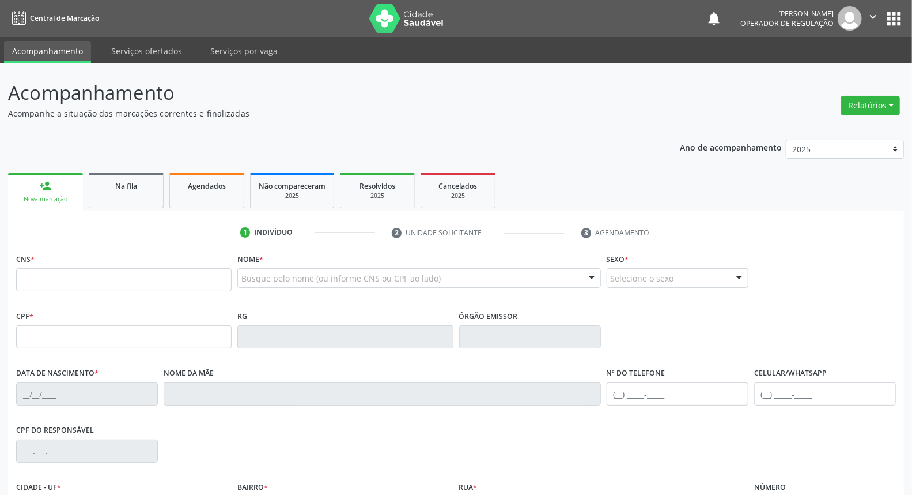
click at [81, 233] on ul "1 Indivíduo 2 Unidade solicitante 3 Agendamento" at bounding box center [456, 232] width 896 height 19
click at [75, 285] on input "text" at bounding box center [124, 279] width 216 height 23
click at [135, 181] on span "Na fila" at bounding box center [126, 186] width 22 height 10
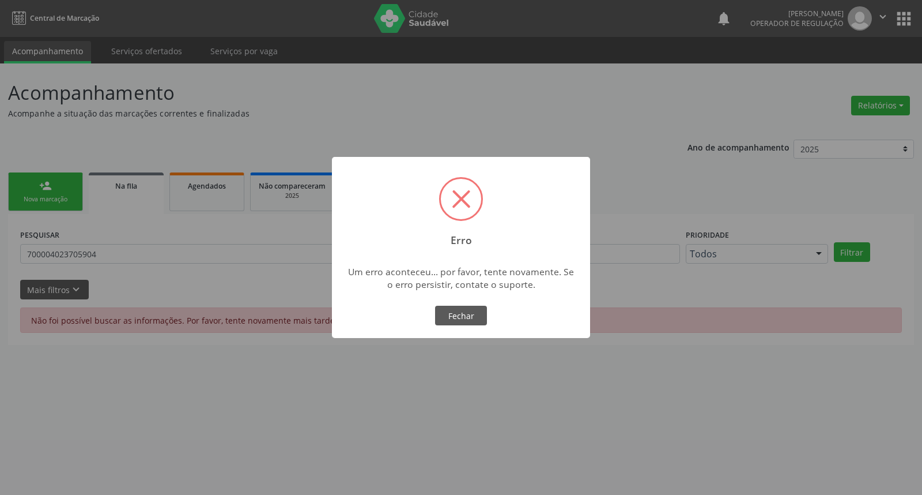
click at [435, 305] on button "Fechar" at bounding box center [461, 315] width 52 height 20
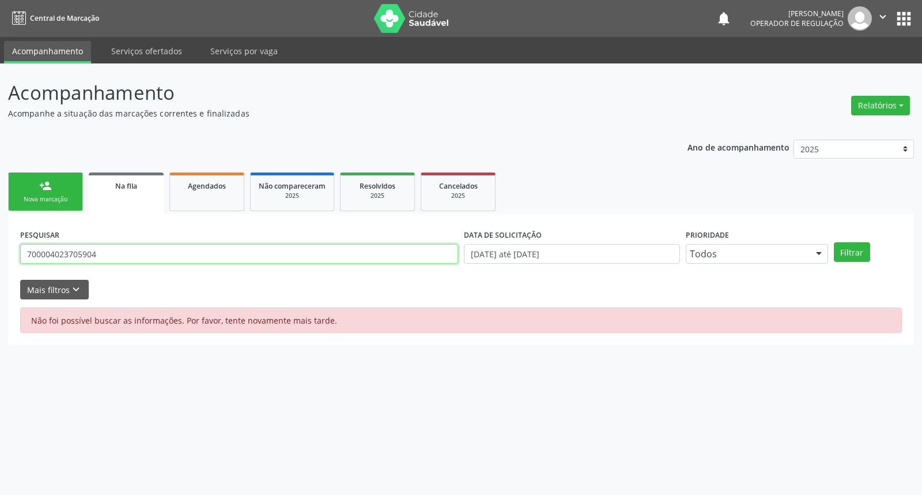
click at [85, 248] on input "700004023705904" at bounding box center [239, 254] width 438 height 20
type input "709701049145390"
click at [834, 242] on button "Filtrar" at bounding box center [852, 252] width 36 height 20
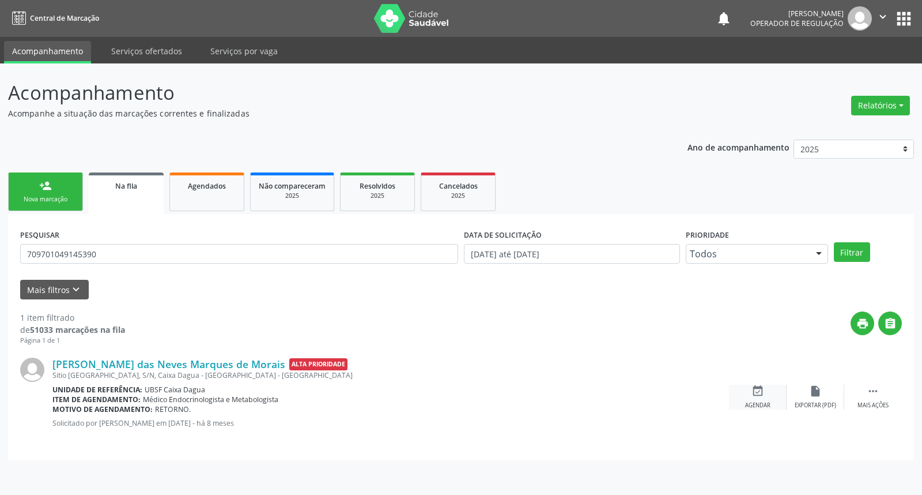
click at [750, 387] on div "event_available Agendar" at bounding box center [758, 396] width 58 height 25
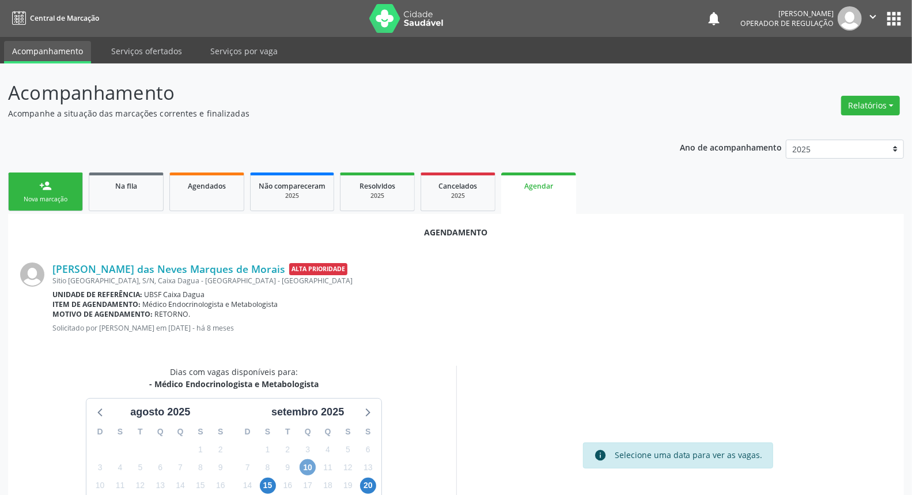
click at [309, 471] on span "10" at bounding box center [308, 467] width 16 height 16
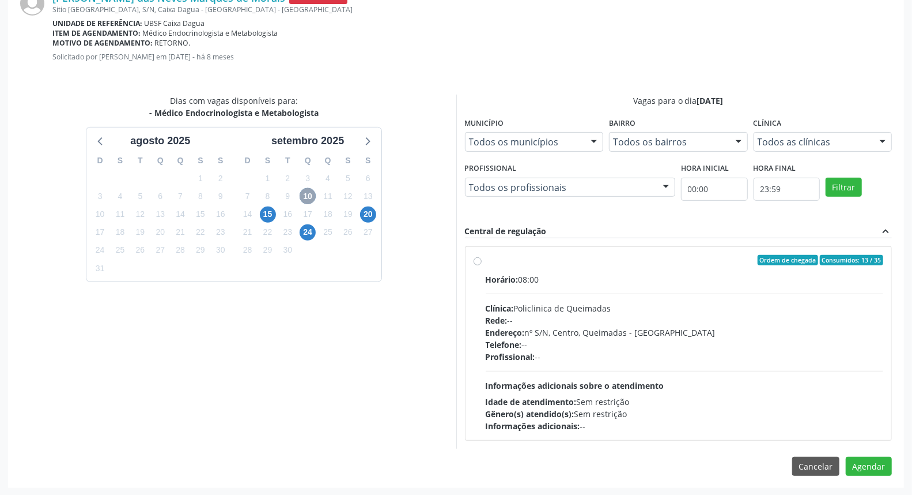
scroll to position [271, 0]
click at [747, 365] on div "Horário: 08:00 Clínica: Policlinica de Queimadas Rede: -- Endereço: nº S/N, Cen…" at bounding box center [685, 352] width 398 height 159
click at [482, 265] on input "Ordem de chegada Consumidos: 13 / 35 Horário: 08:00 Clínica: Policlinica de Que…" at bounding box center [478, 259] width 8 height 10
radio input "true"
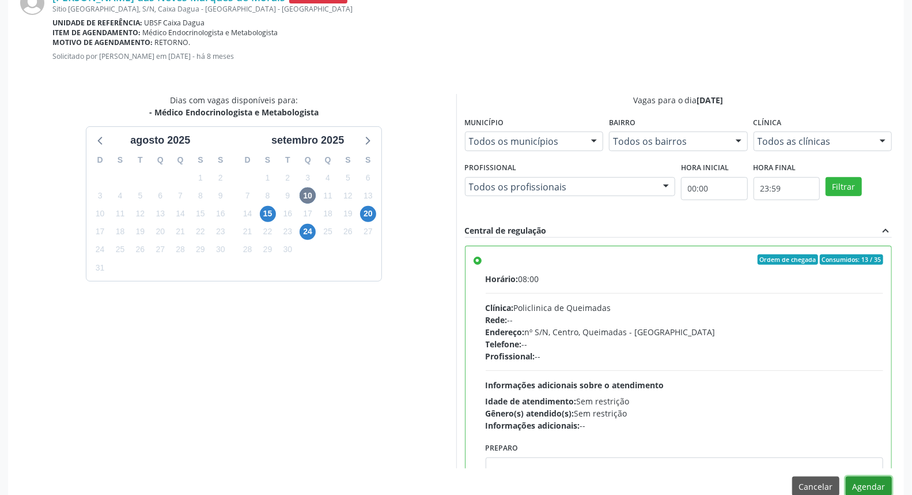
click at [869, 488] on button "Agendar" at bounding box center [869, 486] width 46 height 20
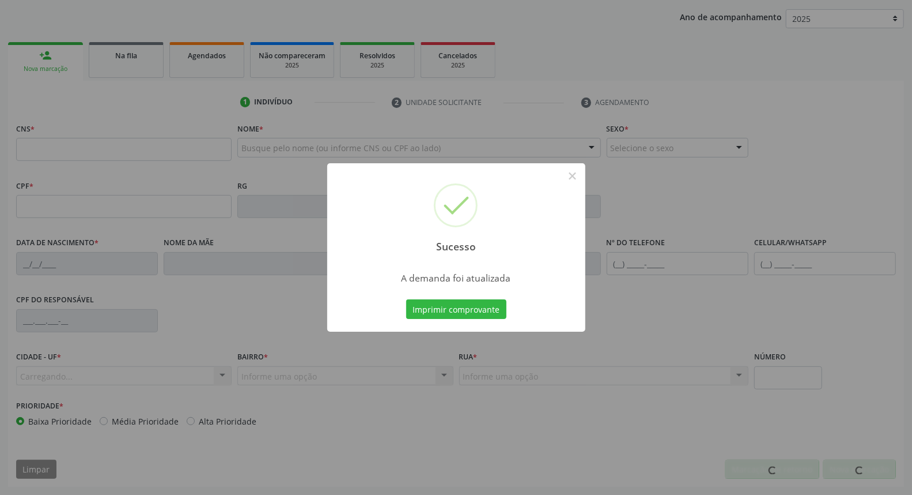
scroll to position [129, 0]
click at [406, 299] on button "Imprimir comprovante" at bounding box center [456, 309] width 100 height 20
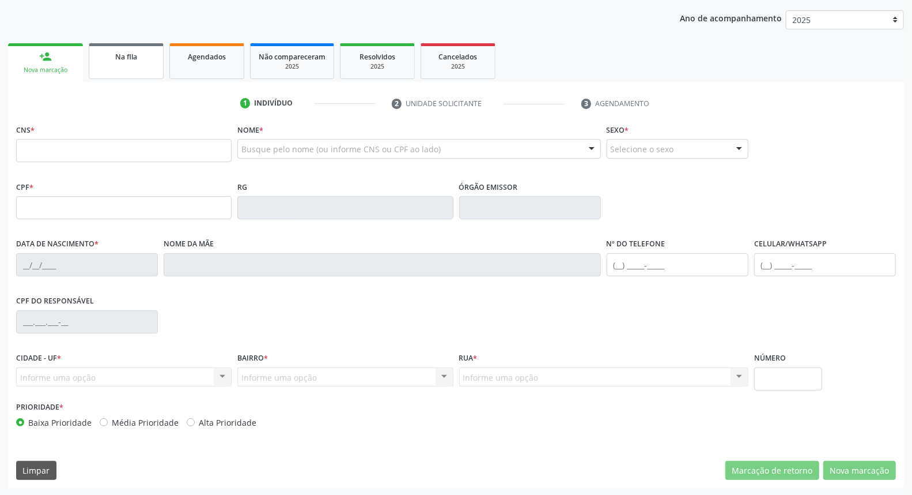
click at [151, 59] on div "Na fila" at bounding box center [126, 56] width 58 height 12
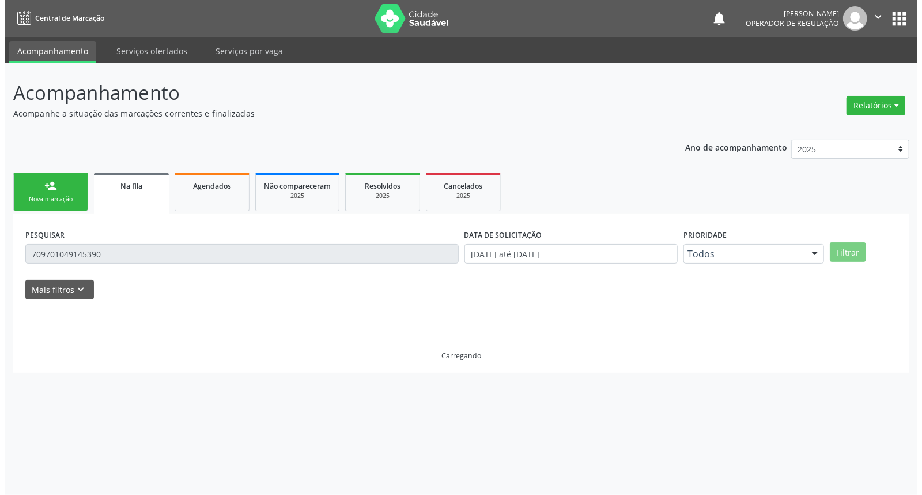
scroll to position [0, 0]
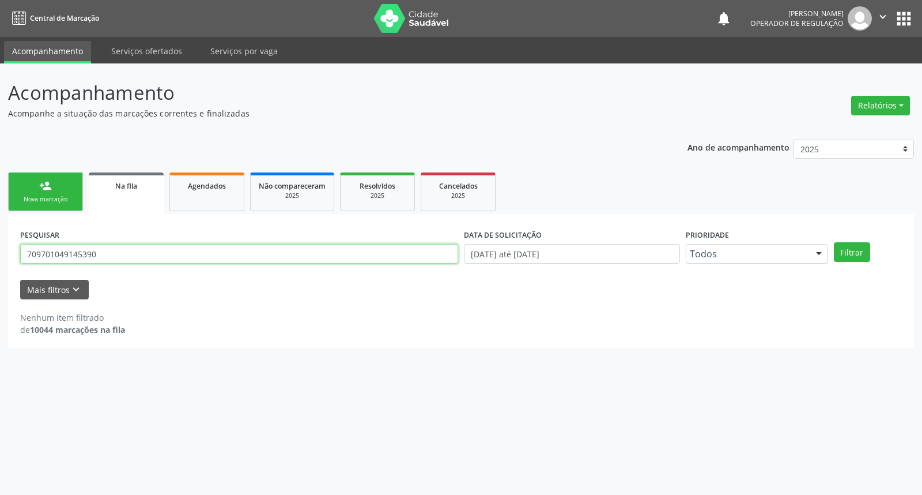
click at [101, 248] on input "709701049145390" at bounding box center [239, 254] width 438 height 20
type input "705401467154697"
click at [834, 242] on button "Filtrar" at bounding box center [852, 252] width 36 height 20
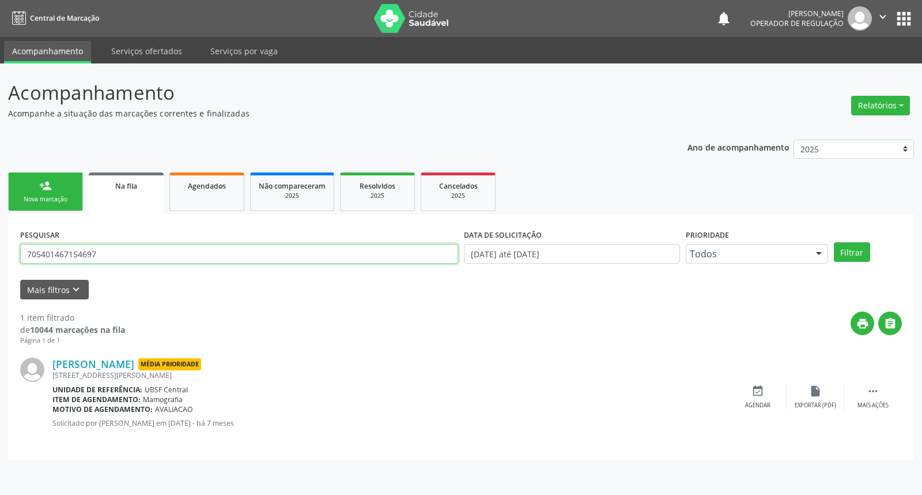
click at [137, 251] on input "705401467154697" at bounding box center [239, 254] width 438 height 20
click at [902, 16] on button "apps" at bounding box center [904, 19] width 20 height 20
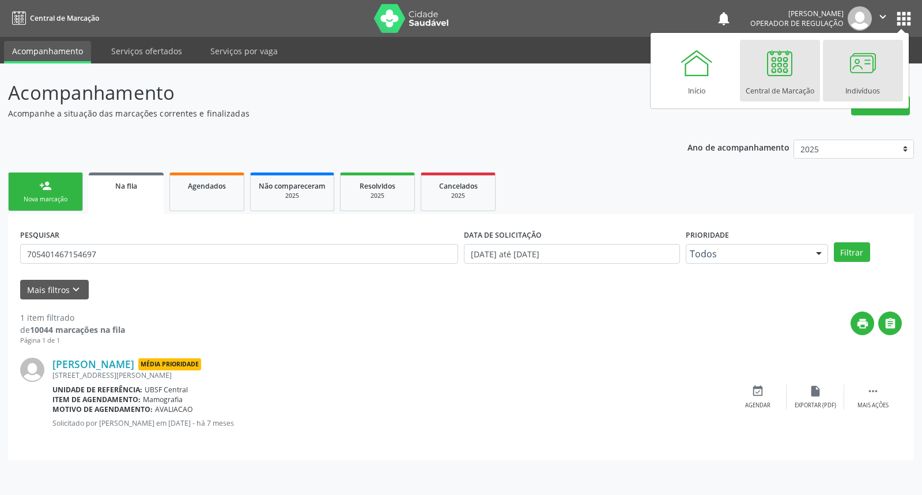
click at [867, 78] on div at bounding box center [863, 63] width 35 height 35
